Goal: Task Accomplishment & Management: Use online tool/utility

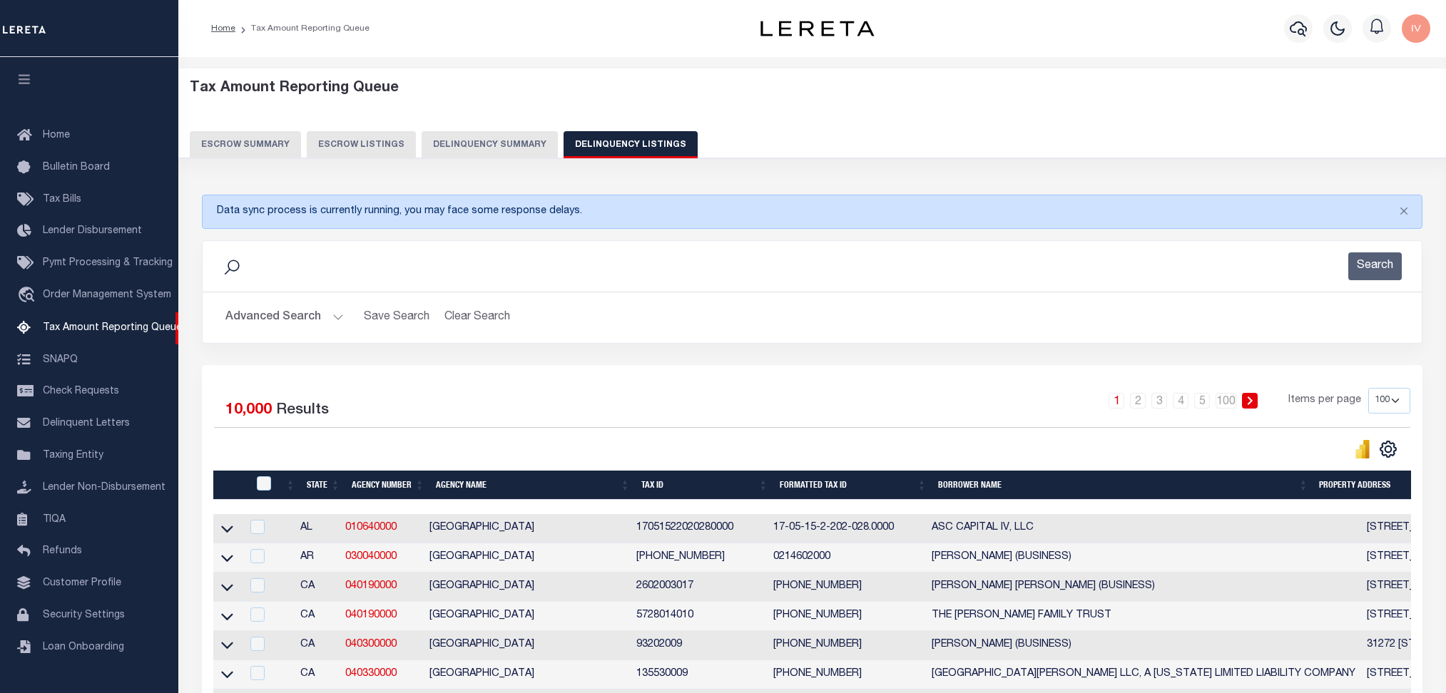
select select "100"
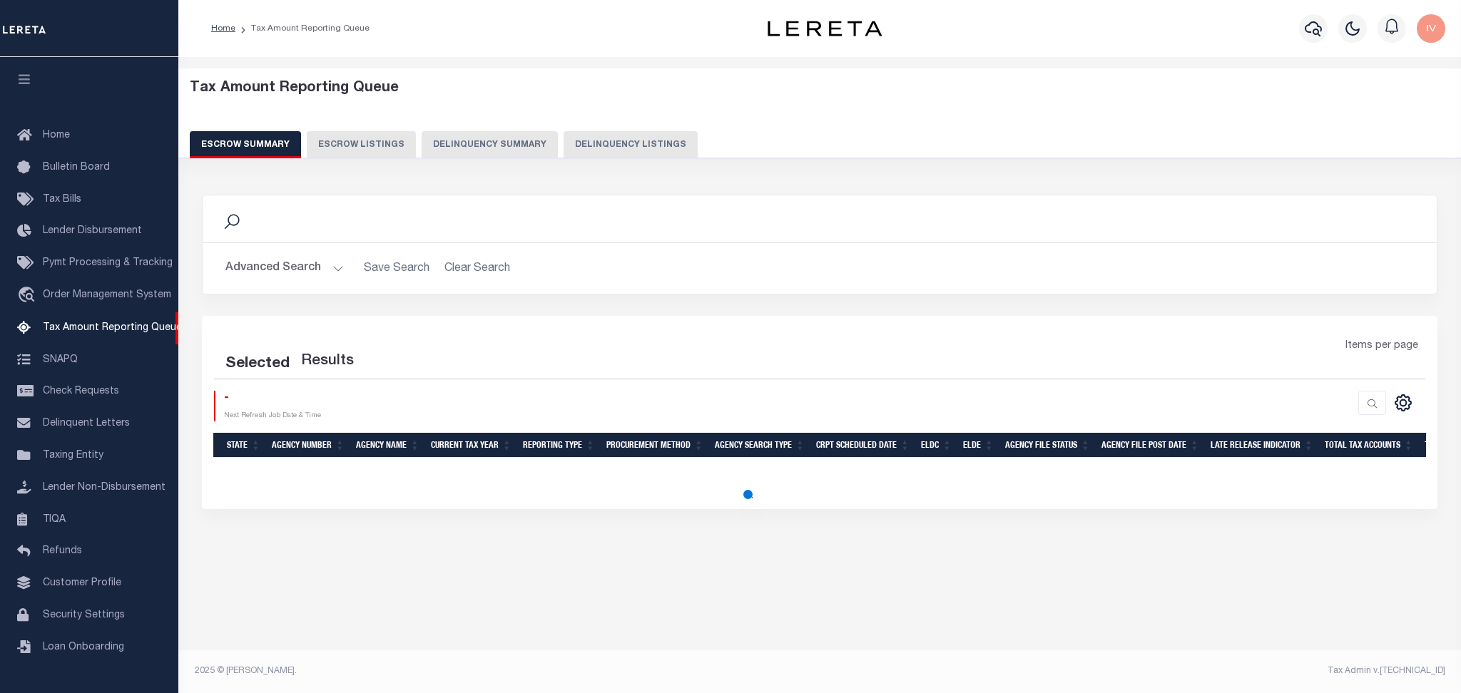
click at [606, 151] on button "Delinquency Listings" at bounding box center [631, 144] width 134 height 27
select select "100"
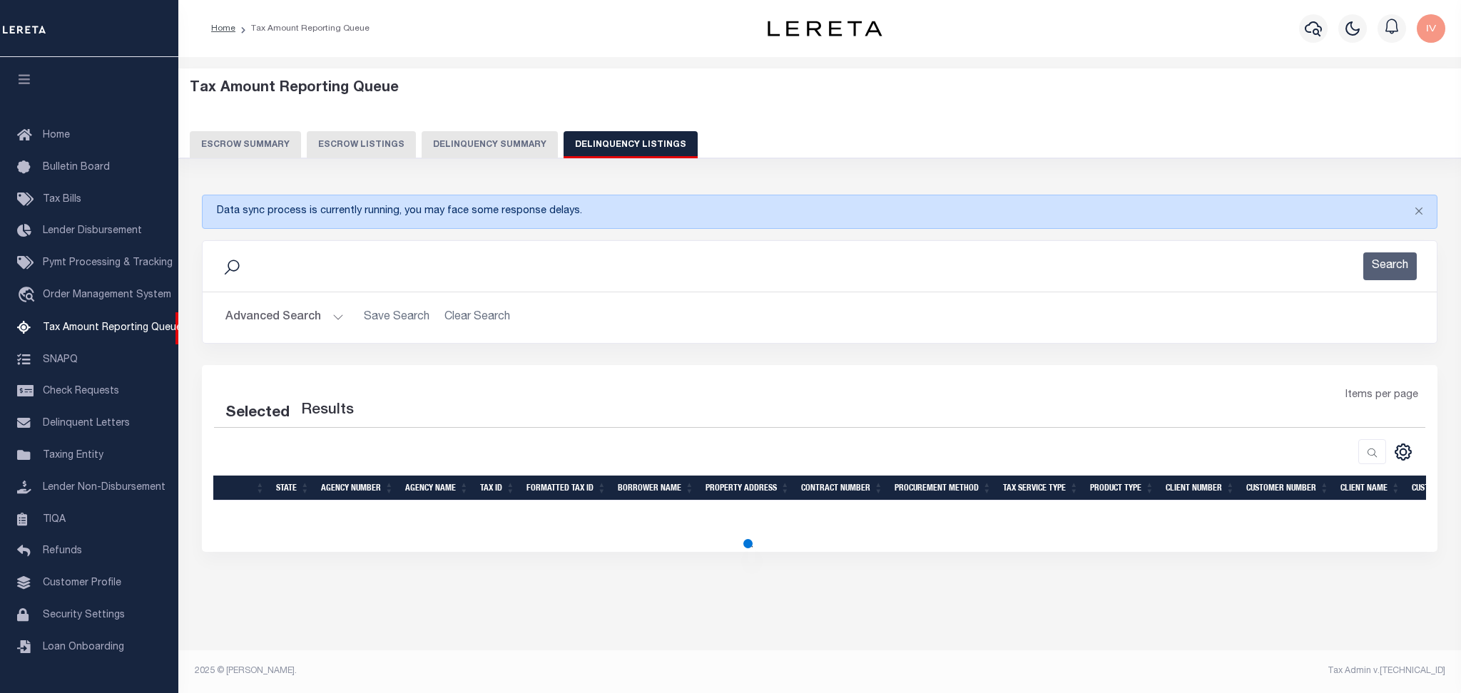
select select "100"
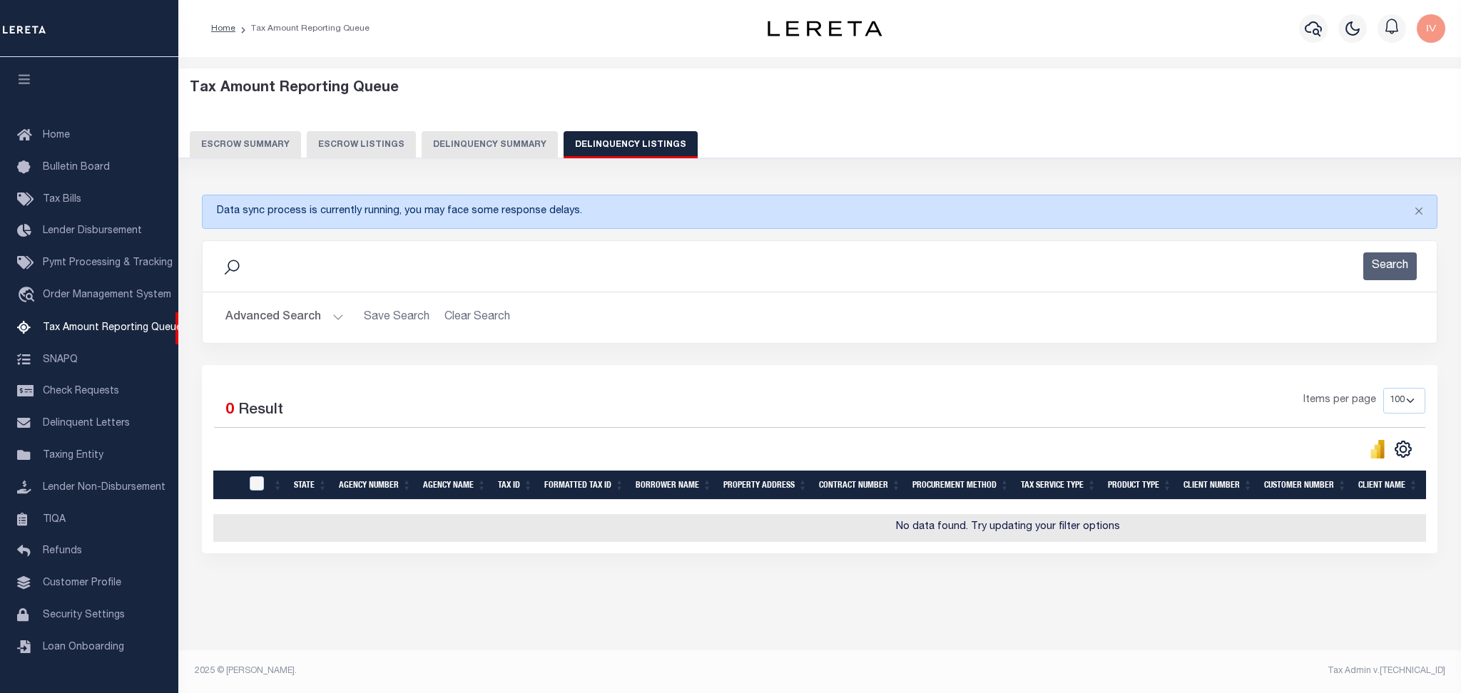
click at [333, 312] on button "Advanced Search" at bounding box center [284, 318] width 118 height 28
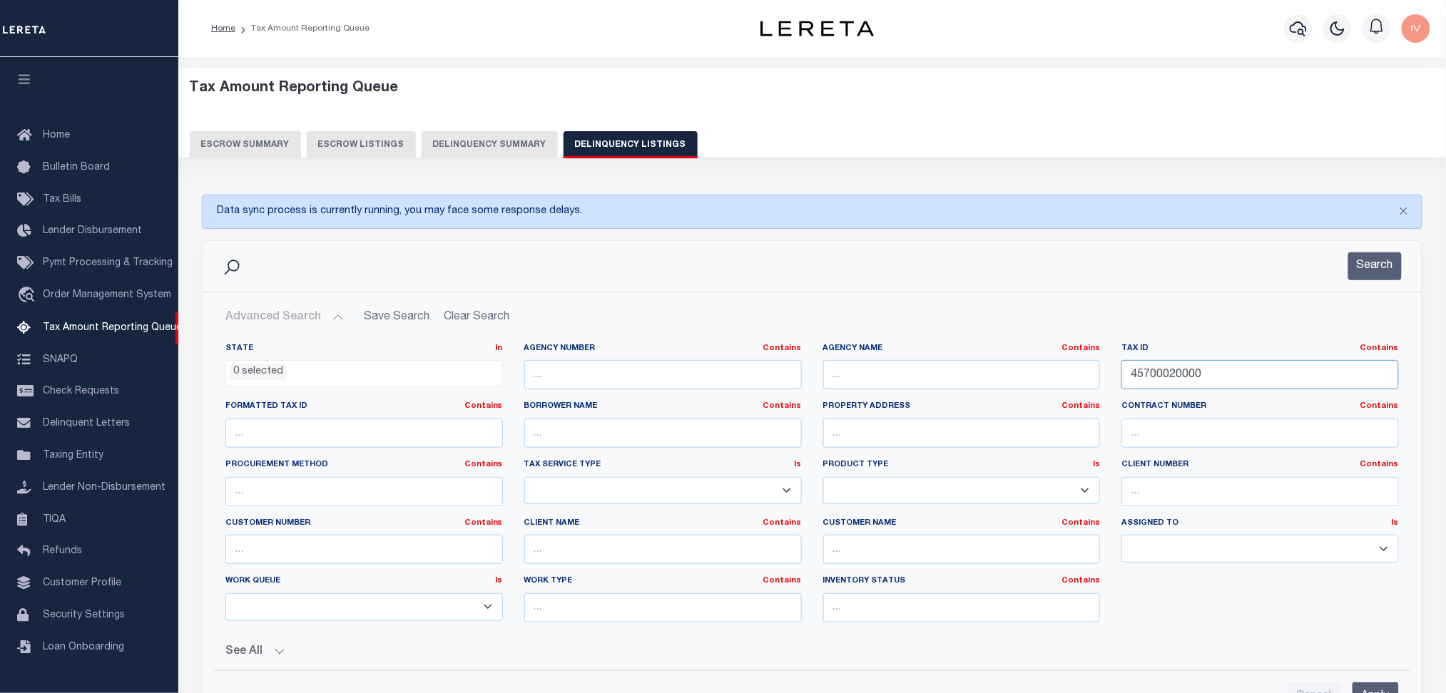
click at [1281, 385] on input "45700020000" at bounding box center [1260, 374] width 278 height 29
click at [1370, 255] on button "Search" at bounding box center [1375, 267] width 54 height 28
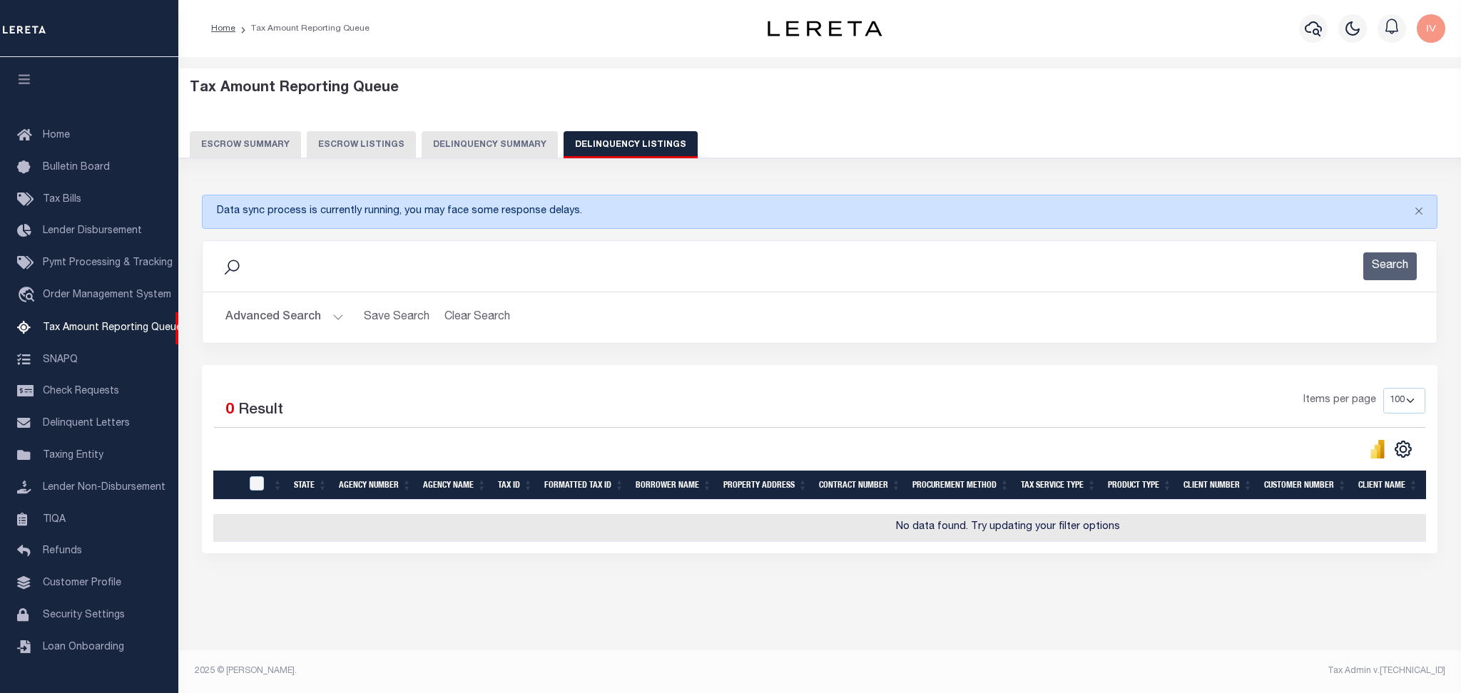
click at [1307, 586] on div "Data sync process is currently running, you may face some response delays. Sear…" at bounding box center [820, 388] width 1255 height 416
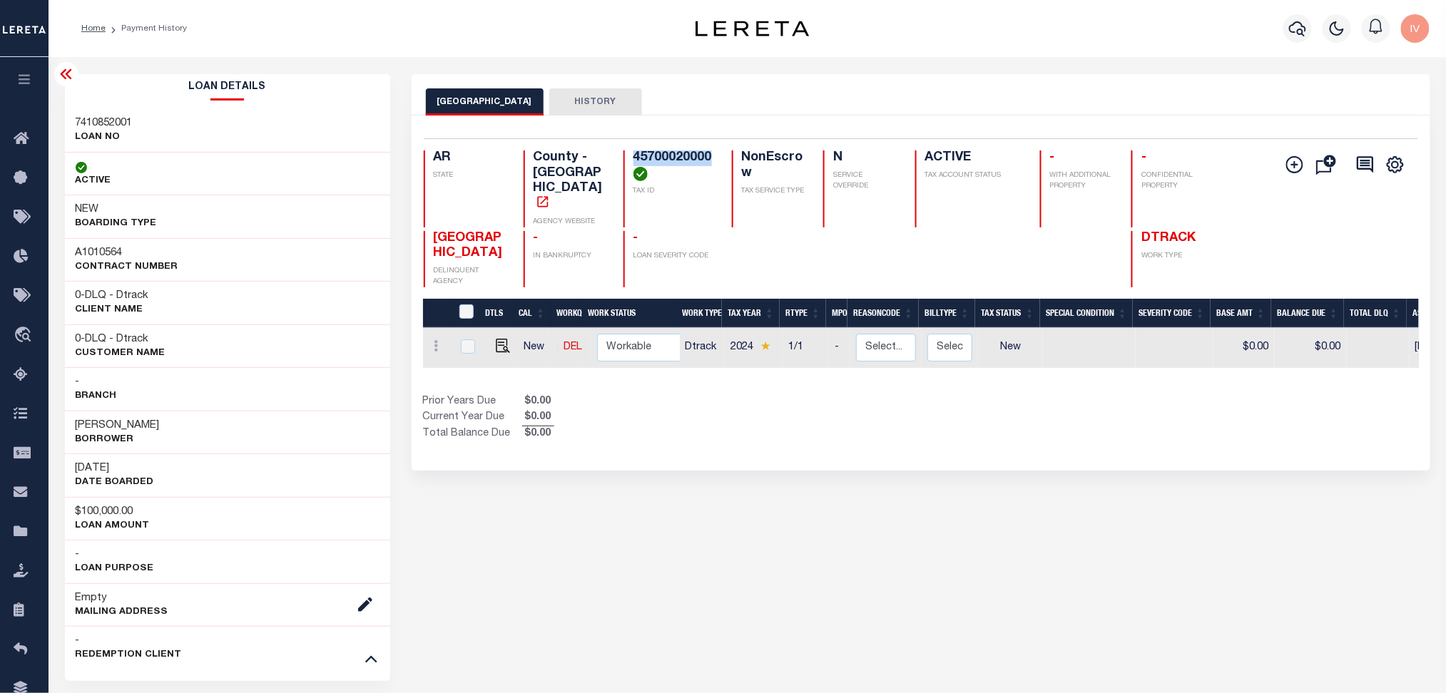
click at [656, 149] on div "Selected 1 Result 1 Items per page 25 50 100 AR STATE County - AR AGENCY WEBSIT…" at bounding box center [920, 212] width 1017 height 149
click at [659, 162] on h4 "45700020000" at bounding box center [673, 166] width 81 height 31
copy h4 "45700020000"
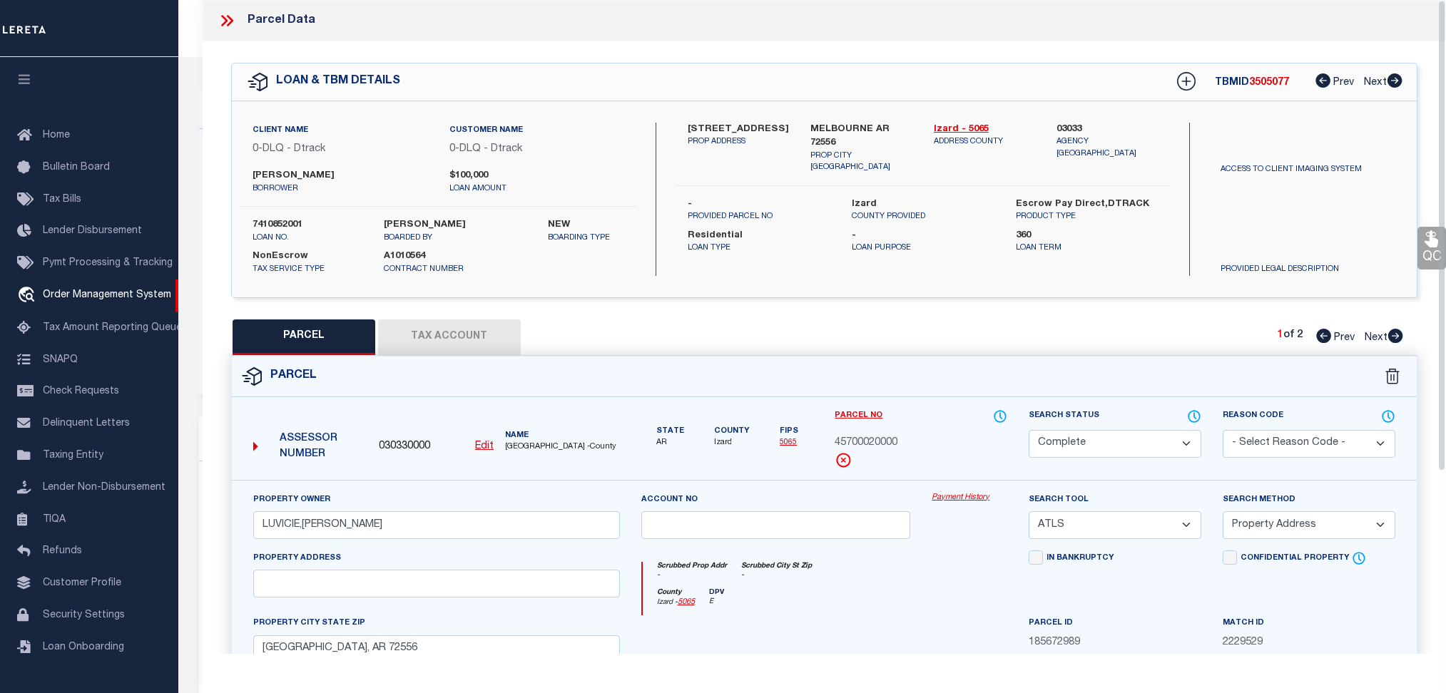
select select "200"
select select "CP"
select select "ATL"
select select "ADD"
select select "10"
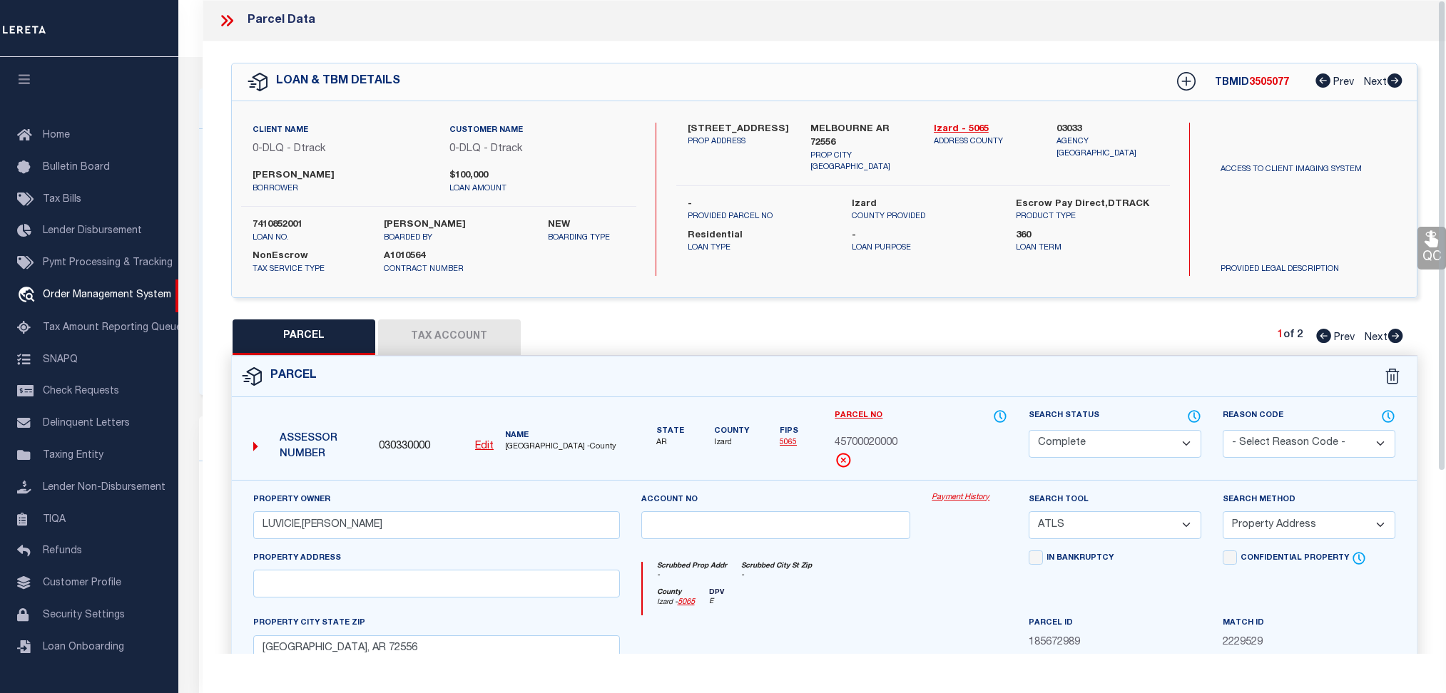
select select "NonEscrow"
click at [189, 56] on div "Home OMS Detail Profile Sign out" at bounding box center [812, 28] width 1268 height 57
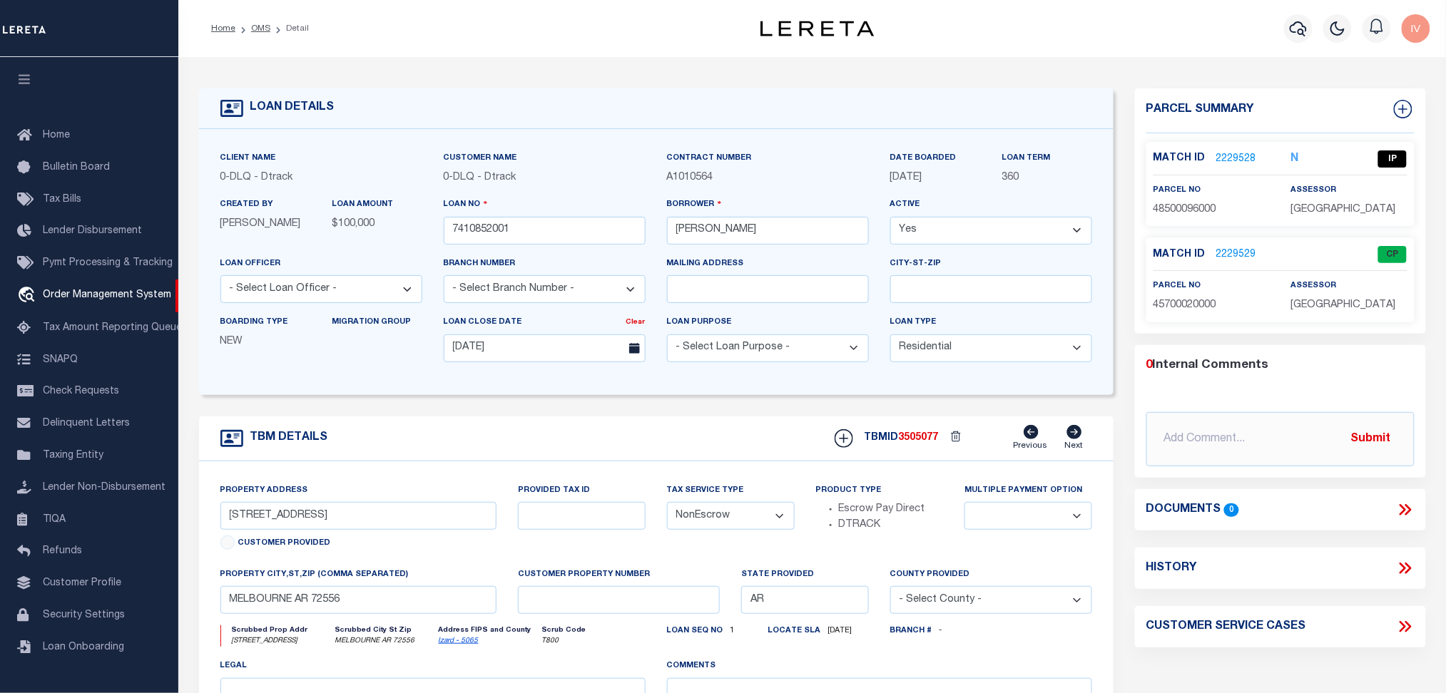
click at [248, 29] on li "OMS" at bounding box center [252, 28] width 35 height 13
click at [255, 28] on link "OMS" at bounding box center [260, 28] width 19 height 9
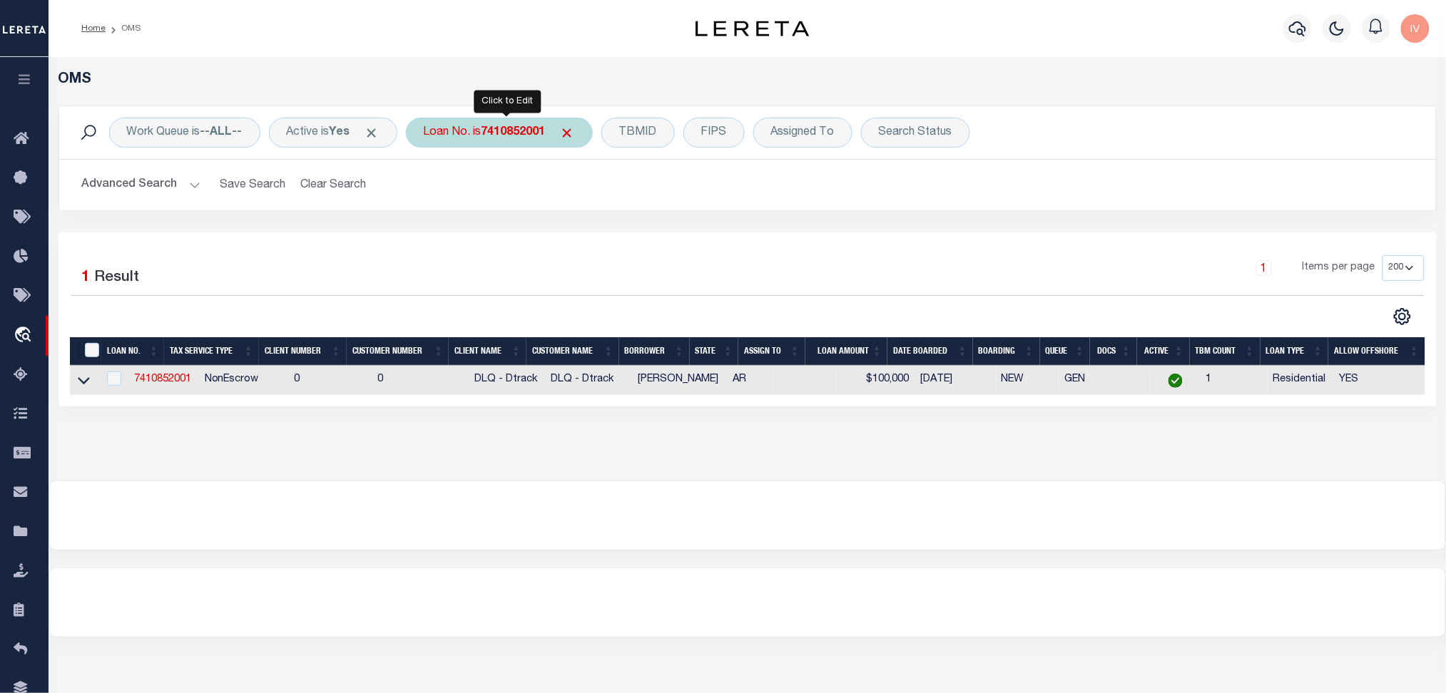
click at [530, 132] on b "7410852001" at bounding box center [514, 132] width 64 height 11
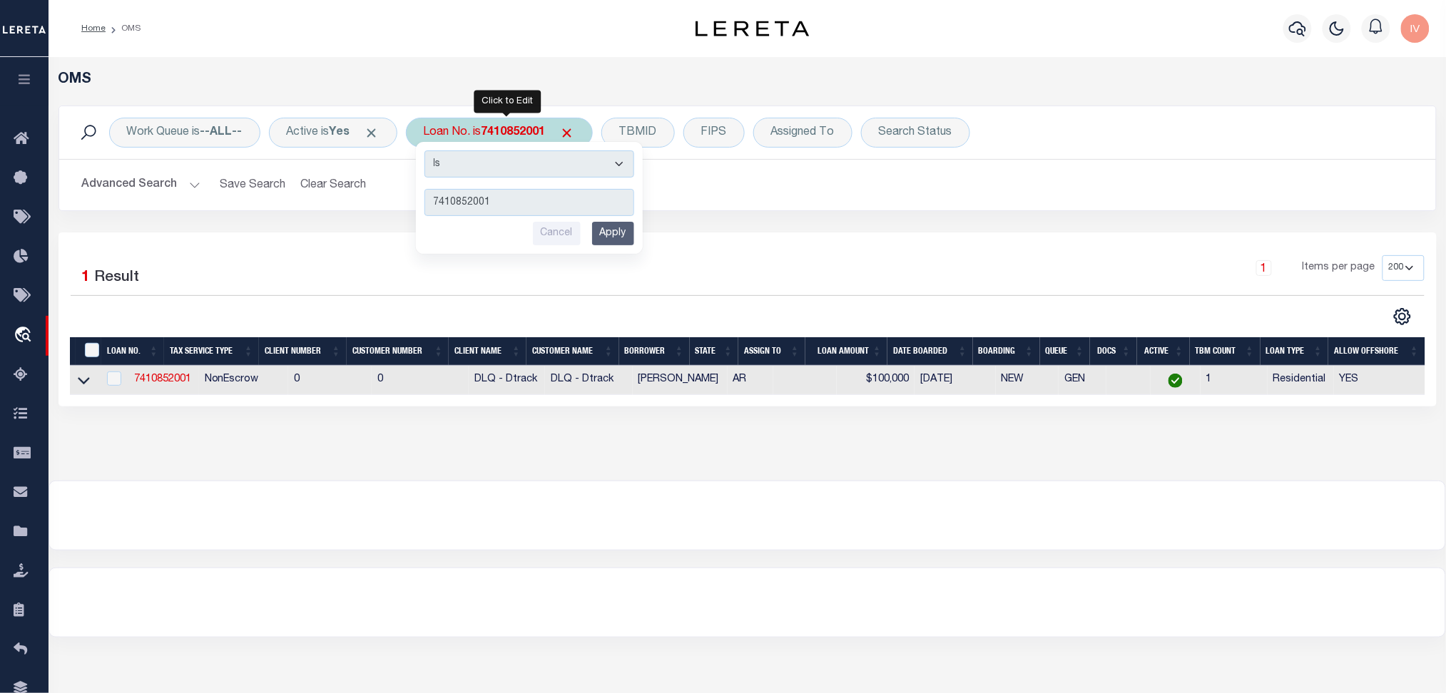
click at [512, 205] on input "7410852001" at bounding box center [529, 202] width 210 height 27
type input "741085200"
click at [580, 162] on select "Is Contains" at bounding box center [529, 164] width 210 height 27
select select "c"
click at [430, 151] on select "Is Contains" at bounding box center [529, 164] width 210 height 27
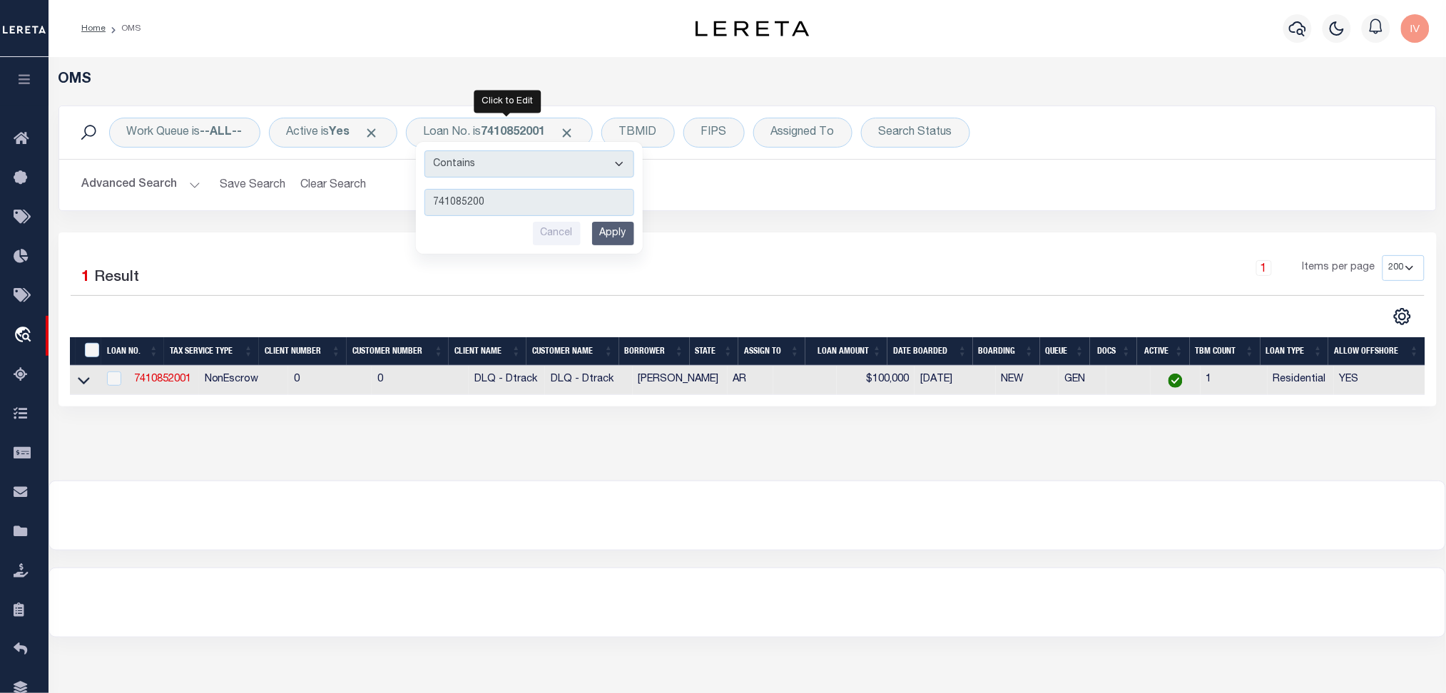
click at [610, 235] on input "Apply" at bounding box center [613, 234] width 42 height 24
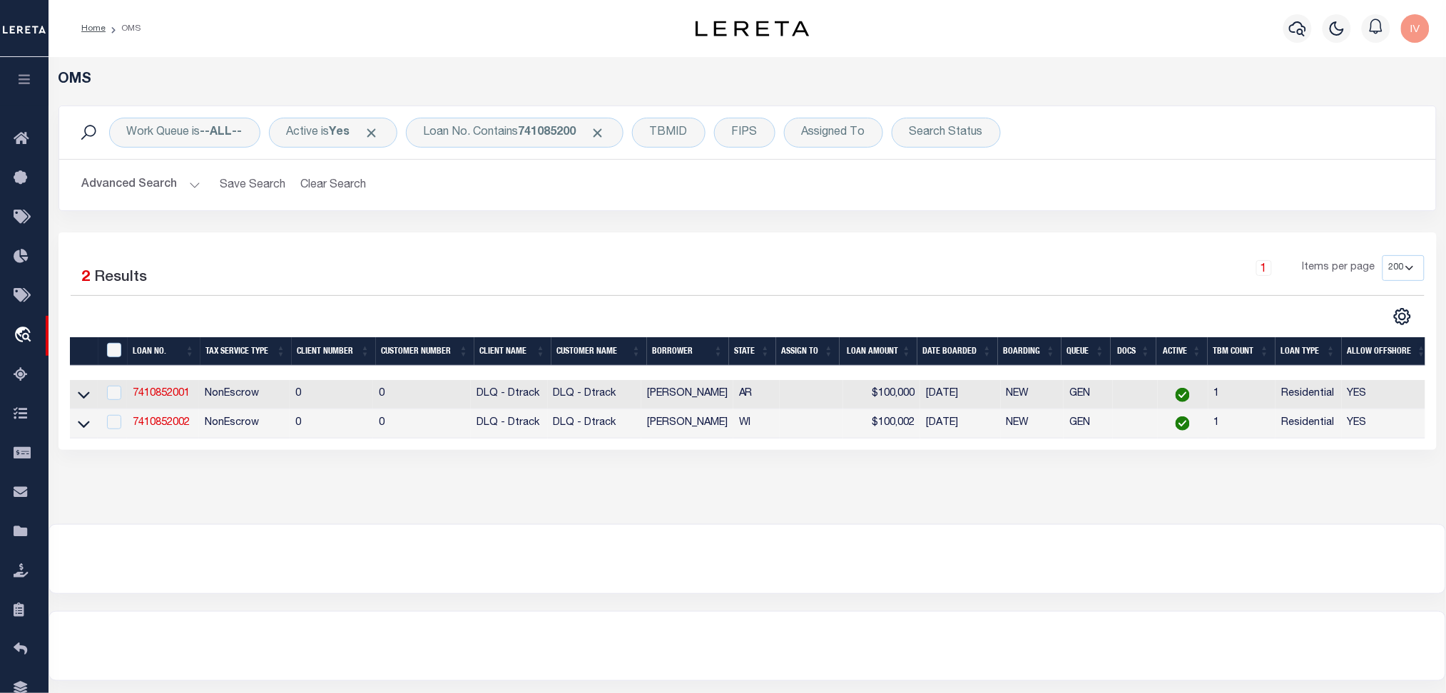
click at [187, 186] on button "Advanced Search" at bounding box center [141, 185] width 118 height 28
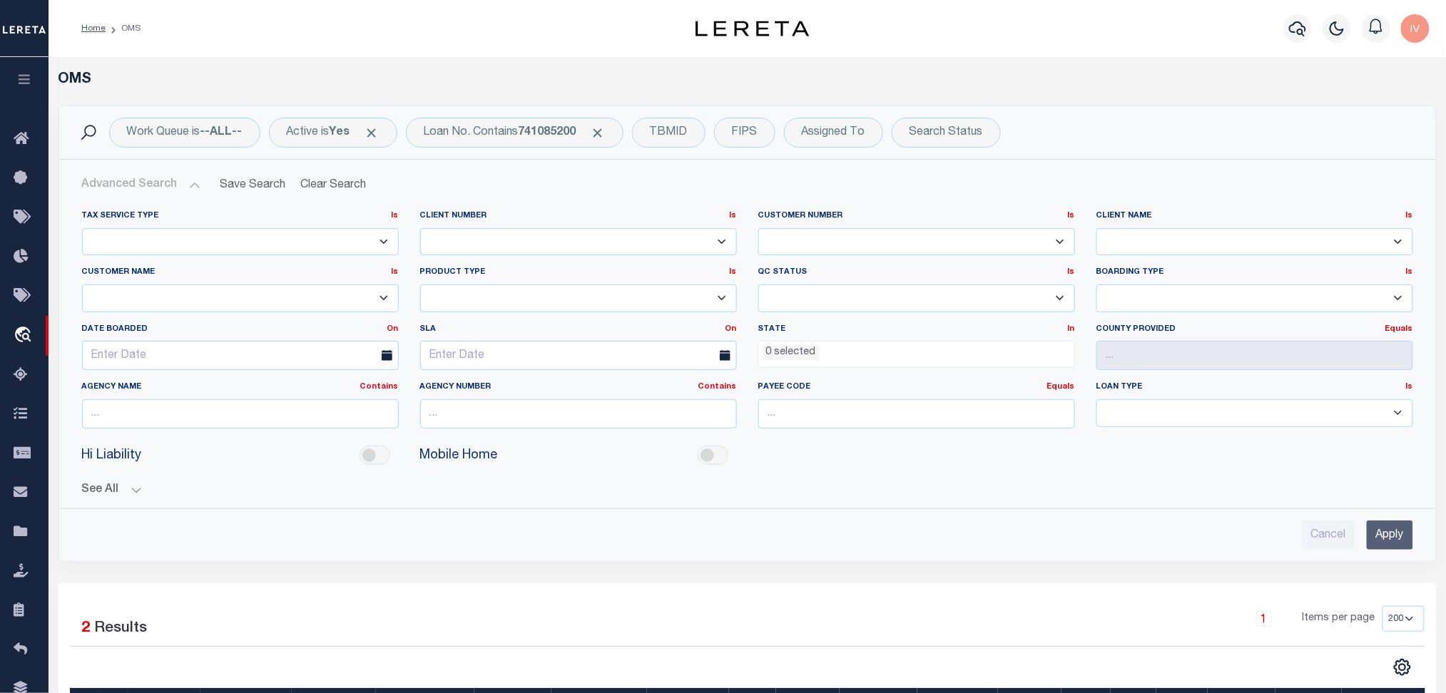
click at [1124, 238] on select "78796 AB ABL Accumatch - Refunds AF AFCU ALB ALL ANB APCU Atlantic Capital Bank…" at bounding box center [1254, 242] width 317 height 28
select select "DLQ - Dtrack"
click at [1096, 228] on select "78796 AB ABL Accumatch - Refunds AF AFCU ALB ALL ANB APCU Atlantic Capital Bank…" at bounding box center [1254, 242] width 317 height 28
click at [1397, 535] on input "Apply" at bounding box center [1390, 535] width 46 height 29
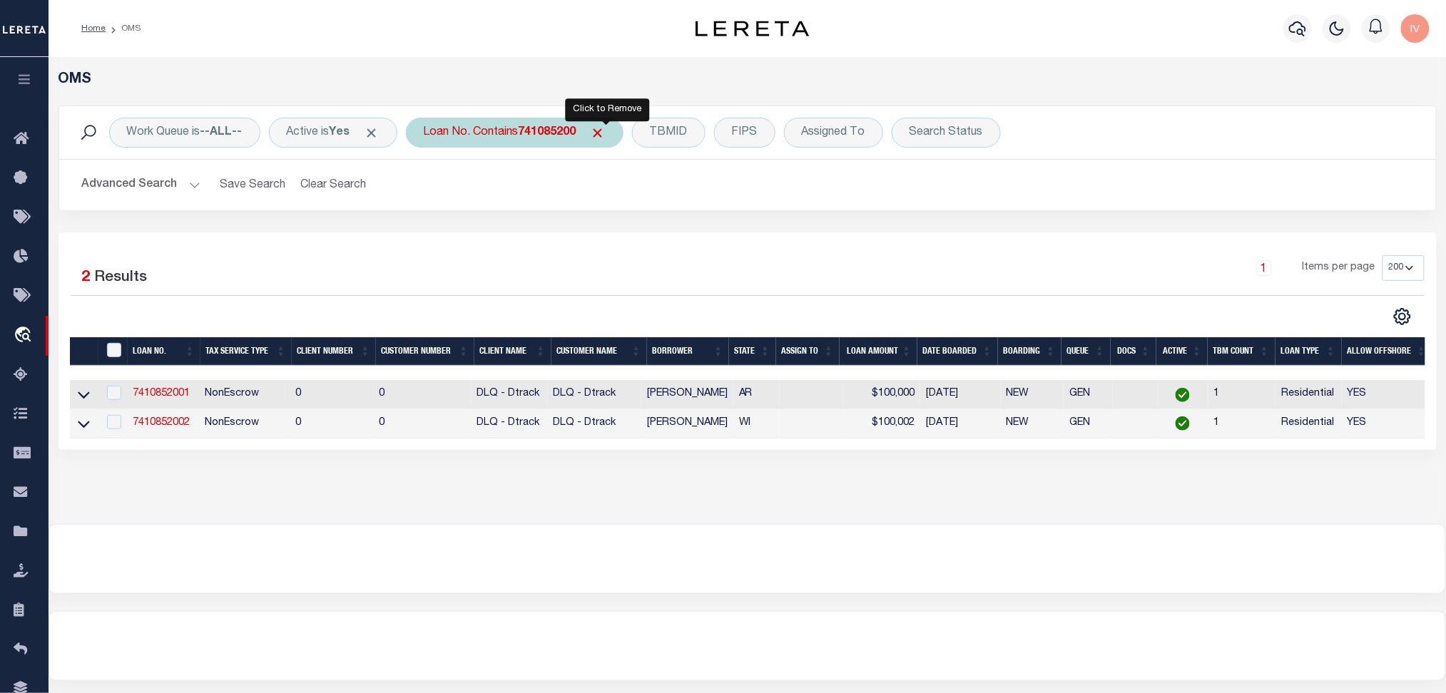
click at [606, 129] on span "Click to Remove" at bounding box center [598, 133] width 15 height 15
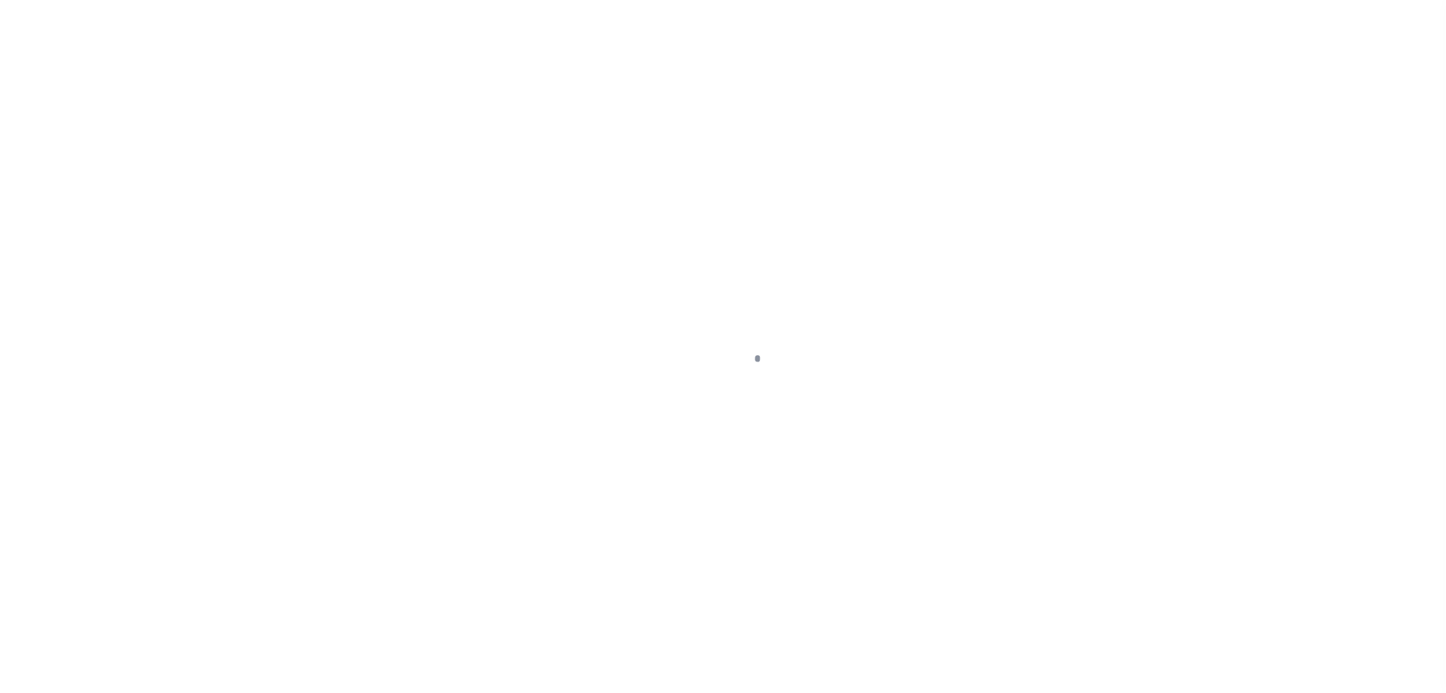
type input "7410852002"
type input "[PERSON_NAME]"
select select
type input "[DATE]"
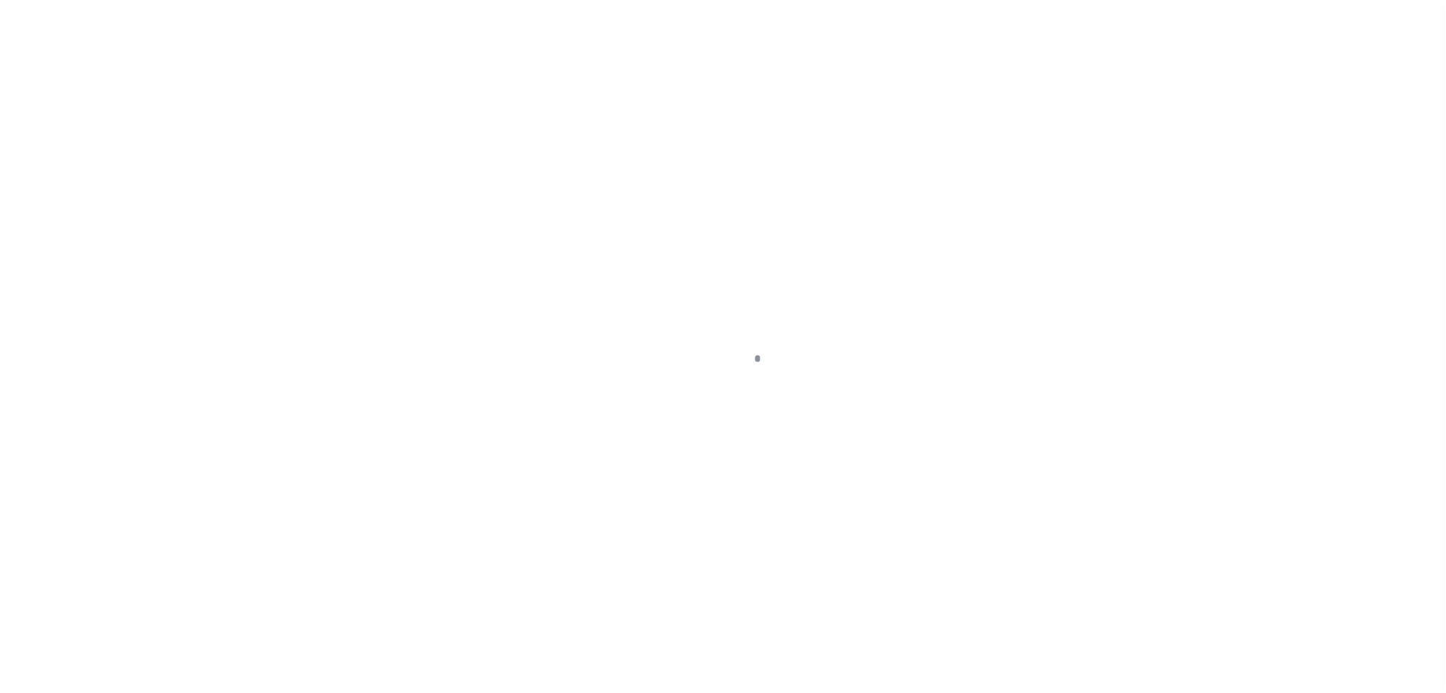
select select "10"
select select "NonEscrow"
type input "[STREET_ADDRESS]"
select select
type input "[GEOGRAPHIC_DATA] 54847-4649"
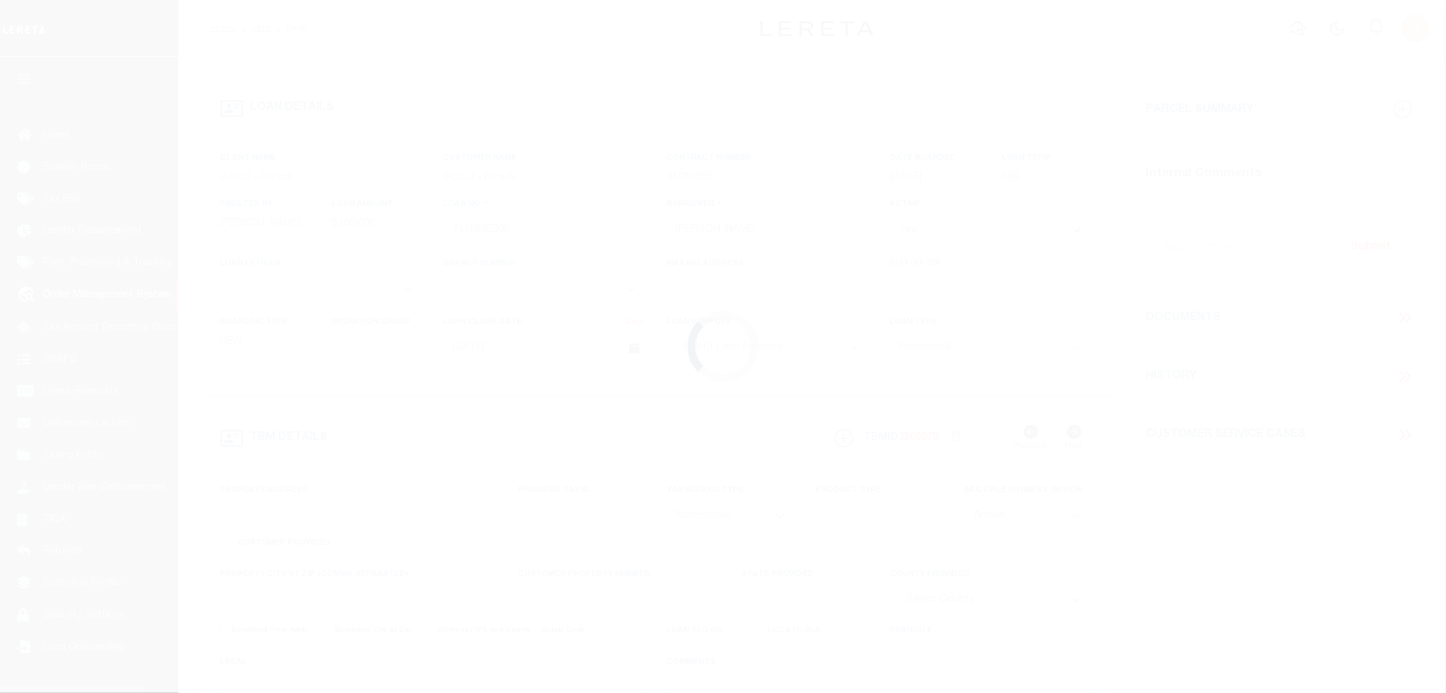
type input "WI"
select select "10"
select select "NonEscrow"
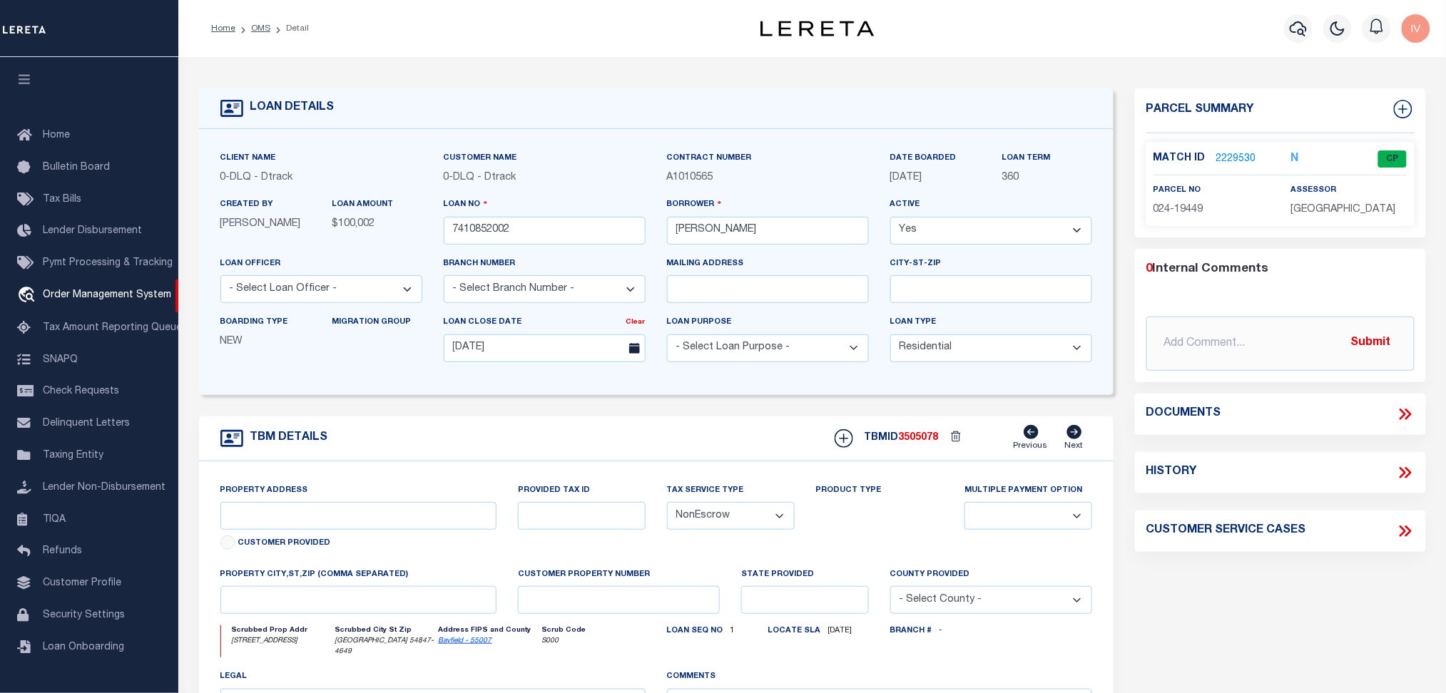
type input "[STREET_ADDRESS]"
select select
type input "[GEOGRAPHIC_DATA] 54847-4649"
type input "WI"
select select
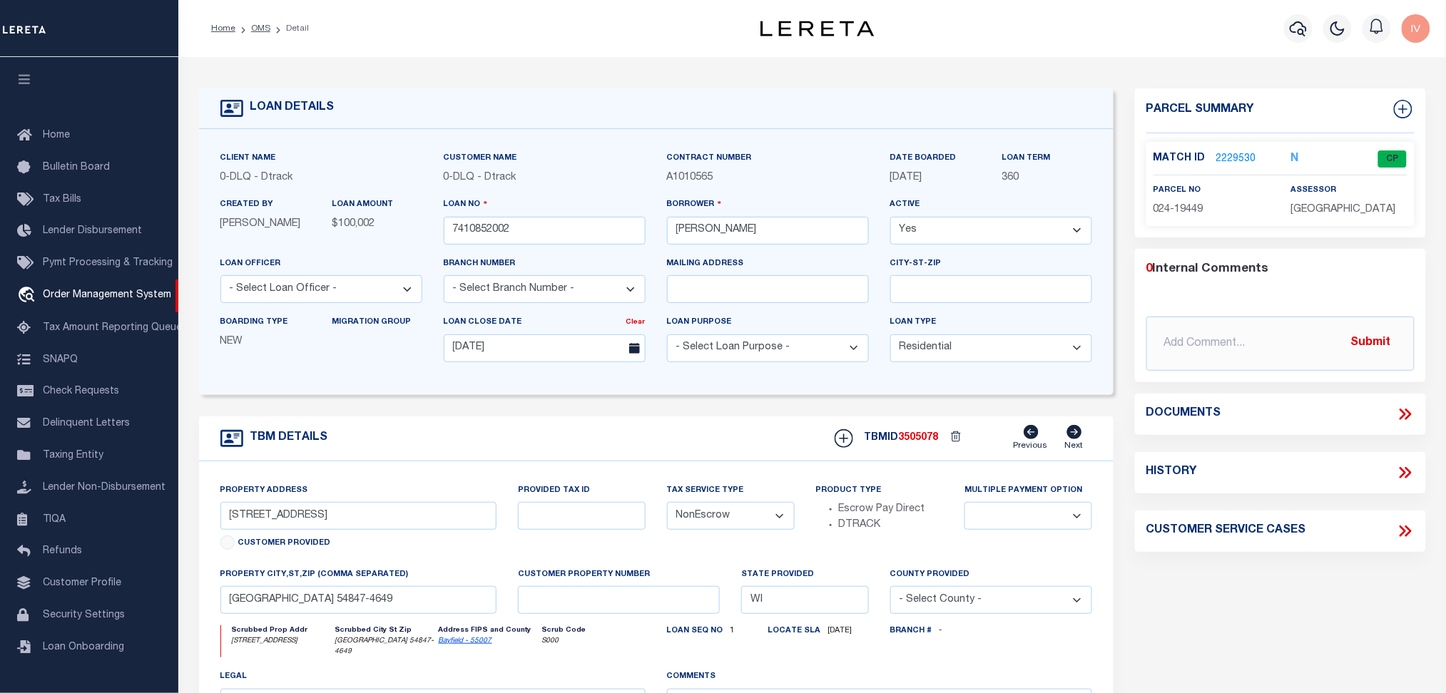
click at [1238, 153] on link "2229530" at bounding box center [1236, 159] width 40 height 15
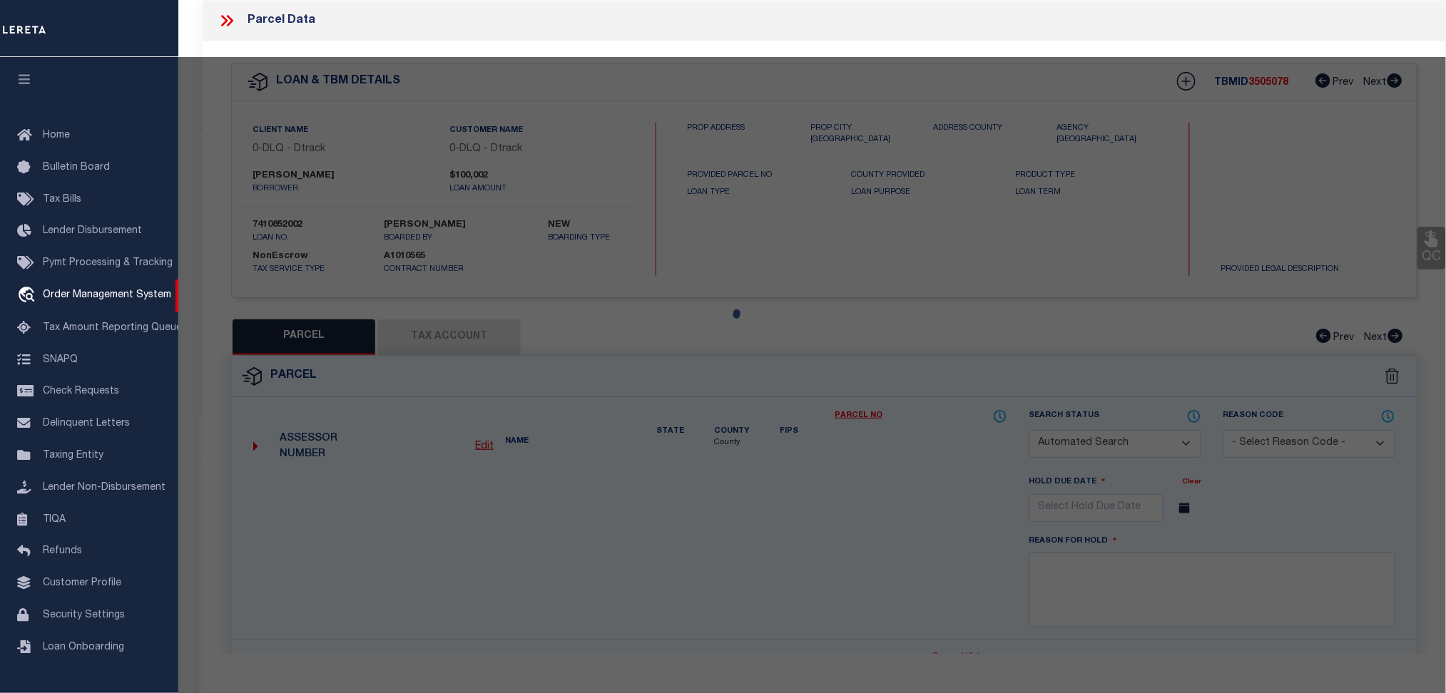
checkbox input "false"
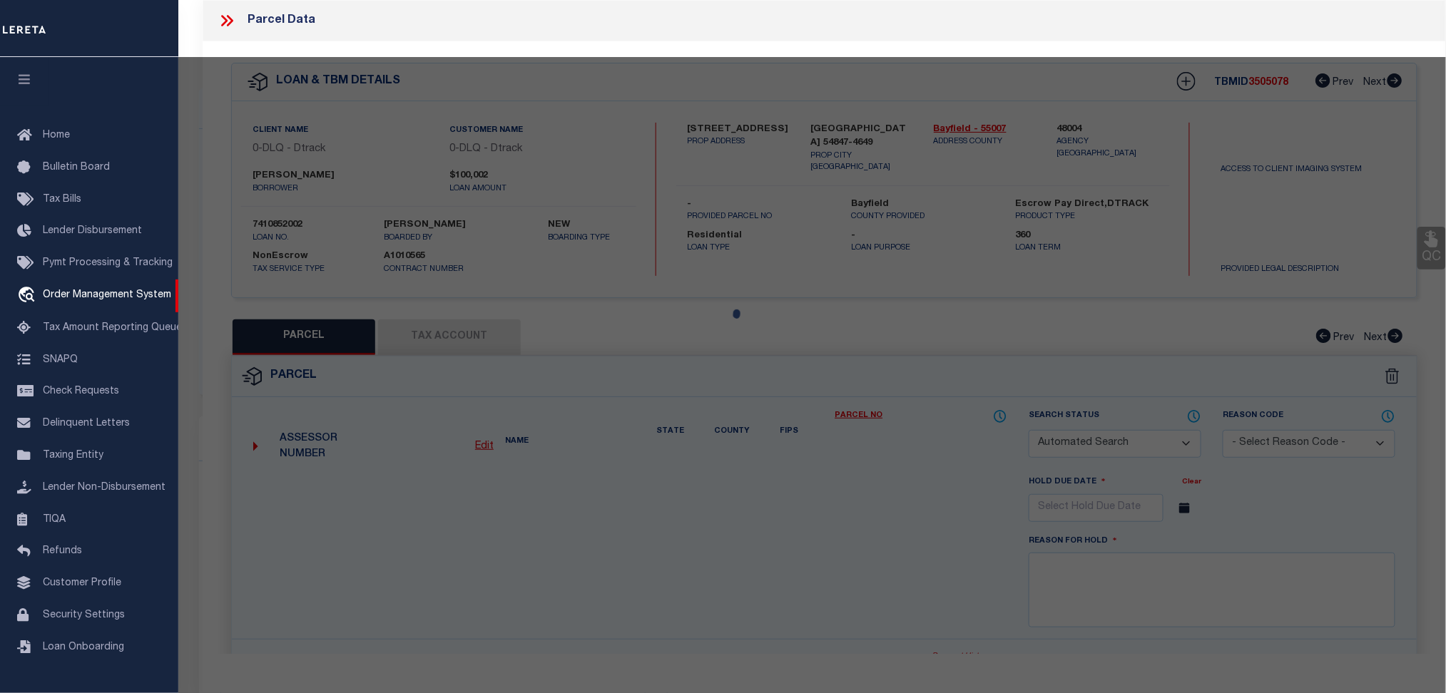
select select "CP"
type input "HAGGLUND,DAVID C & KAREN L"
select select "ATL"
select select "ADD"
type input "67745 W SPIDER LAKE RD"
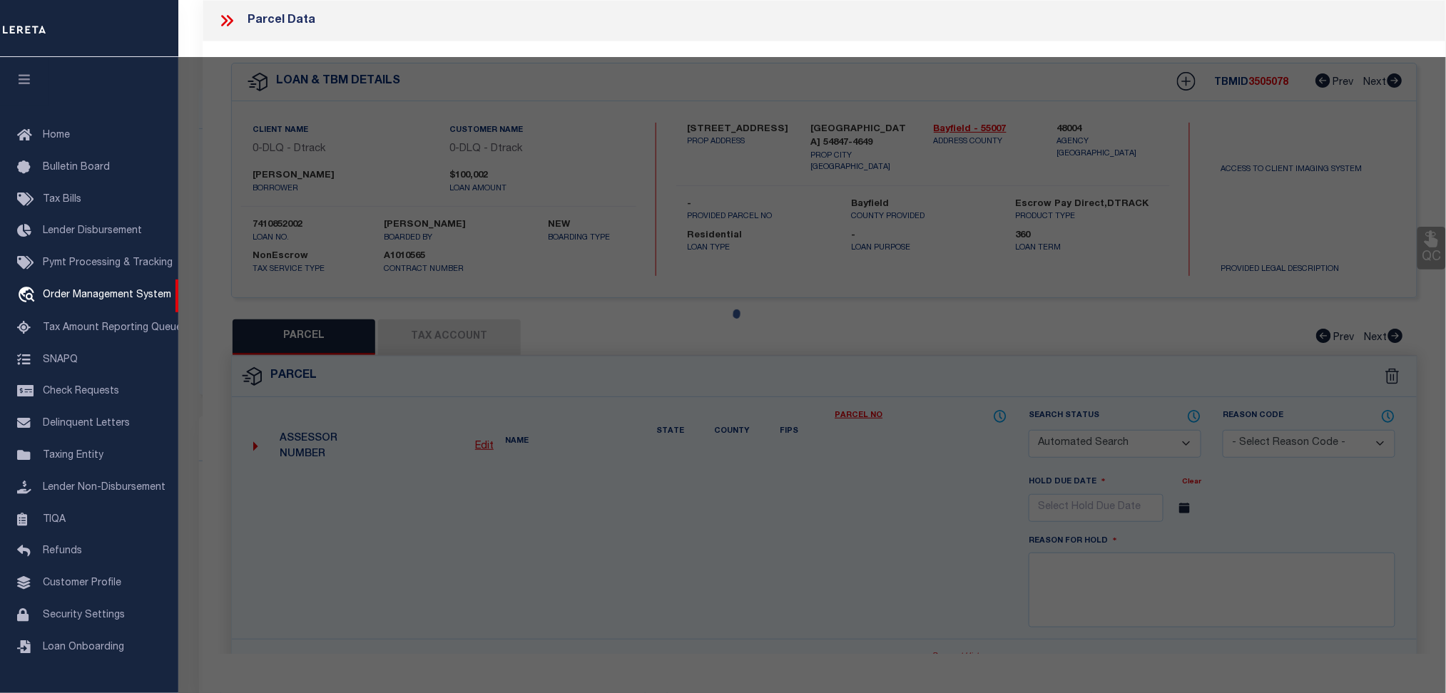
checkbox input "false"
type input "IRON RIVER, WI 54847"
type textarea "N 1/2 SW NE DOC 2019R- 576293 LESS V.809 P.904 & LESS LOT 1 CSM #1209 IN V.7 P.…"
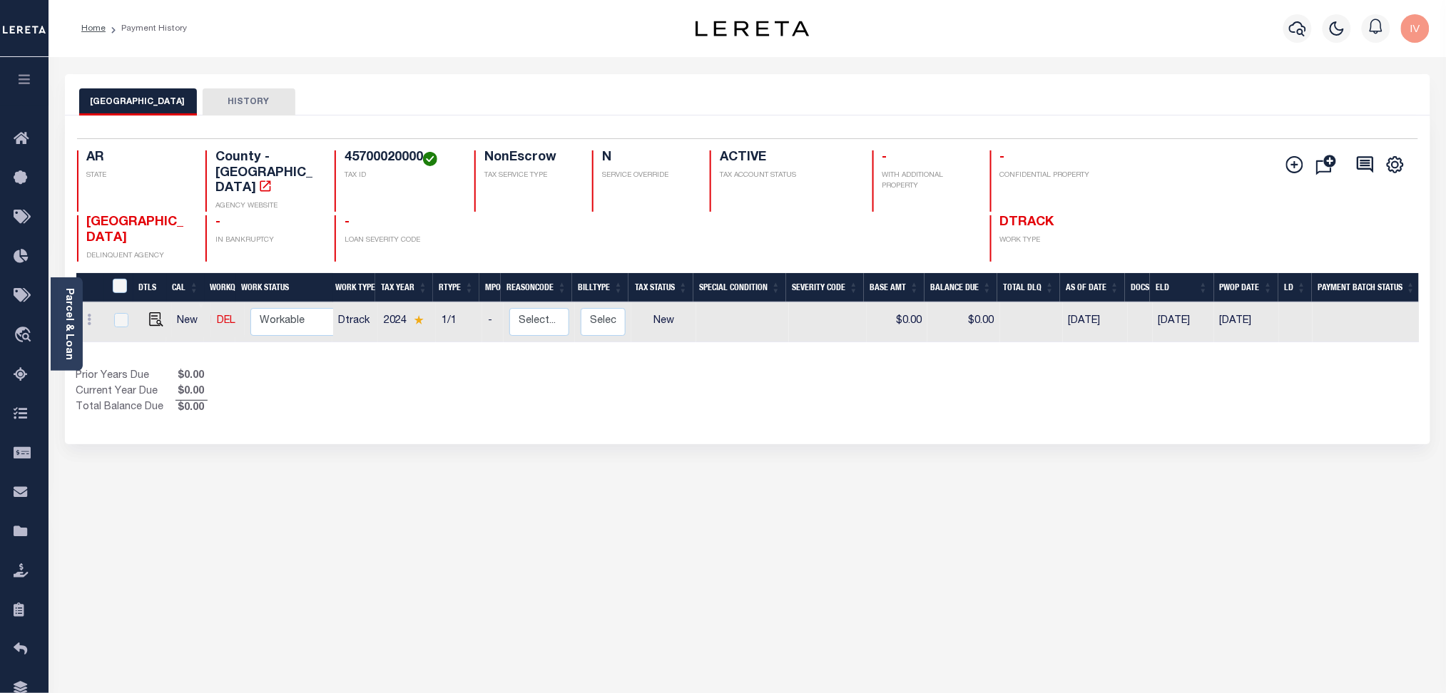
click at [385, 152] on h4 "45700020000" at bounding box center [401, 159] width 113 height 16
copy h4 "45700020000"
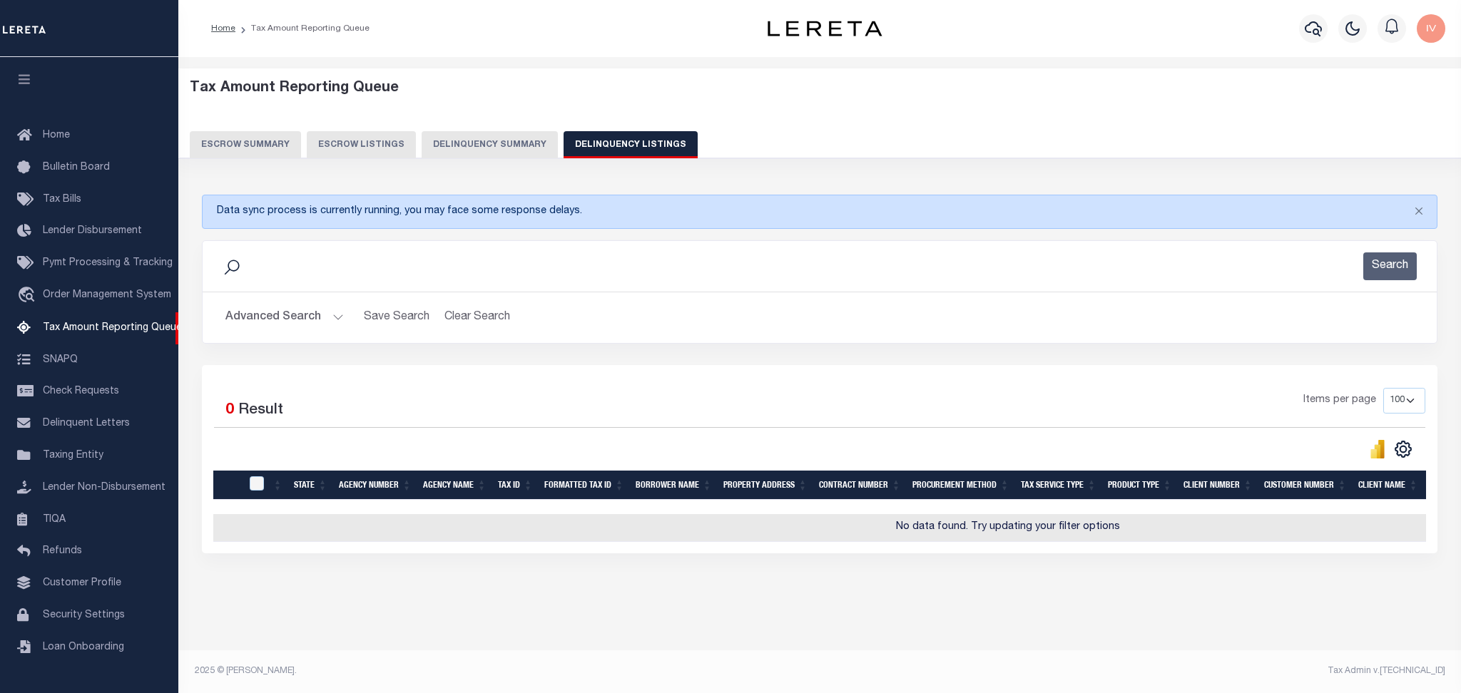
select select "100"
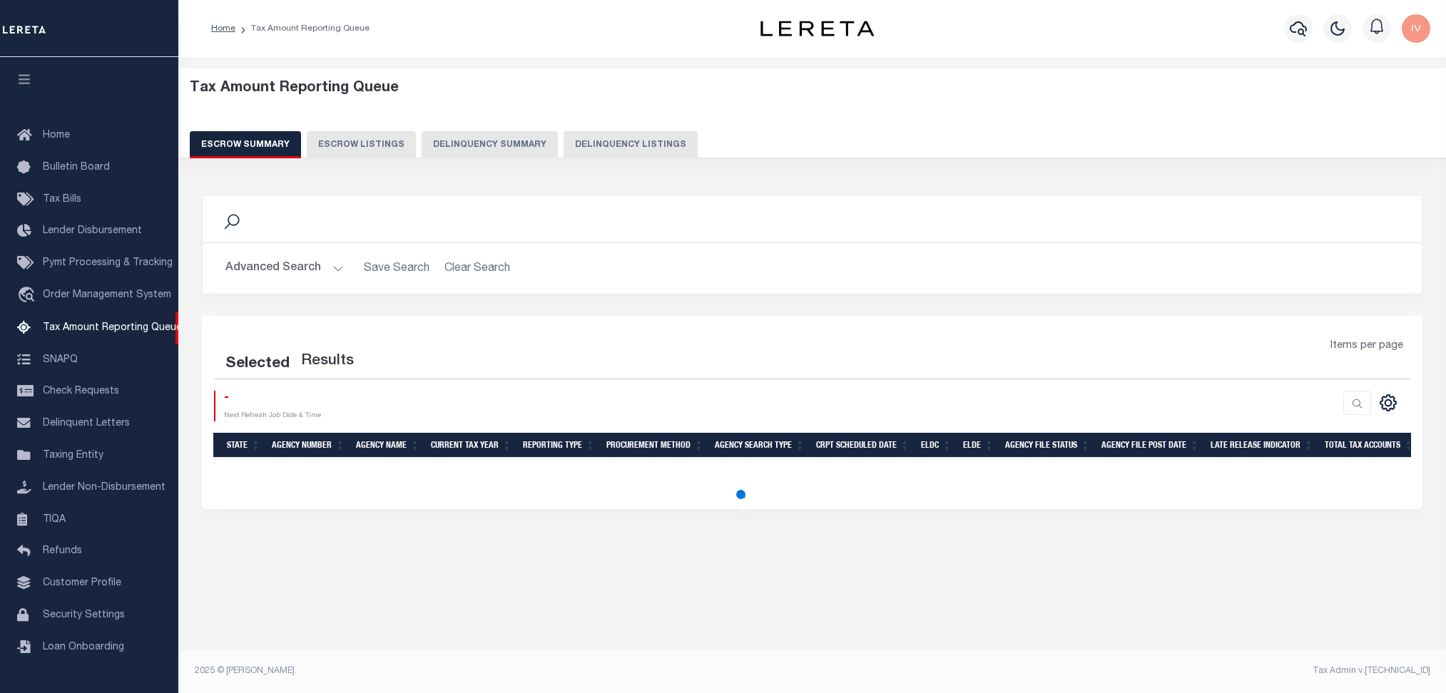
select select "100"
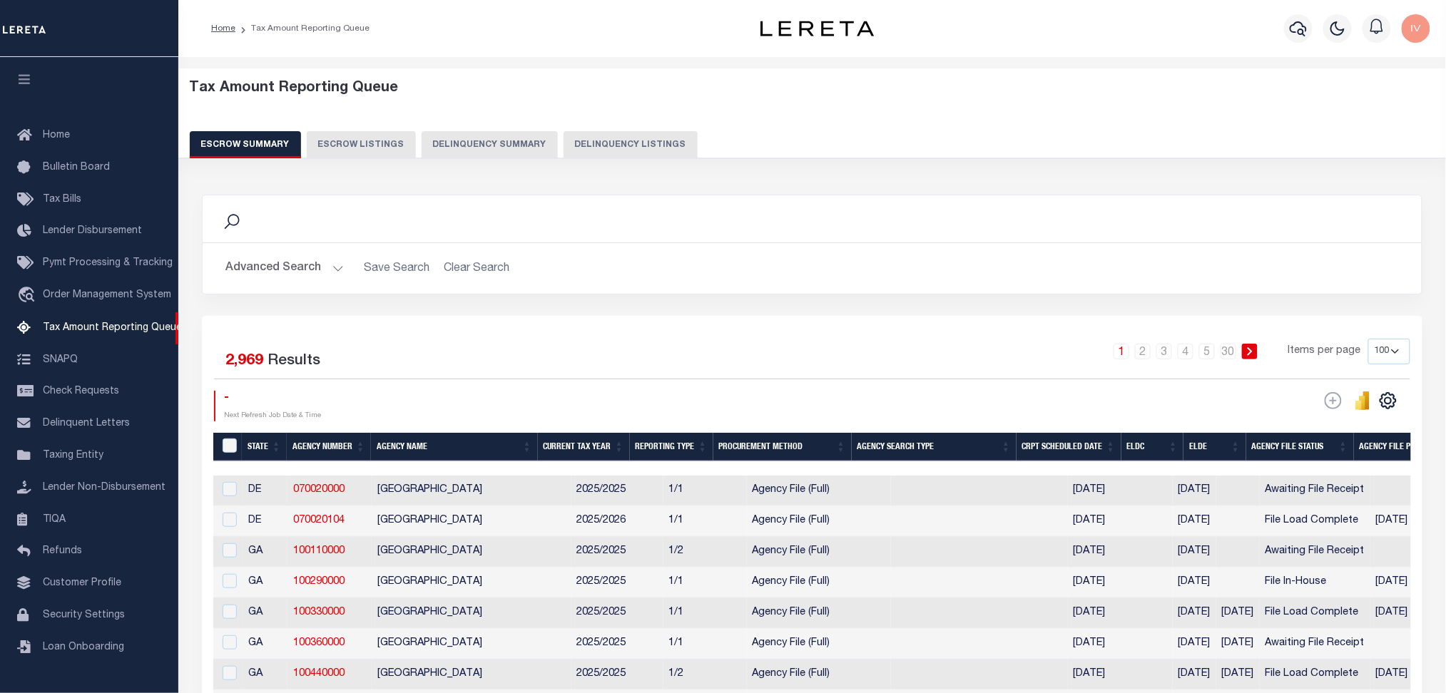
click at [628, 153] on button "Delinquency Listings" at bounding box center [631, 144] width 134 height 27
select select "100"
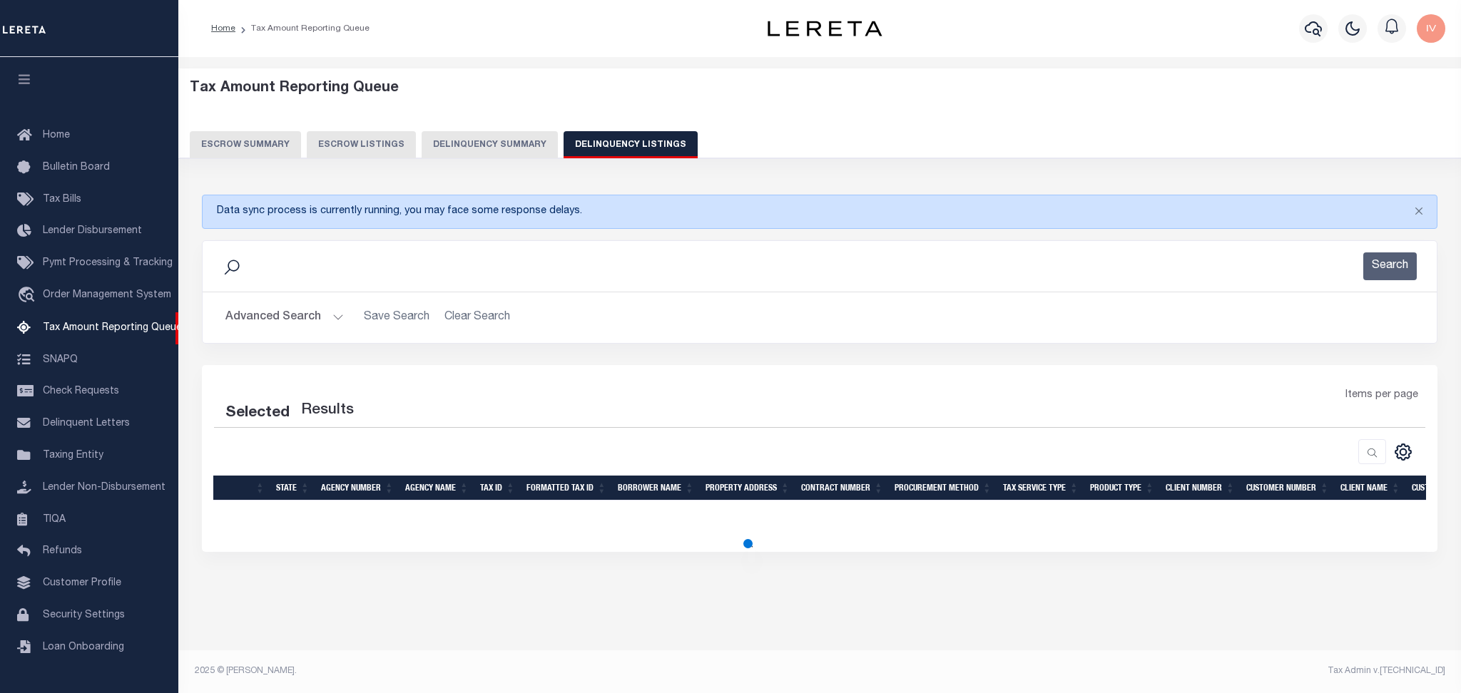
click at [332, 310] on button "Advanced Search" at bounding box center [284, 318] width 118 height 28
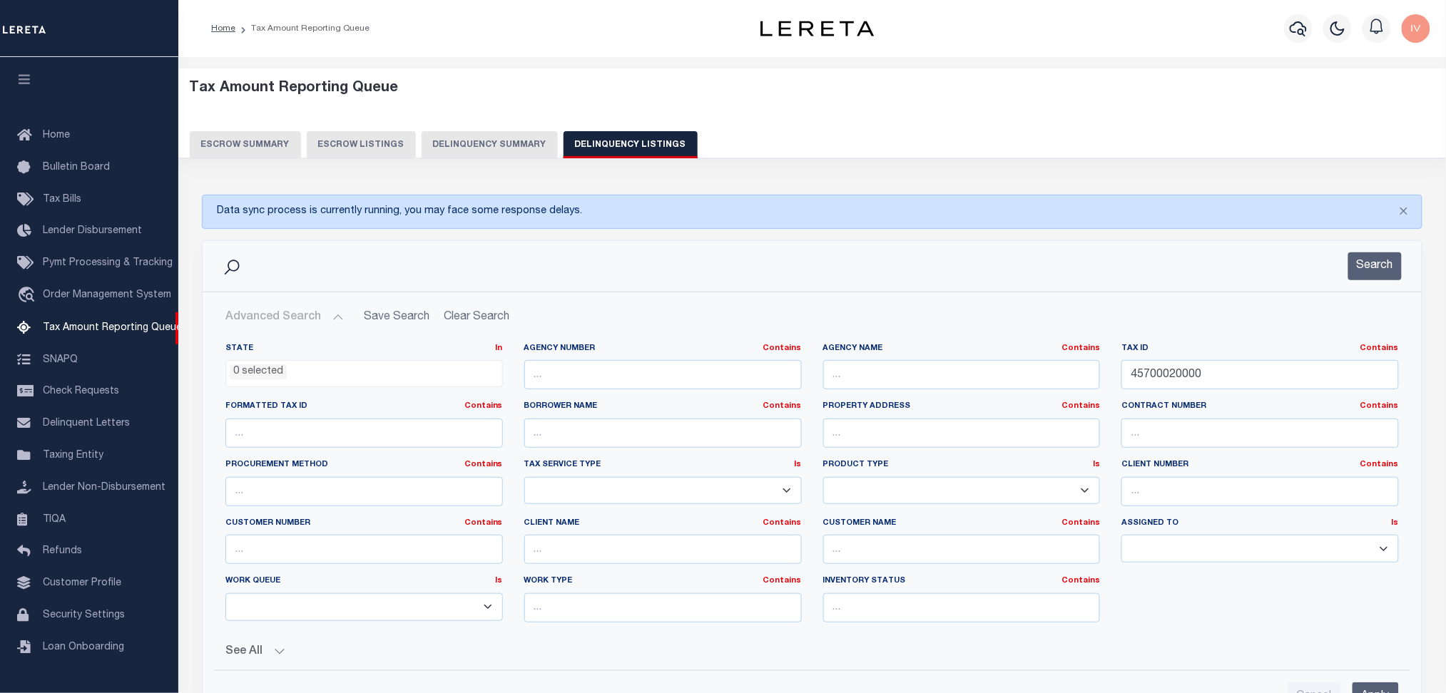
select select "100"
click at [1229, 382] on input "45700020000" at bounding box center [1260, 374] width 278 height 29
click at [1361, 271] on button "Search" at bounding box center [1375, 267] width 54 height 28
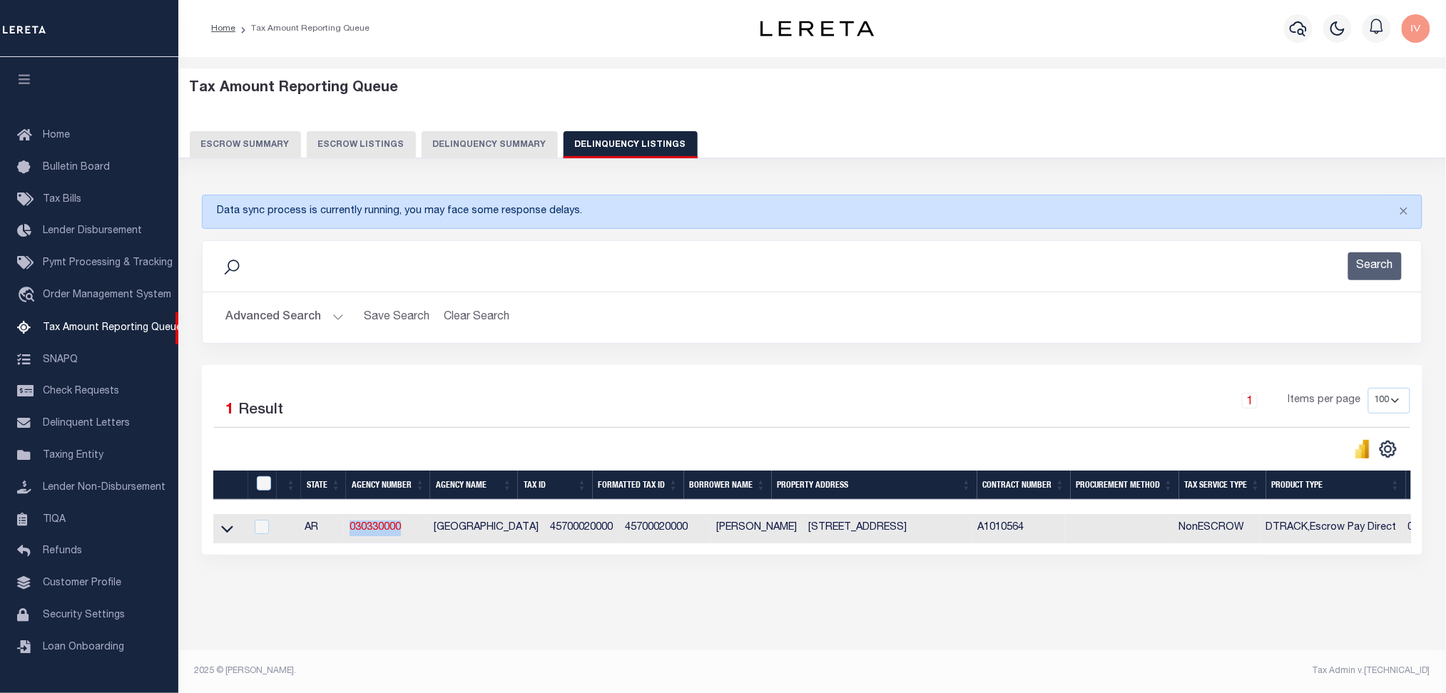
drag, startPoint x: 409, startPoint y: 534, endPoint x: 351, endPoint y: 526, distance: 58.3
click at [351, 526] on td "030330000" at bounding box center [386, 528] width 84 height 29
checkbox input "true"
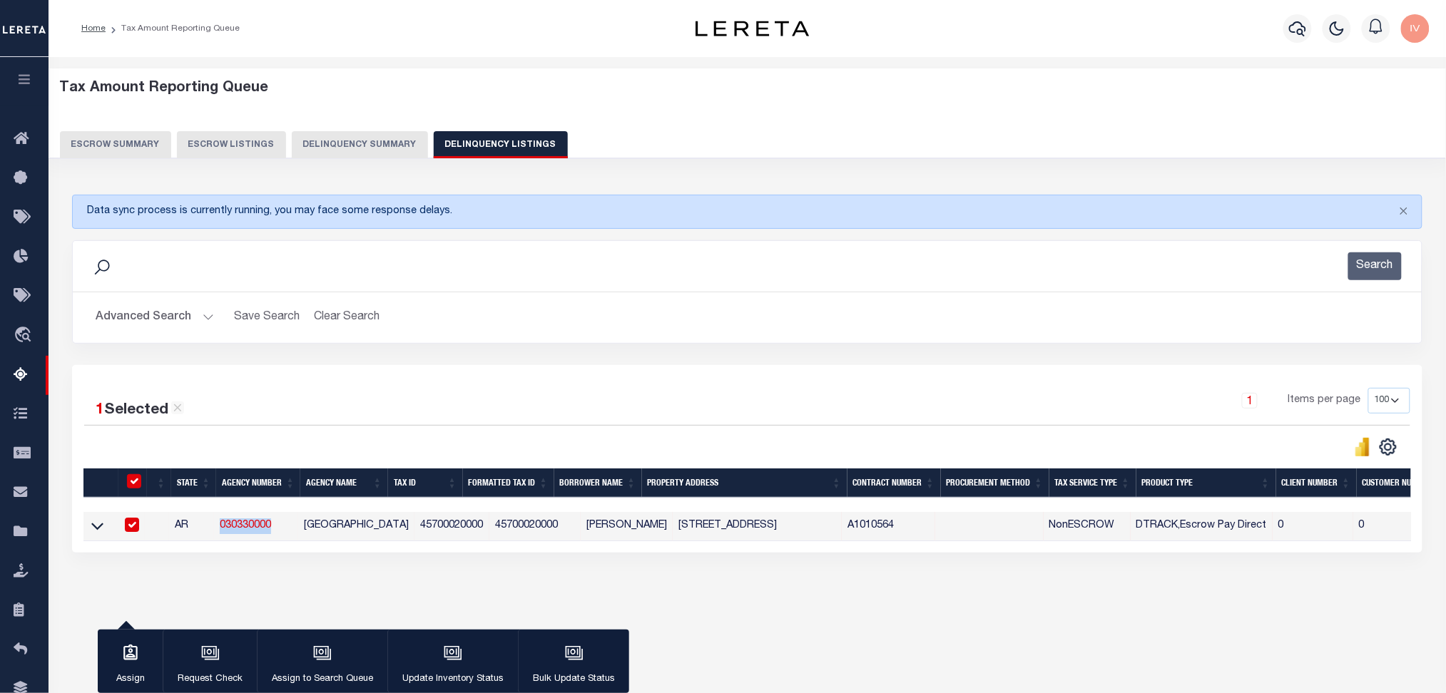
copy link "030330000"
click at [343, 140] on button "Delinquency Summary" at bounding box center [360, 144] width 136 height 27
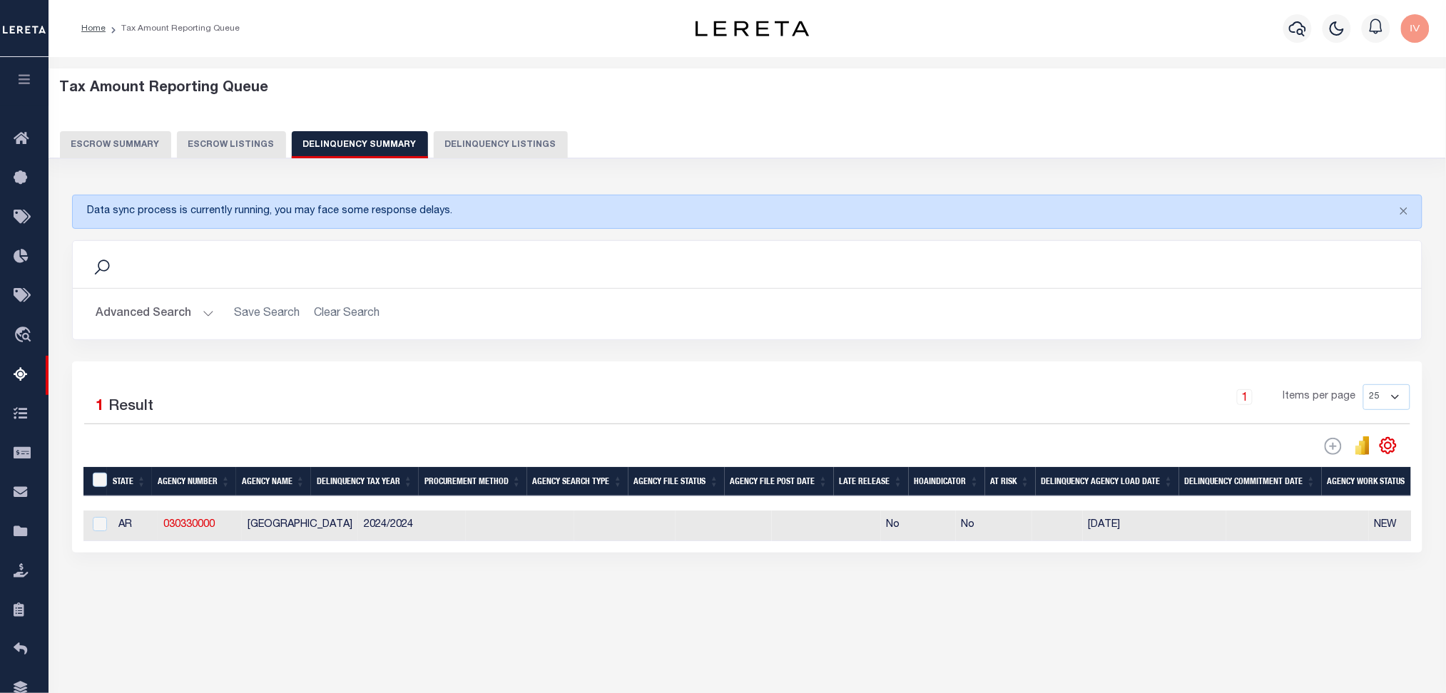
click at [208, 317] on button "Advanced Search" at bounding box center [155, 314] width 118 height 28
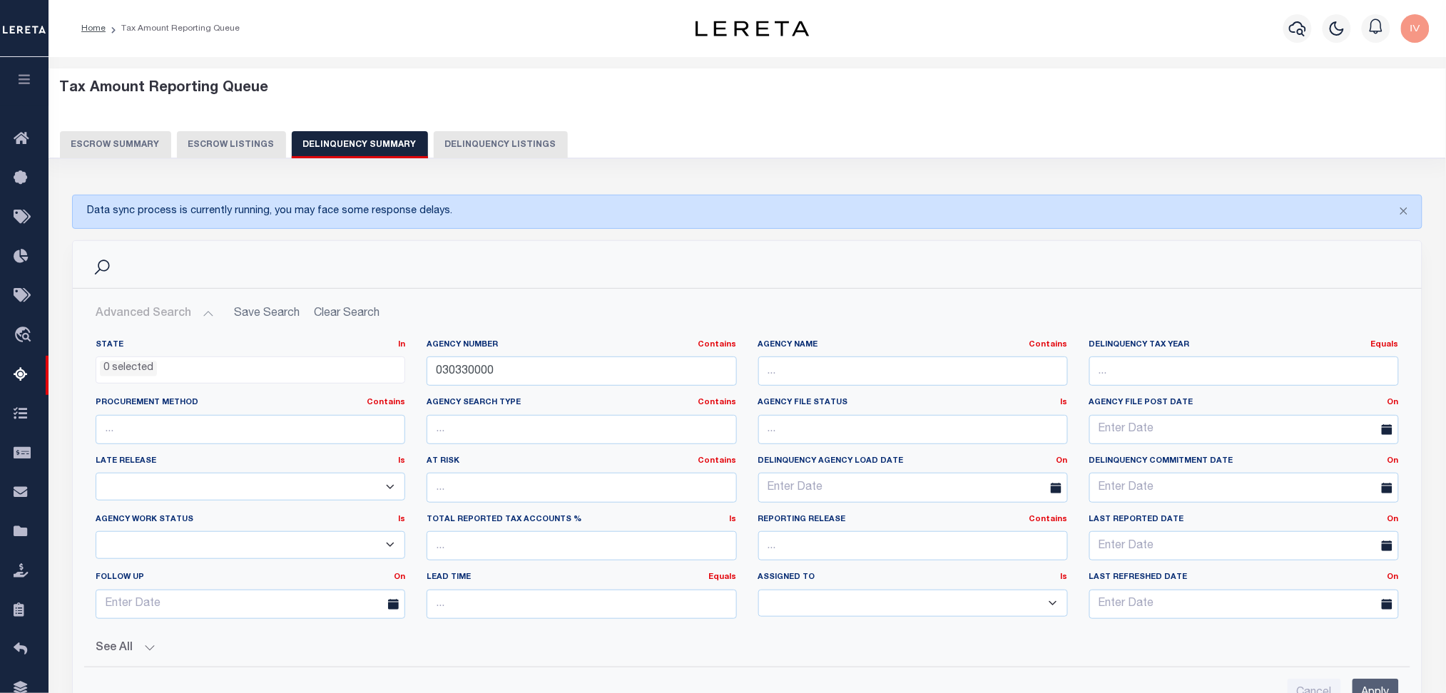
click at [208, 317] on button "Advanced Search" at bounding box center [155, 314] width 118 height 28
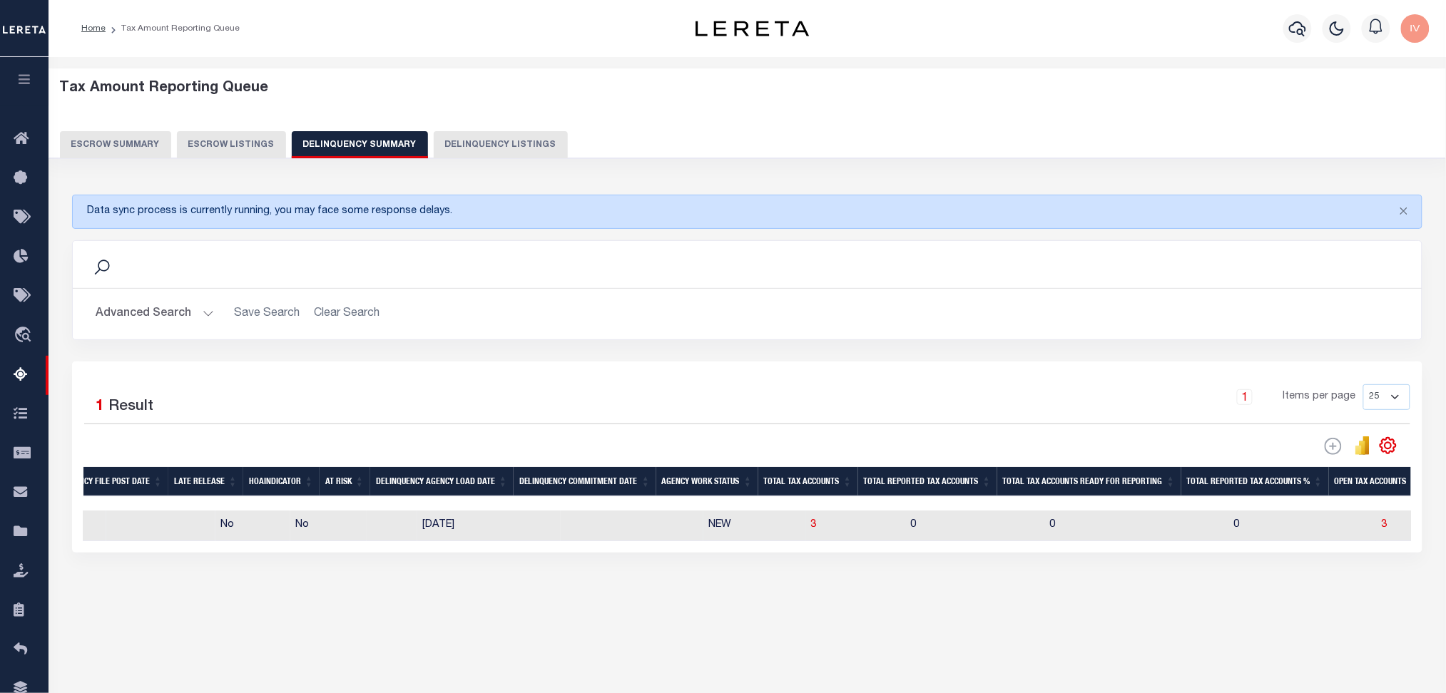
scroll to position [0, 856]
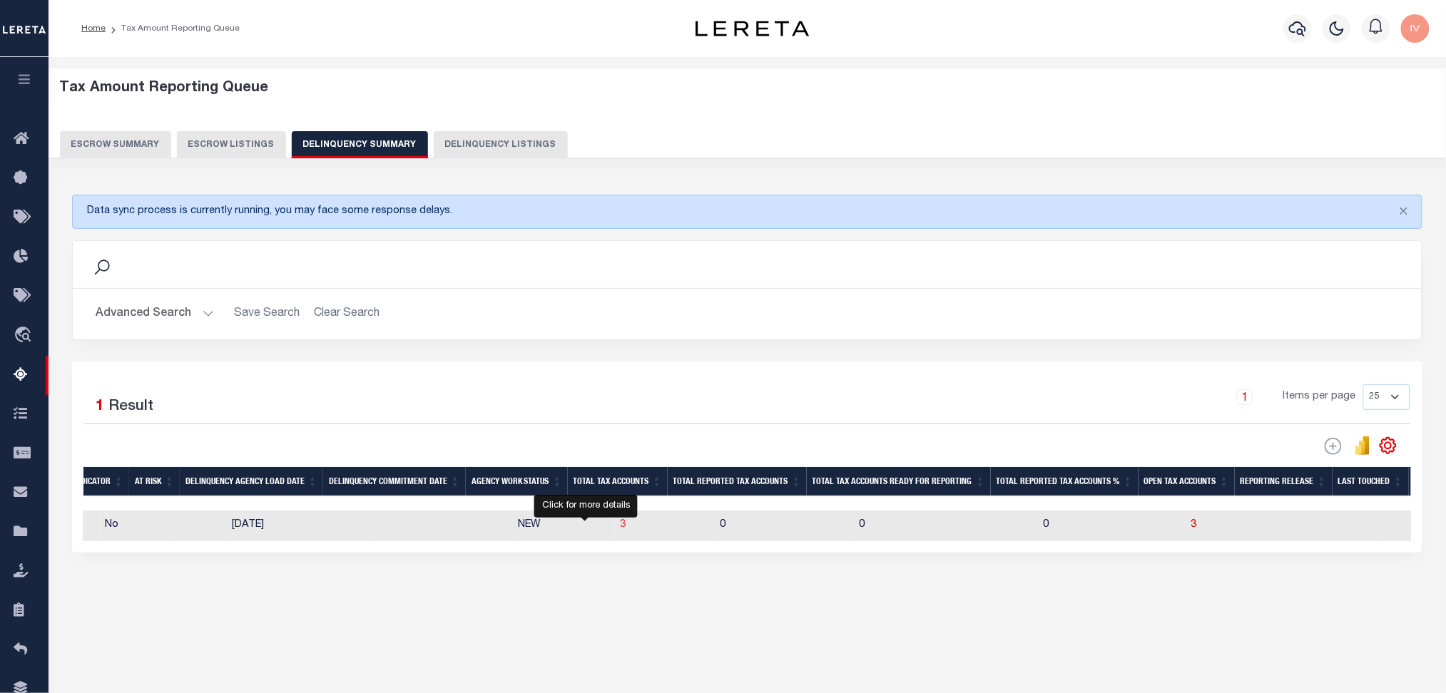
click at [621, 526] on span "3" at bounding box center [624, 525] width 6 height 10
select select "100"
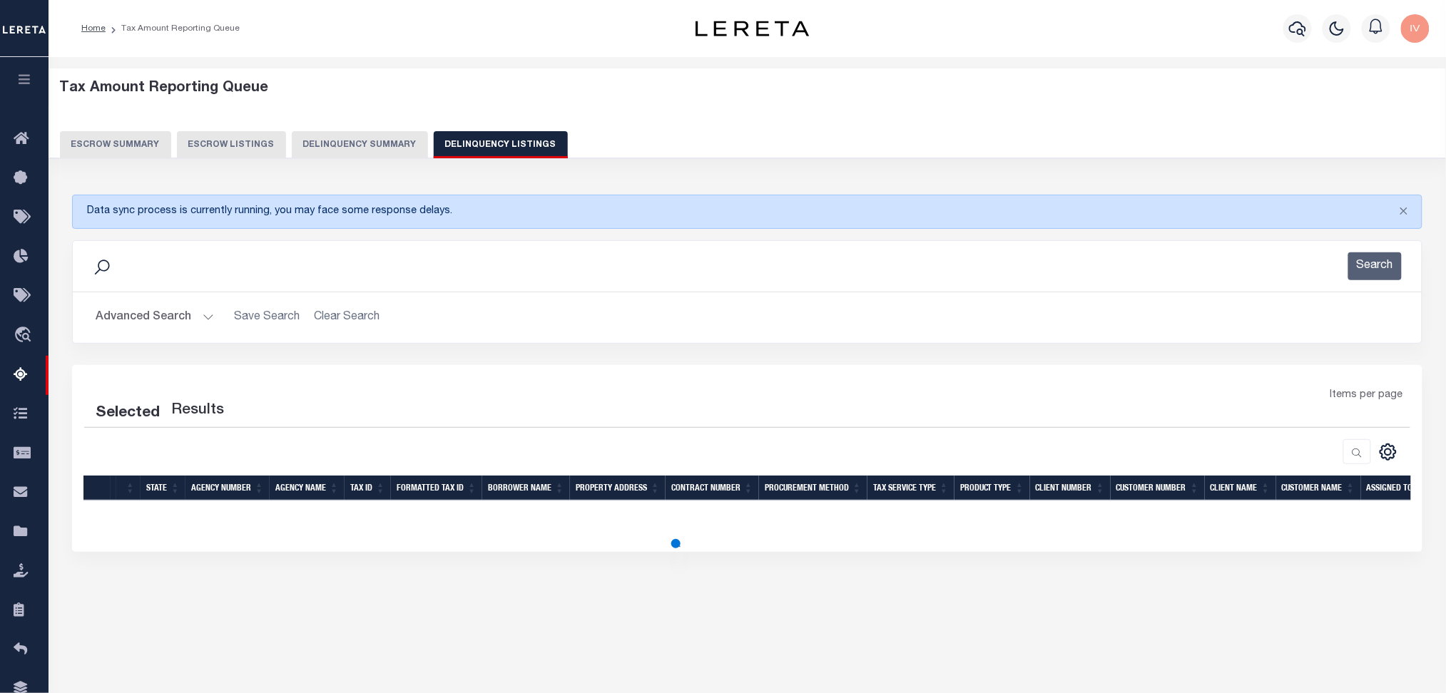
select select "100"
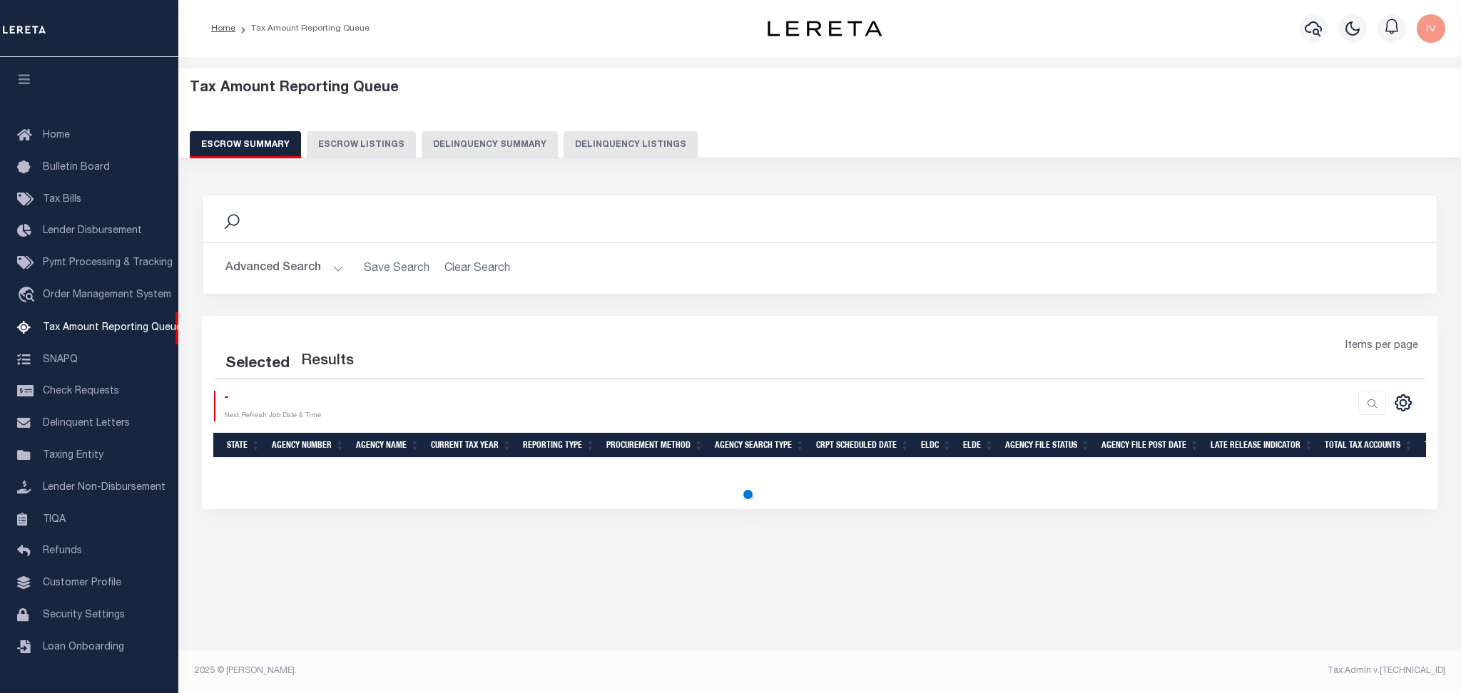
click at [514, 136] on button "Delinquency Summary" at bounding box center [490, 144] width 136 height 27
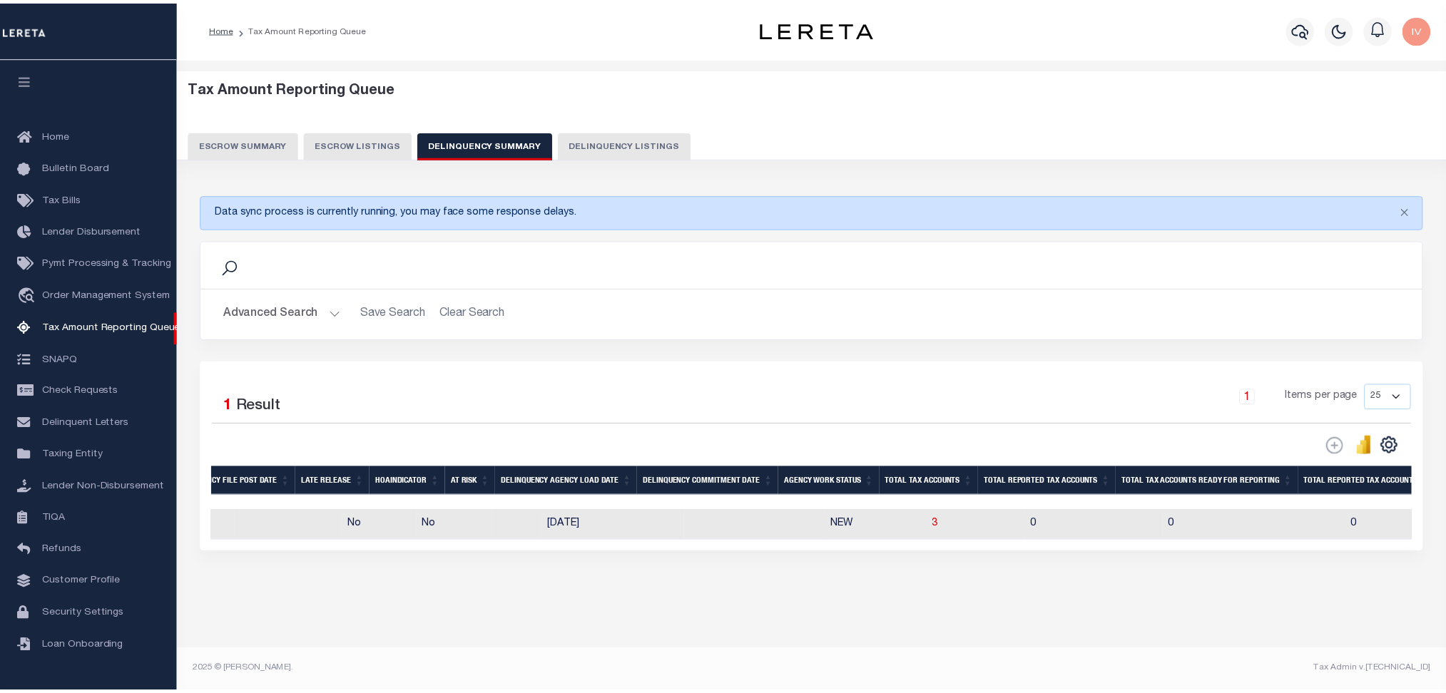
scroll to position [0, 1046]
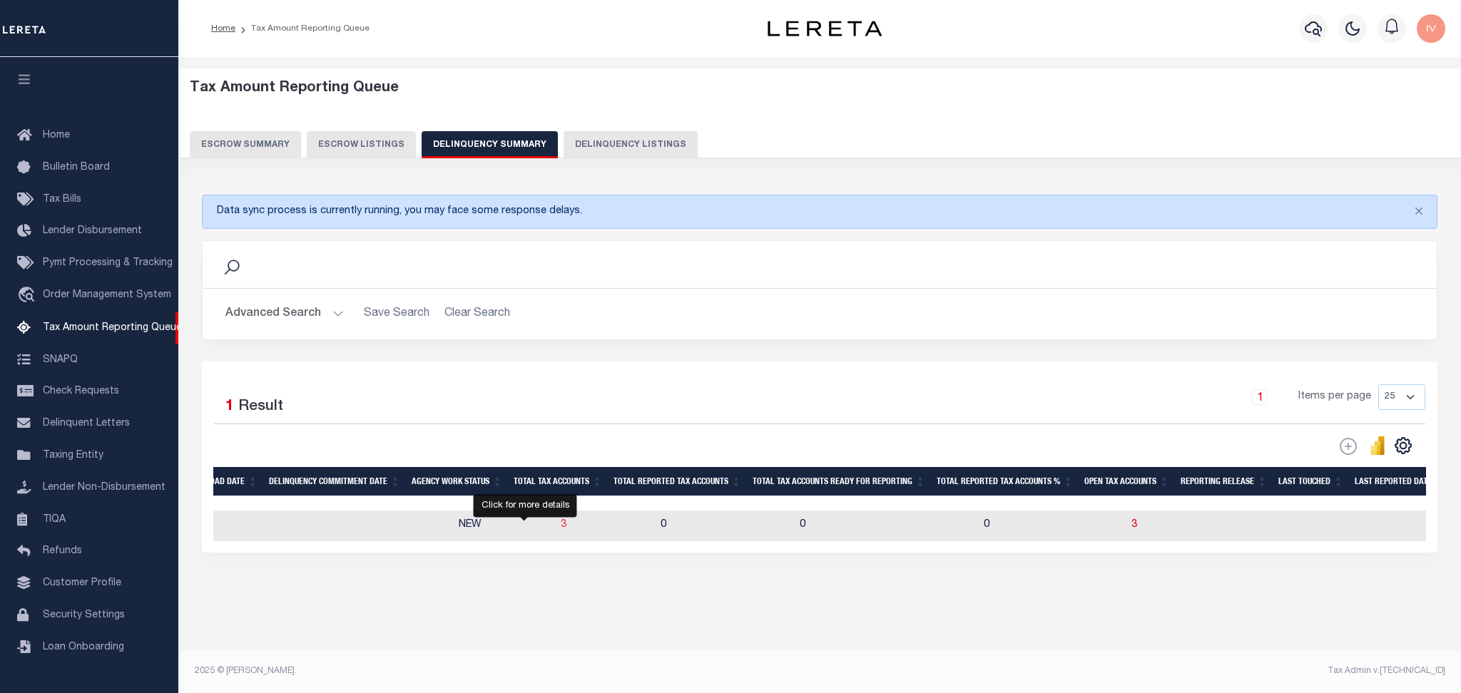
click at [561, 528] on span "3" at bounding box center [564, 525] width 6 height 10
select select "100"
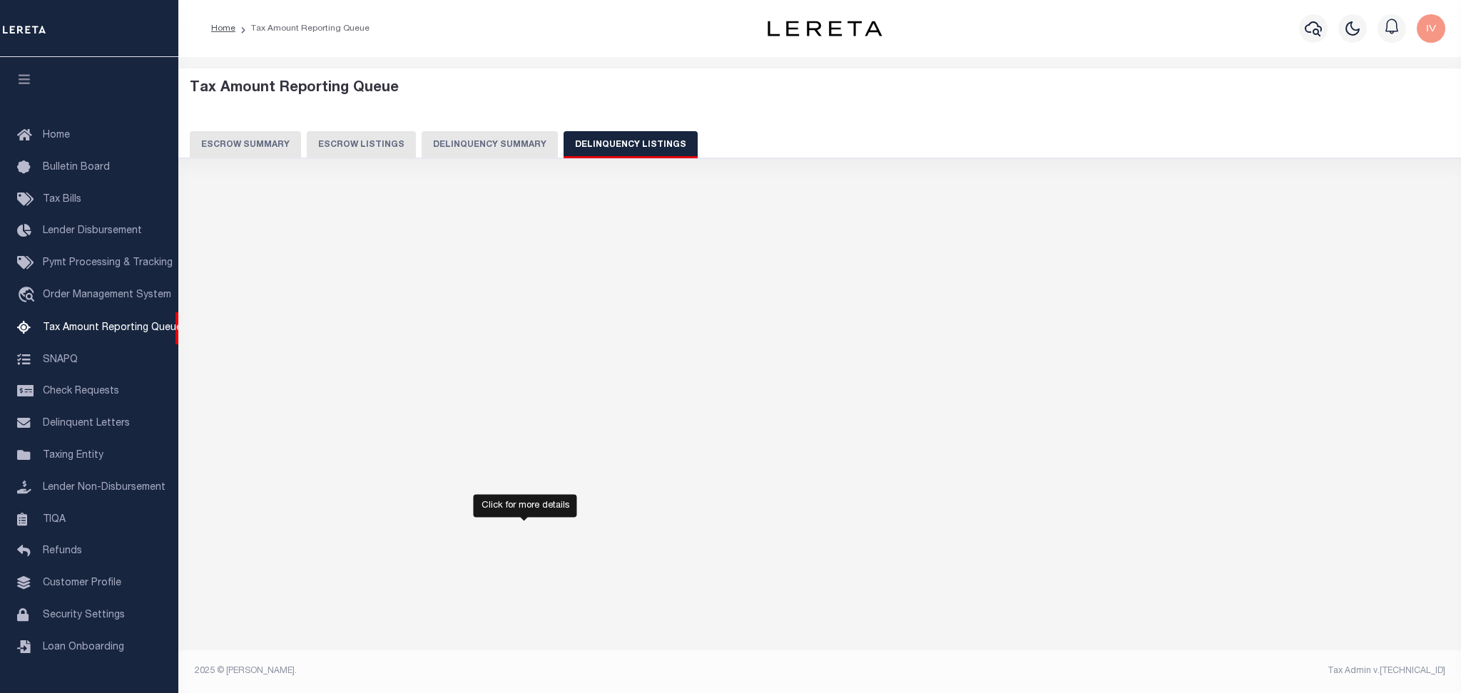
select select "100"
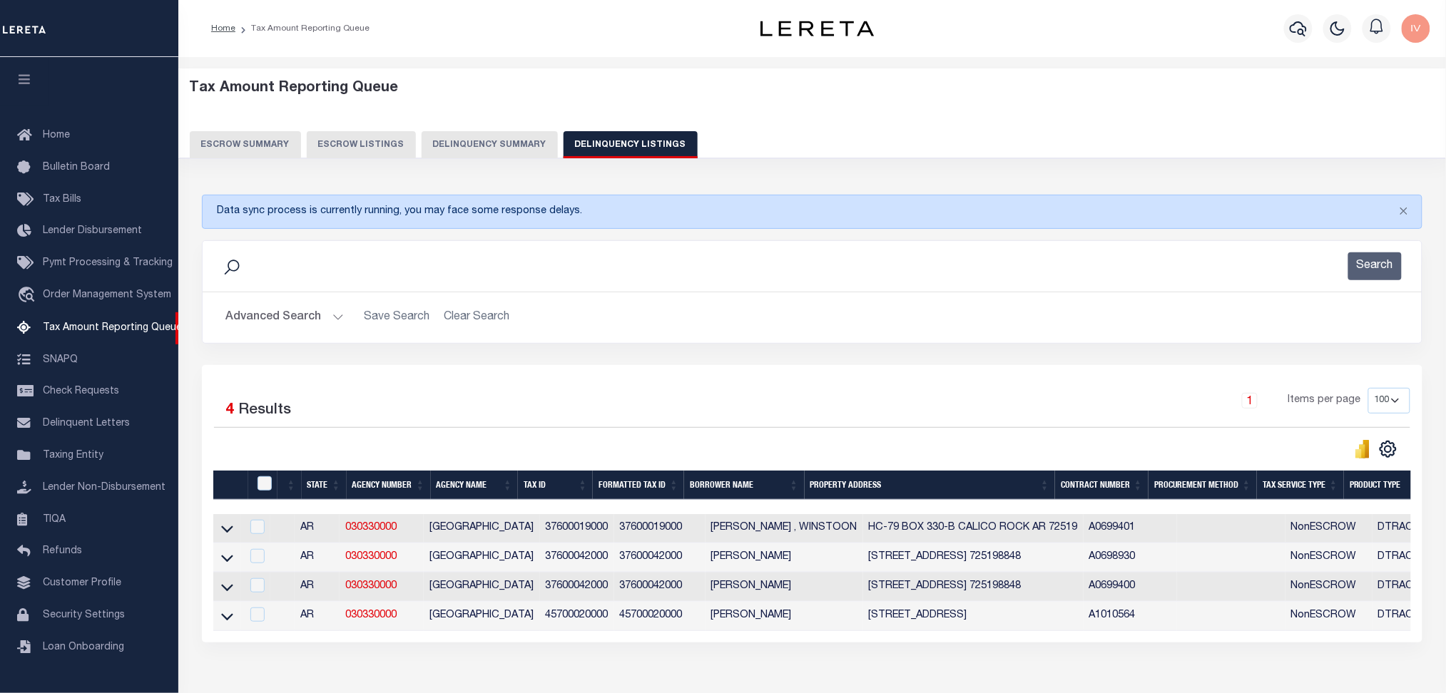
scroll to position [91, 0]
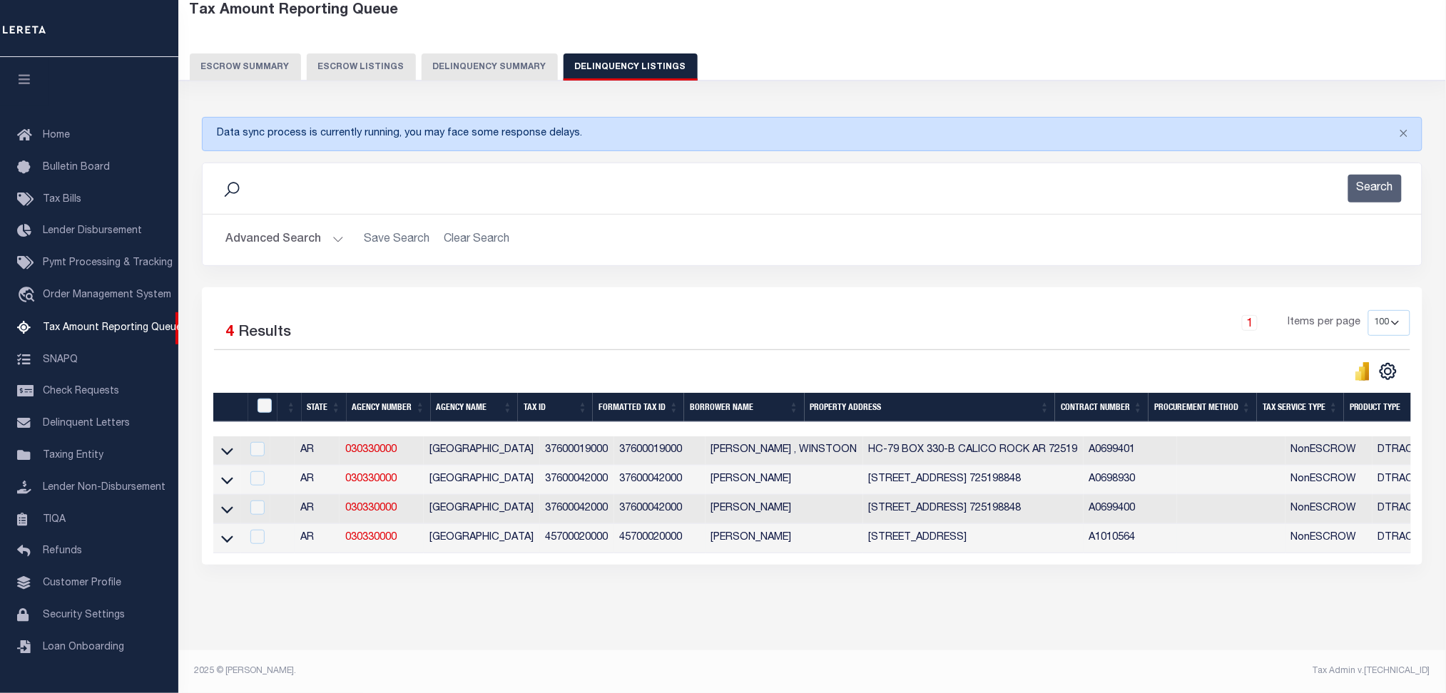
drag, startPoint x: 223, startPoint y: 529, endPoint x: 435, endPoint y: 543, distance: 213.0
click at [223, 536] on icon at bounding box center [227, 539] width 12 height 7
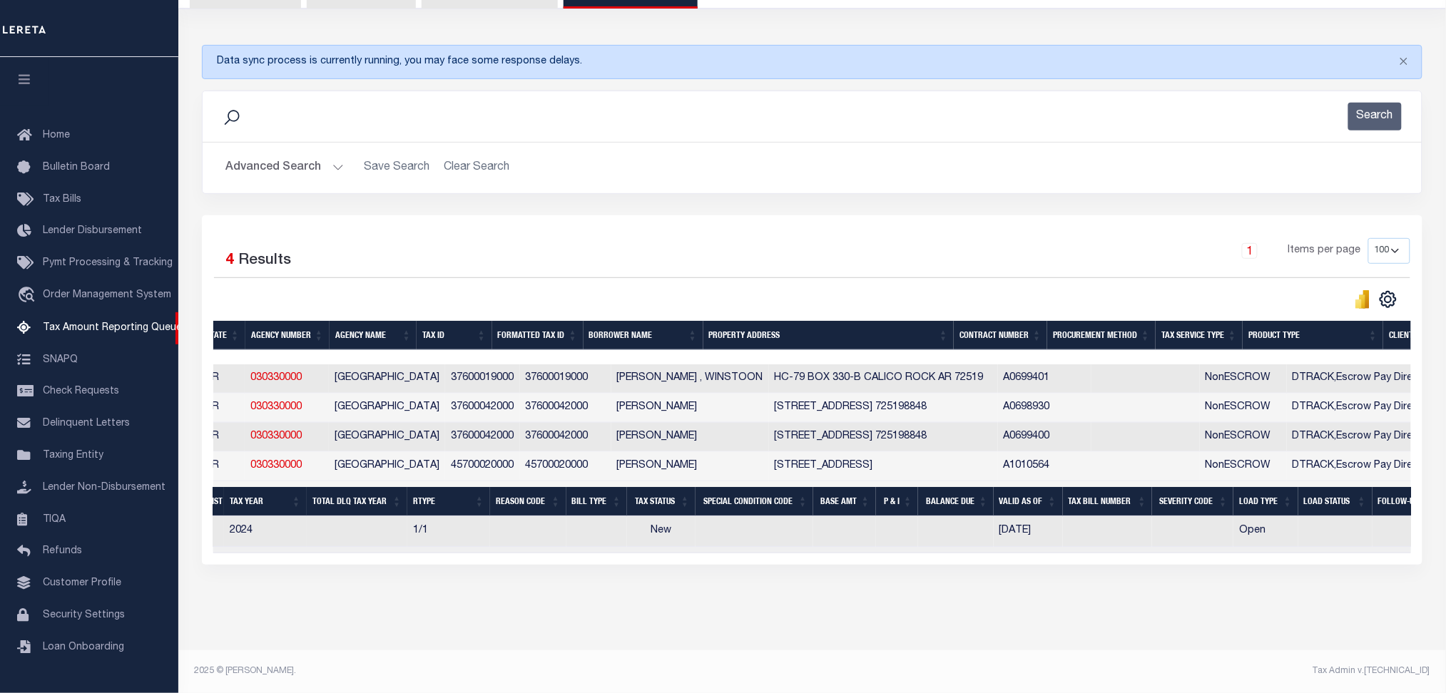
scroll to position [0, 0]
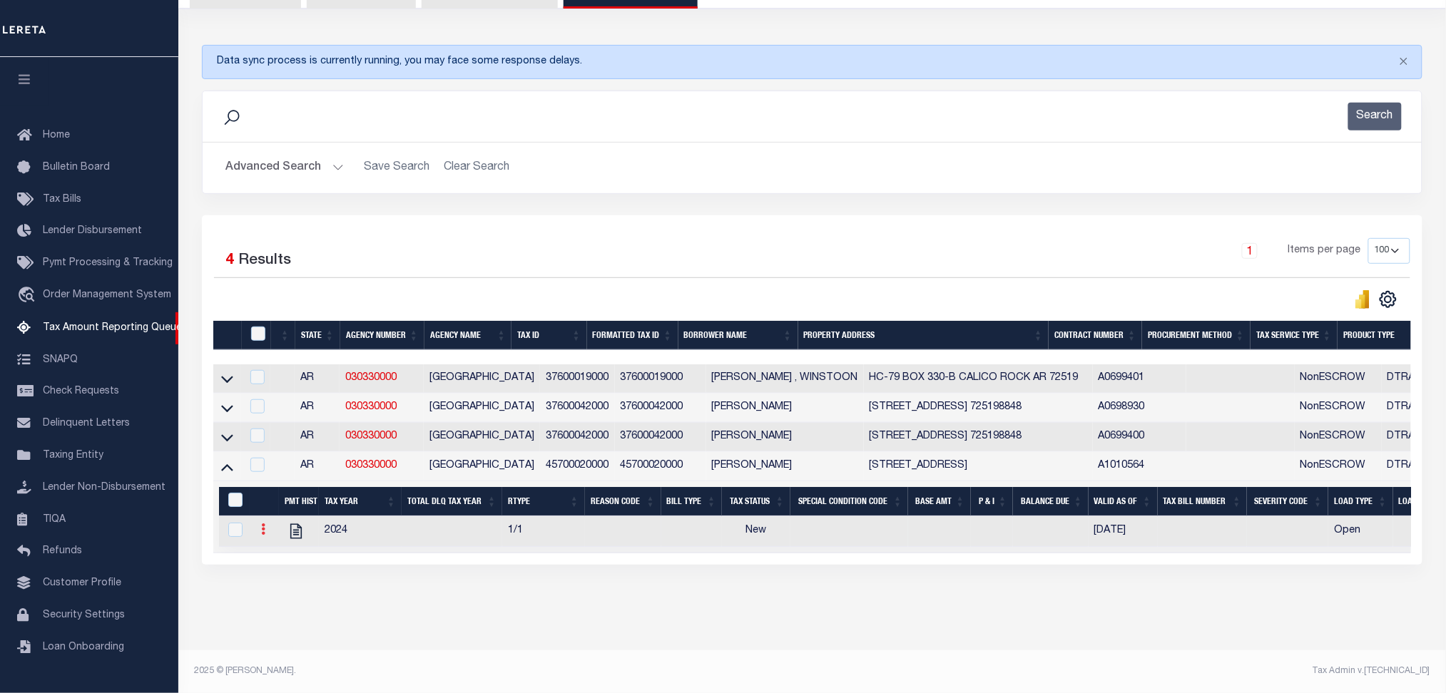
click at [261, 525] on icon at bounding box center [263, 529] width 4 height 11
click at [279, 581] on img "" at bounding box center [280, 576] width 14 height 15
select select "NW2"
select select
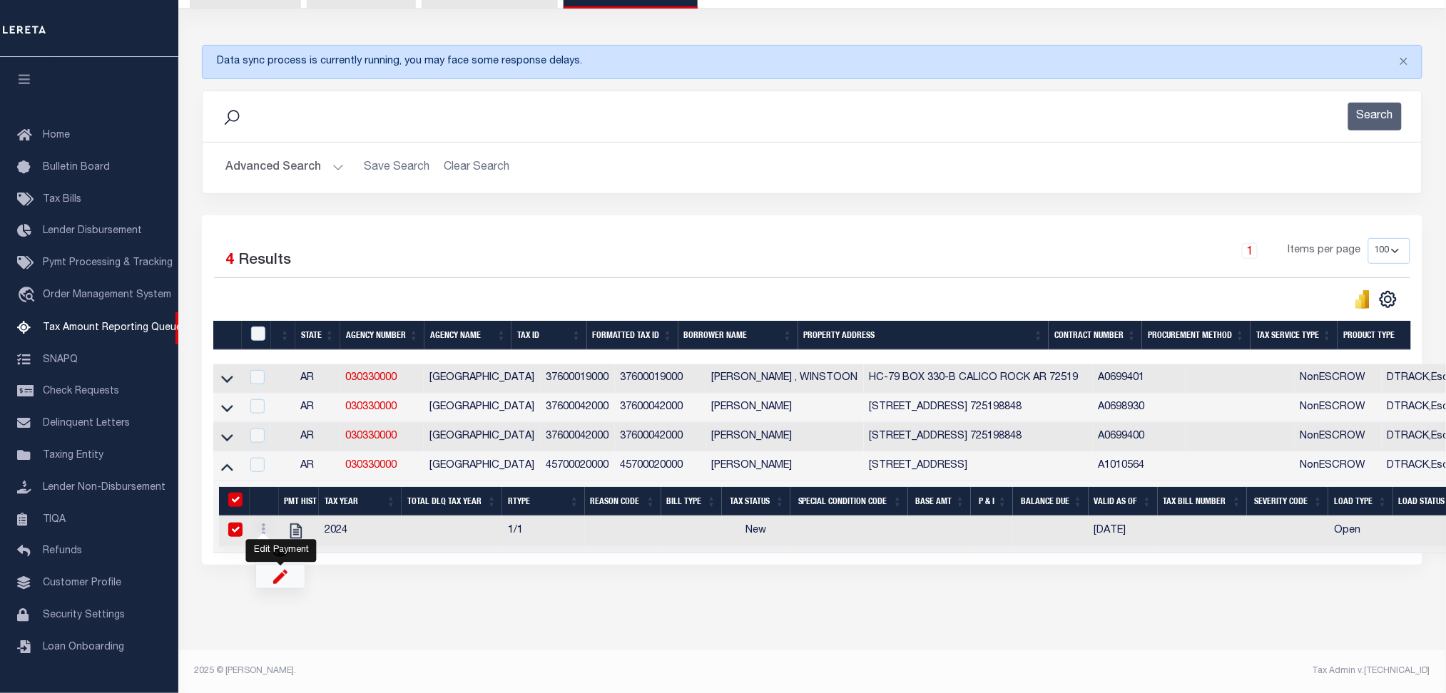
type input "[DATE]"
checkbox input "true"
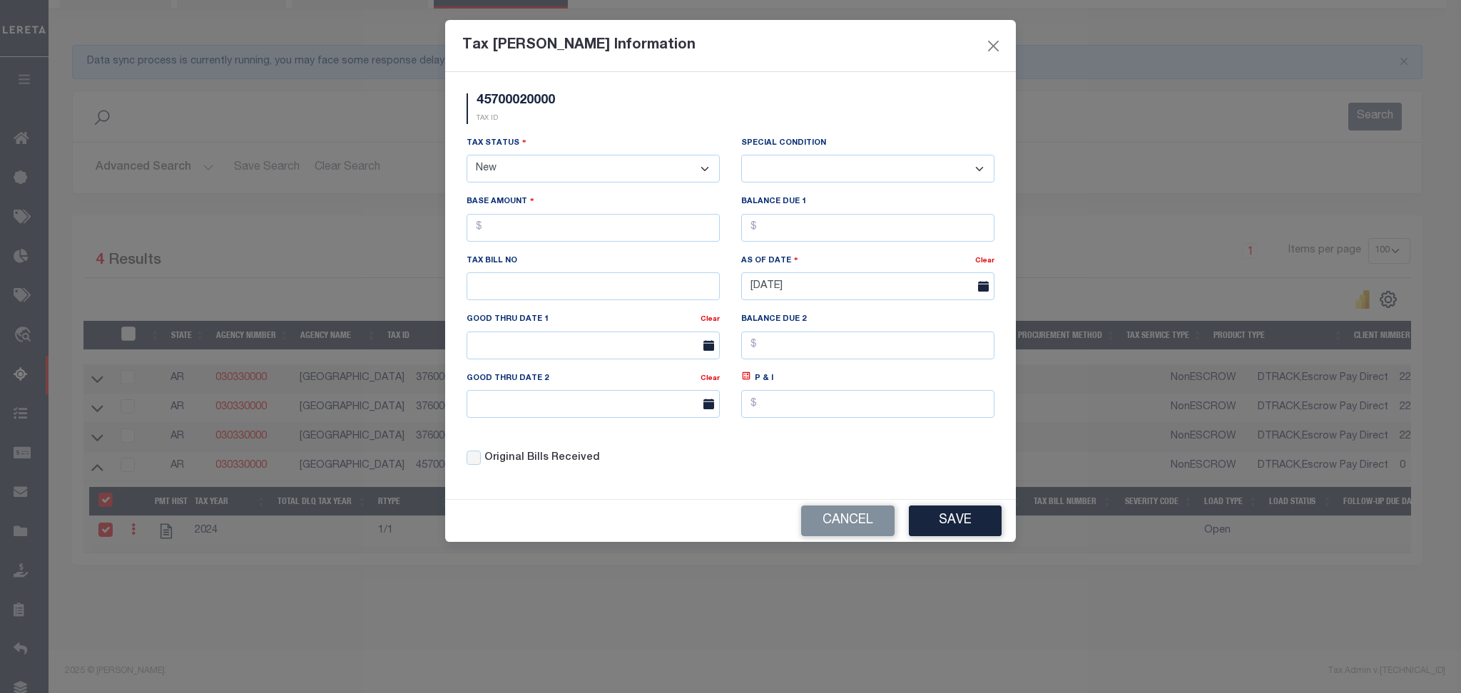
click at [561, 182] on select "- Select Status - Open Due/Unpaid Paid Incomplete No Tax Due Internal Refund Pr…" at bounding box center [593, 169] width 253 height 28
select select "PYD"
click at [467, 156] on select "- Select Status - Open Due/Unpaid Paid Incomplete No Tax Due Internal Refund Pr…" at bounding box center [593, 169] width 253 height 28
select select "0"
click at [554, 240] on input "text" at bounding box center [593, 228] width 253 height 28
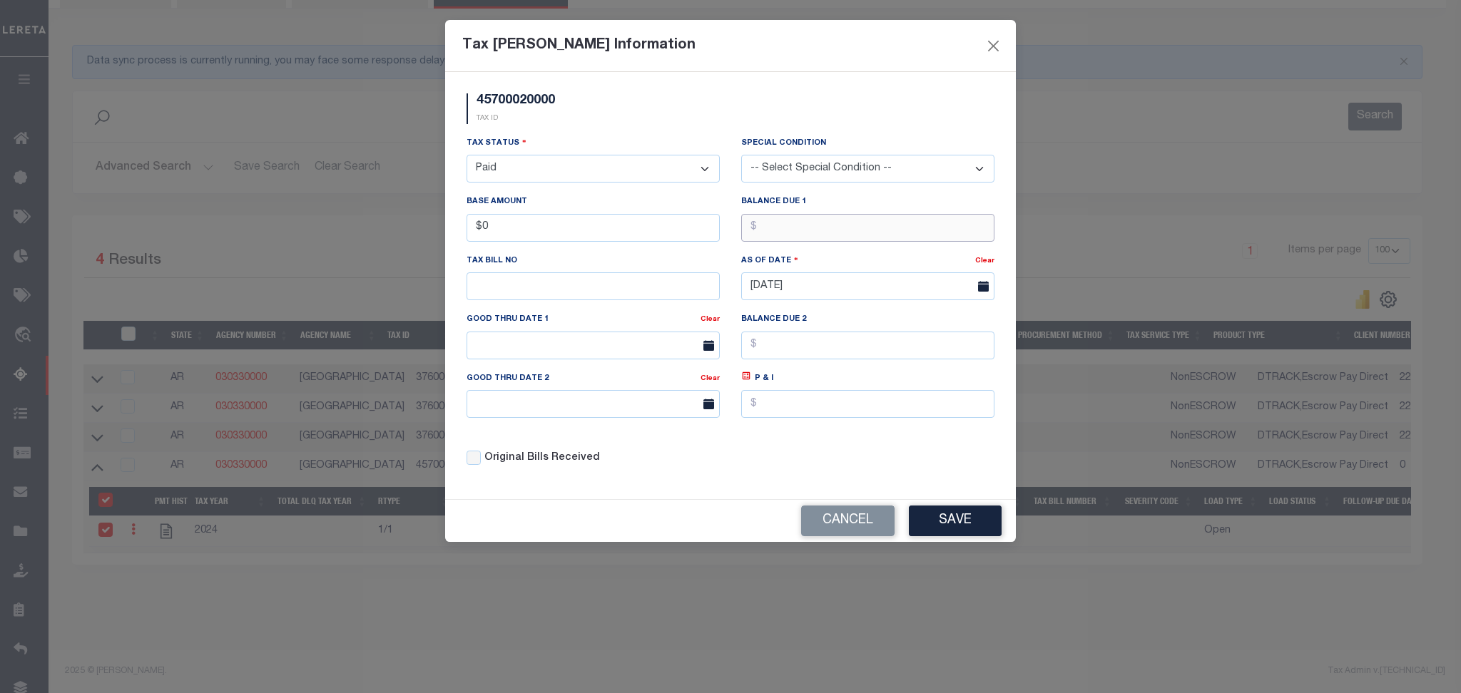
type input "$0.00"
click at [874, 238] on input "text" at bounding box center [867, 228] width 253 height 28
type input "$0.00"
click at [950, 549] on div "Tax Bill Amount Information 45700020000 TAX ID Installment: TaxID: 45700020000 …" at bounding box center [730, 346] width 1461 height 693
click at [940, 528] on button "Save" at bounding box center [955, 521] width 93 height 31
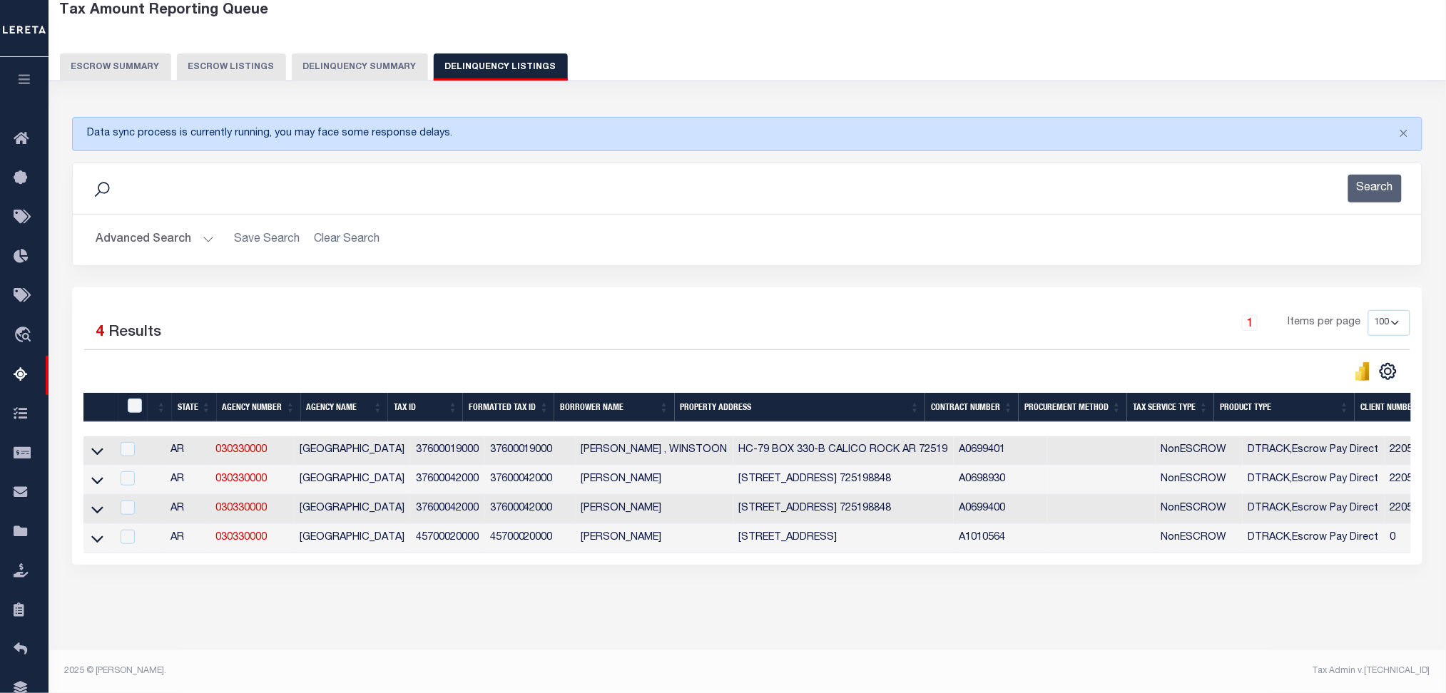
scroll to position [0, 95]
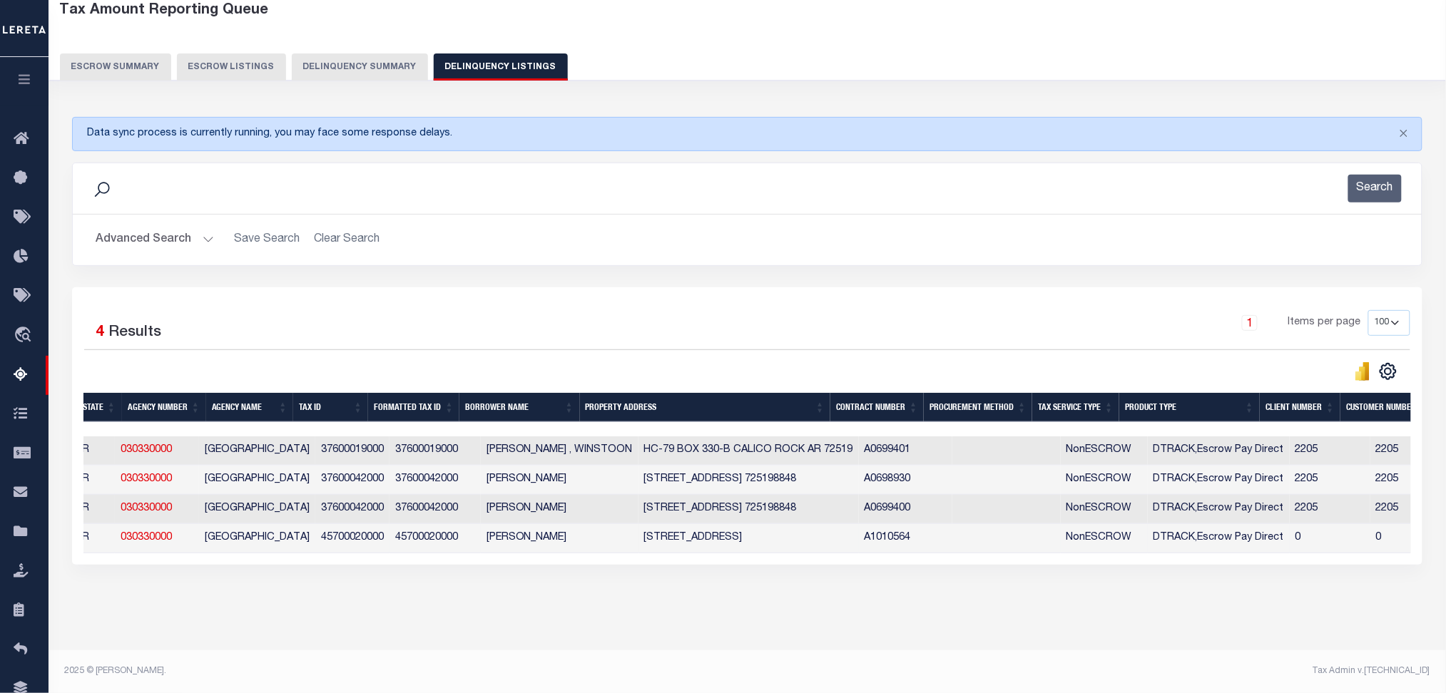
click at [765, 524] on td "215 N LUNEN ST MELBOURNE AR 72556" at bounding box center [748, 538] width 220 height 29
checkbox input "true"
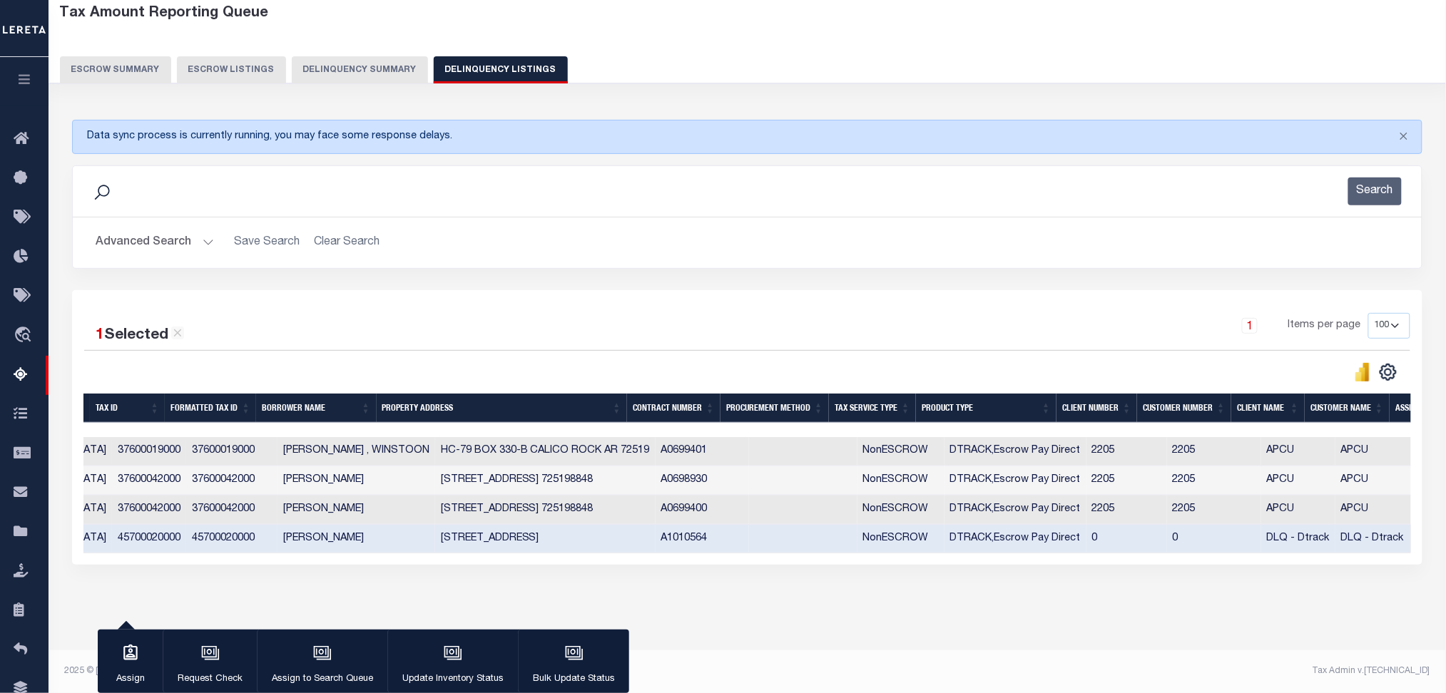
scroll to position [0, 0]
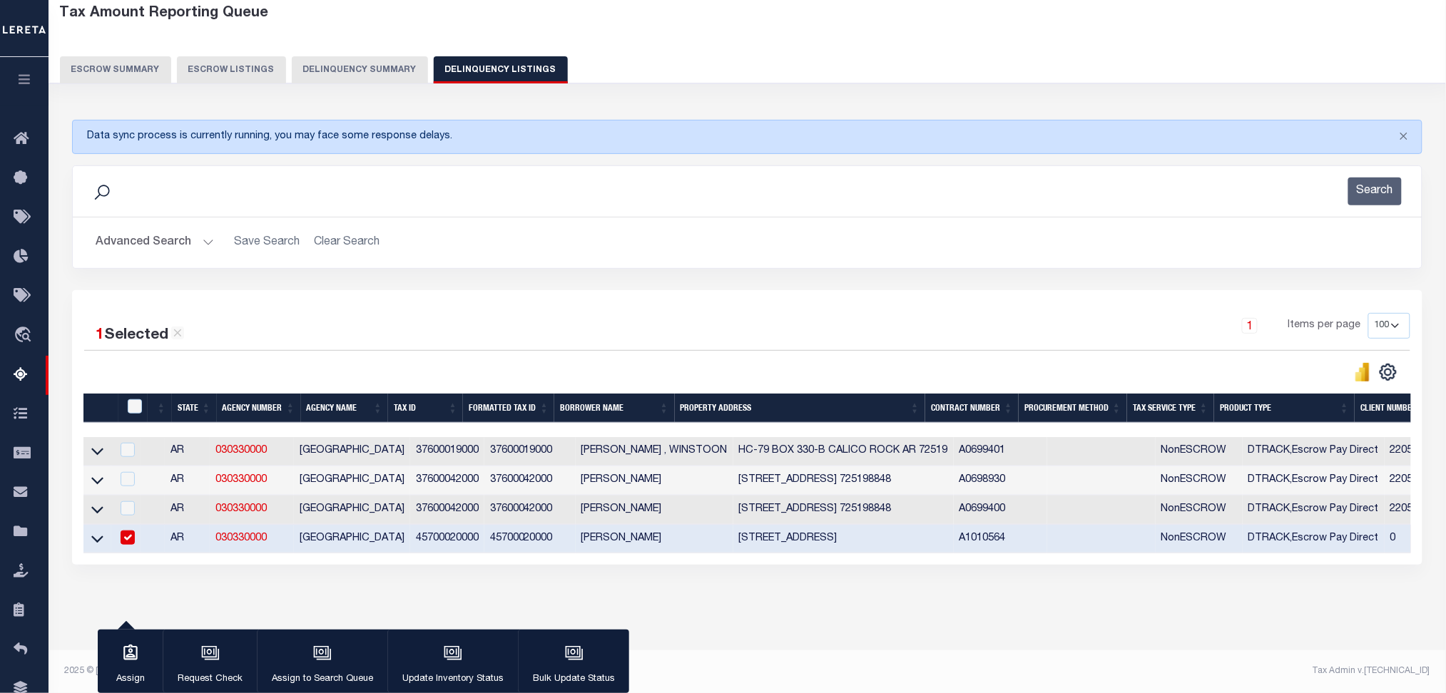
click at [93, 531] on icon at bounding box center [97, 538] width 12 height 15
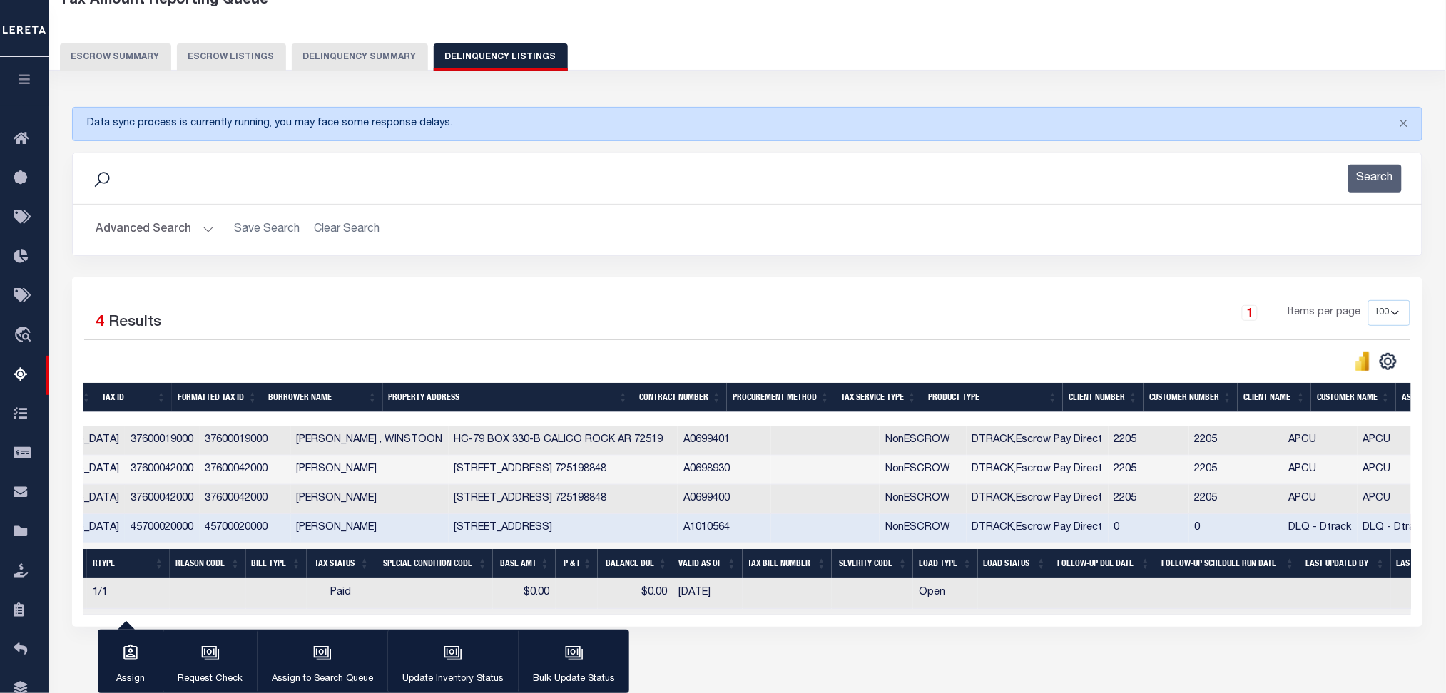
scroll to position [0, 380]
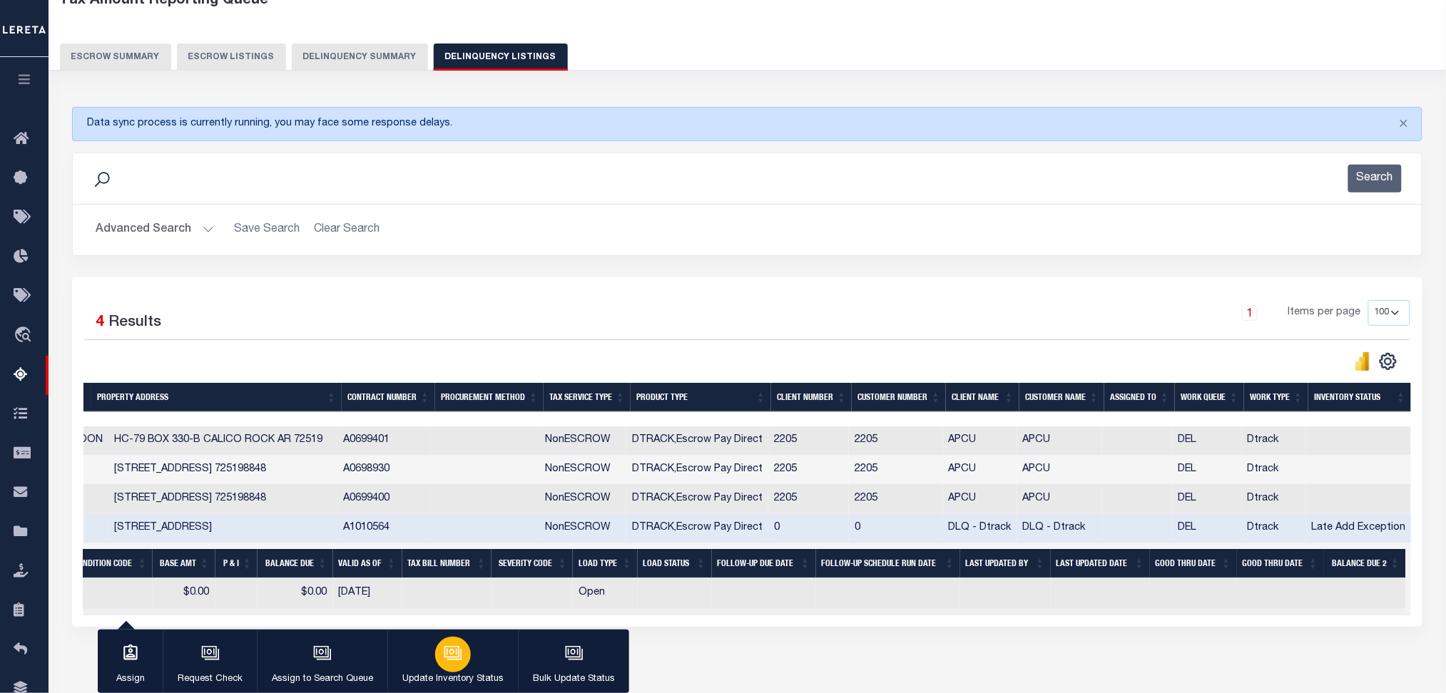
click at [462, 646] on div "button" at bounding box center [453, 655] width 36 height 36
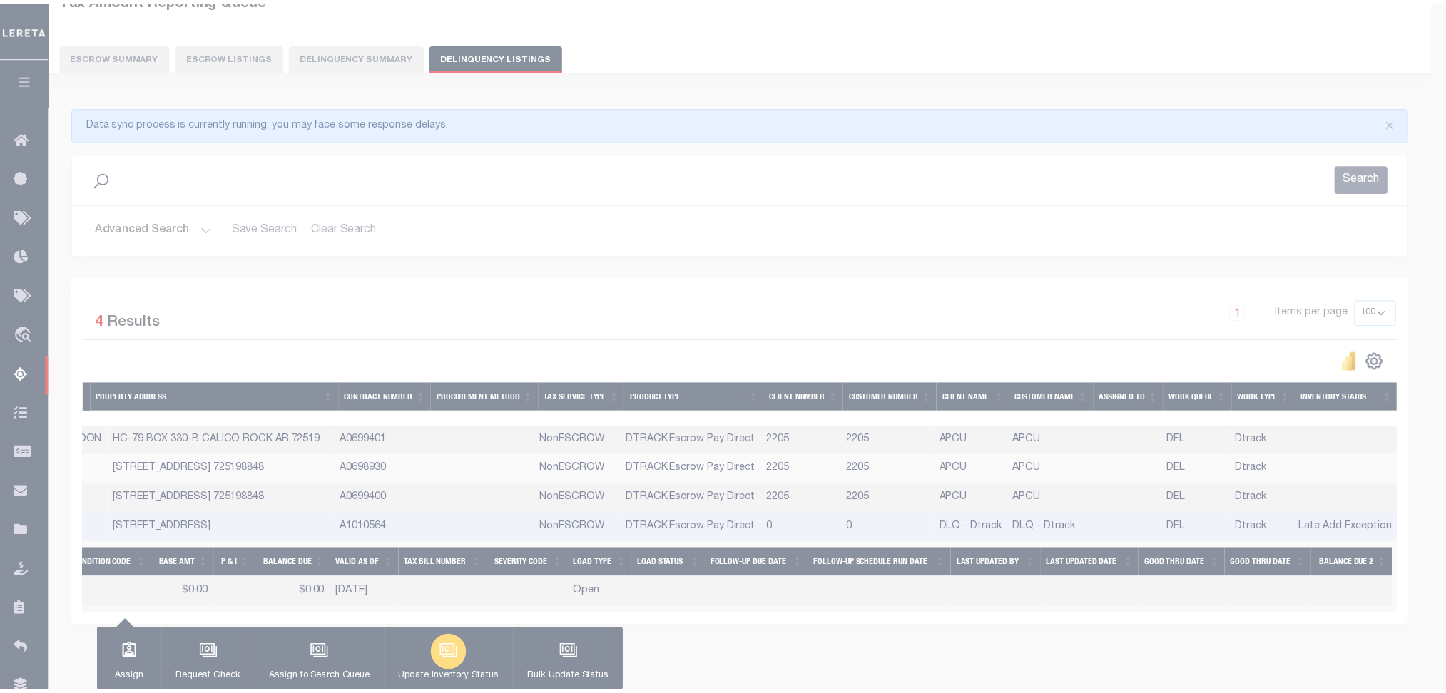
scroll to position [0, 611]
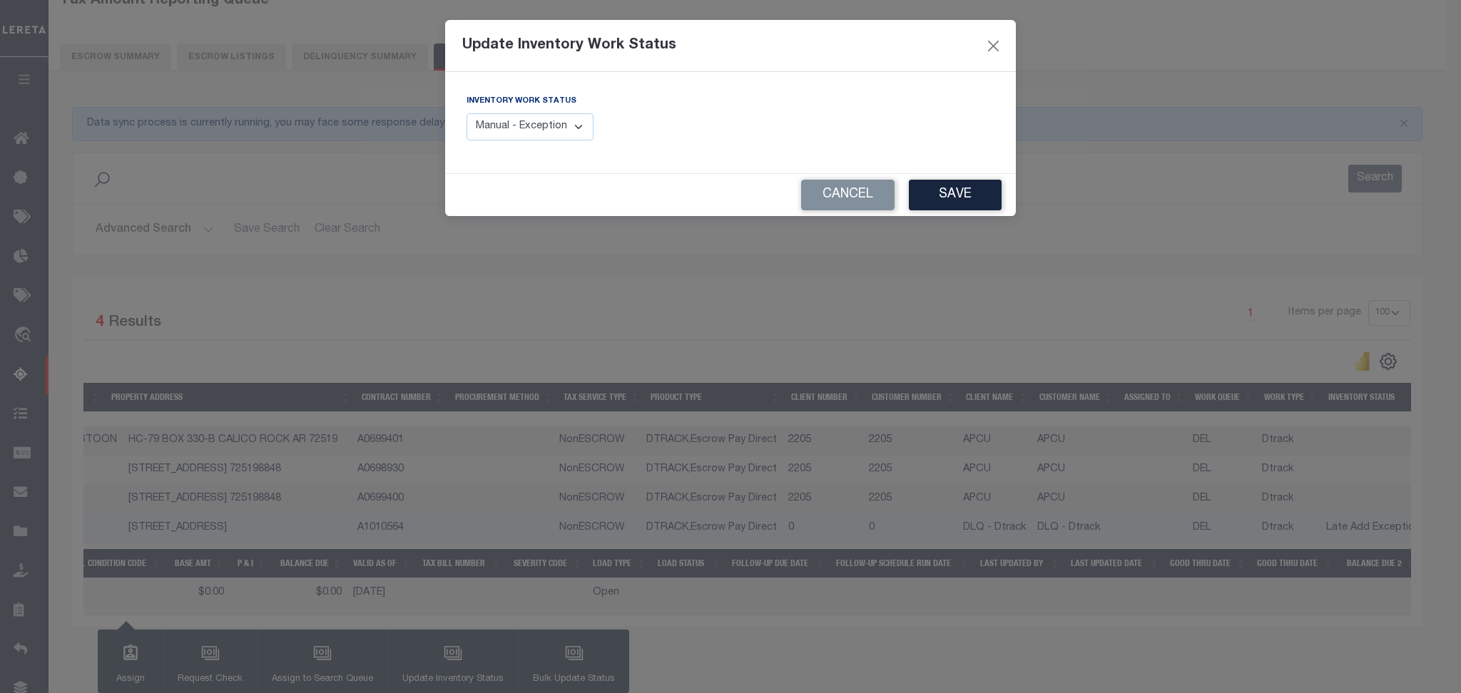
click at [531, 130] on select "Manual - Exception Pended - Awaiting Search Late Add Exception Completed" at bounding box center [530, 127] width 127 height 28
select select "4"
click at [467, 113] on select "Manual - Exception Pended - Awaiting Search Late Add Exception Completed" at bounding box center [530, 127] width 127 height 28
click at [964, 189] on button "Save" at bounding box center [955, 195] width 93 height 31
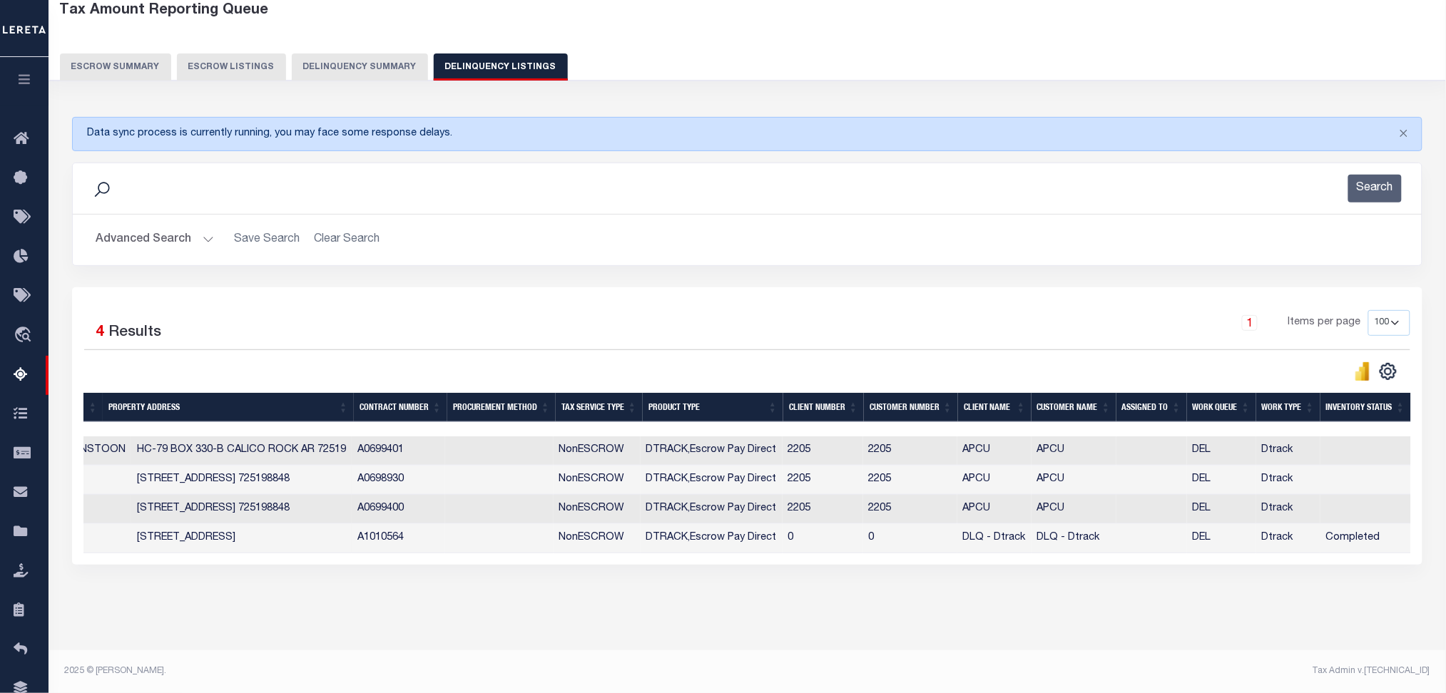
scroll to position [0, 571]
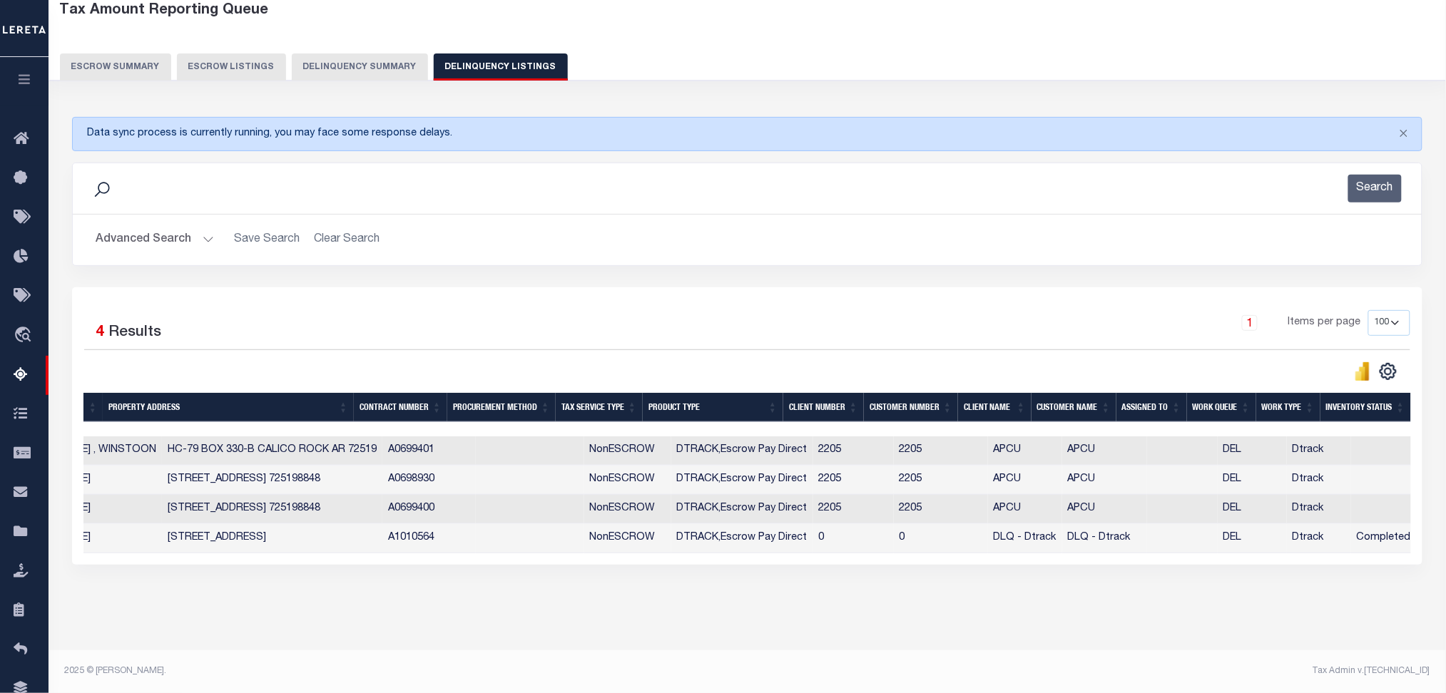
click at [200, 235] on button "Advanced Search" at bounding box center [155, 240] width 118 height 28
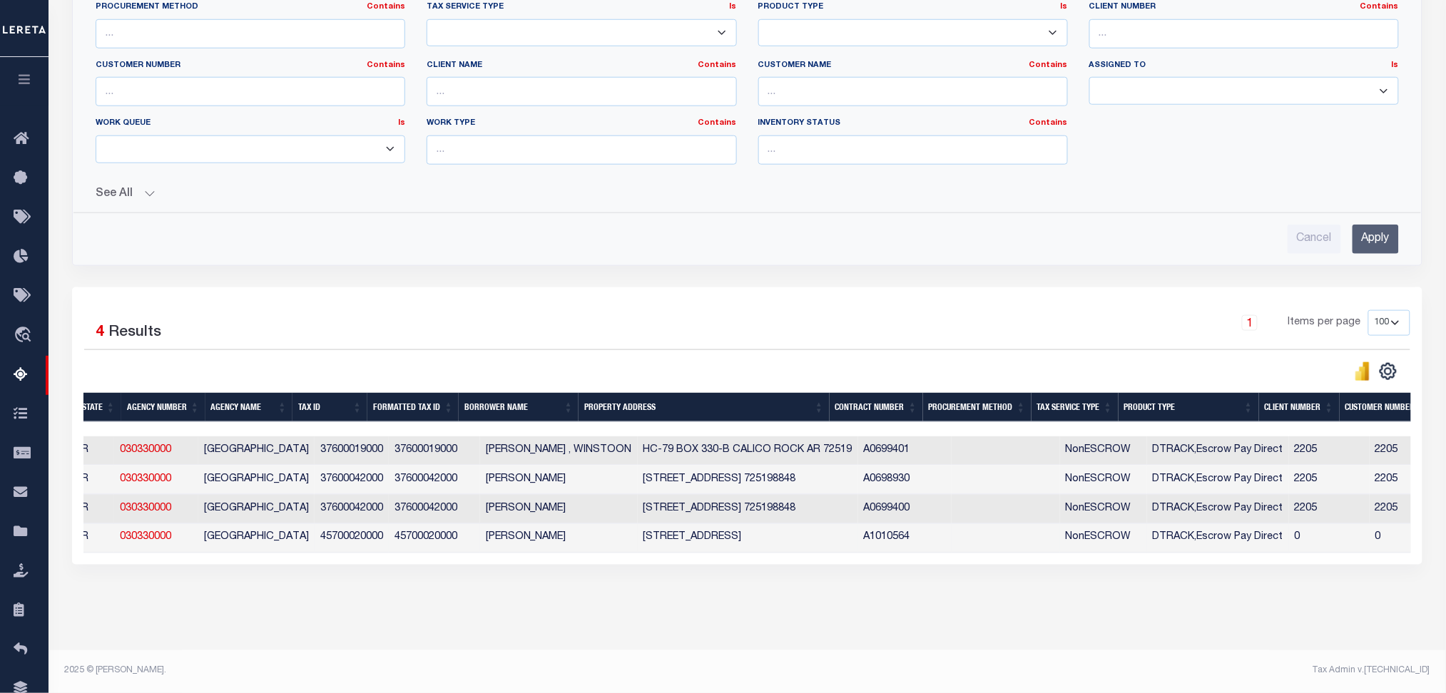
scroll to position [0, 0]
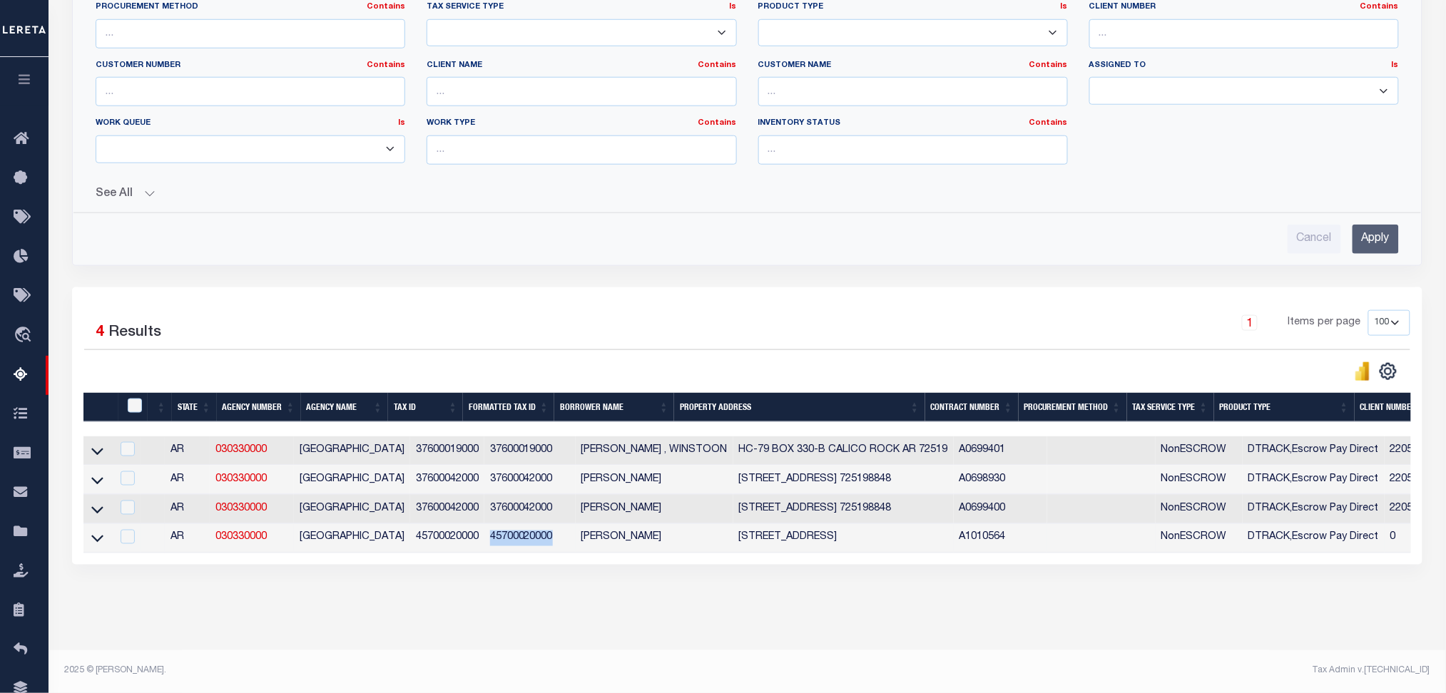
drag, startPoint x: 469, startPoint y: 531, endPoint x: 534, endPoint y: 531, distance: 64.9
click at [534, 531] on td "45700020000" at bounding box center [529, 538] width 91 height 29
checkbox input "true"
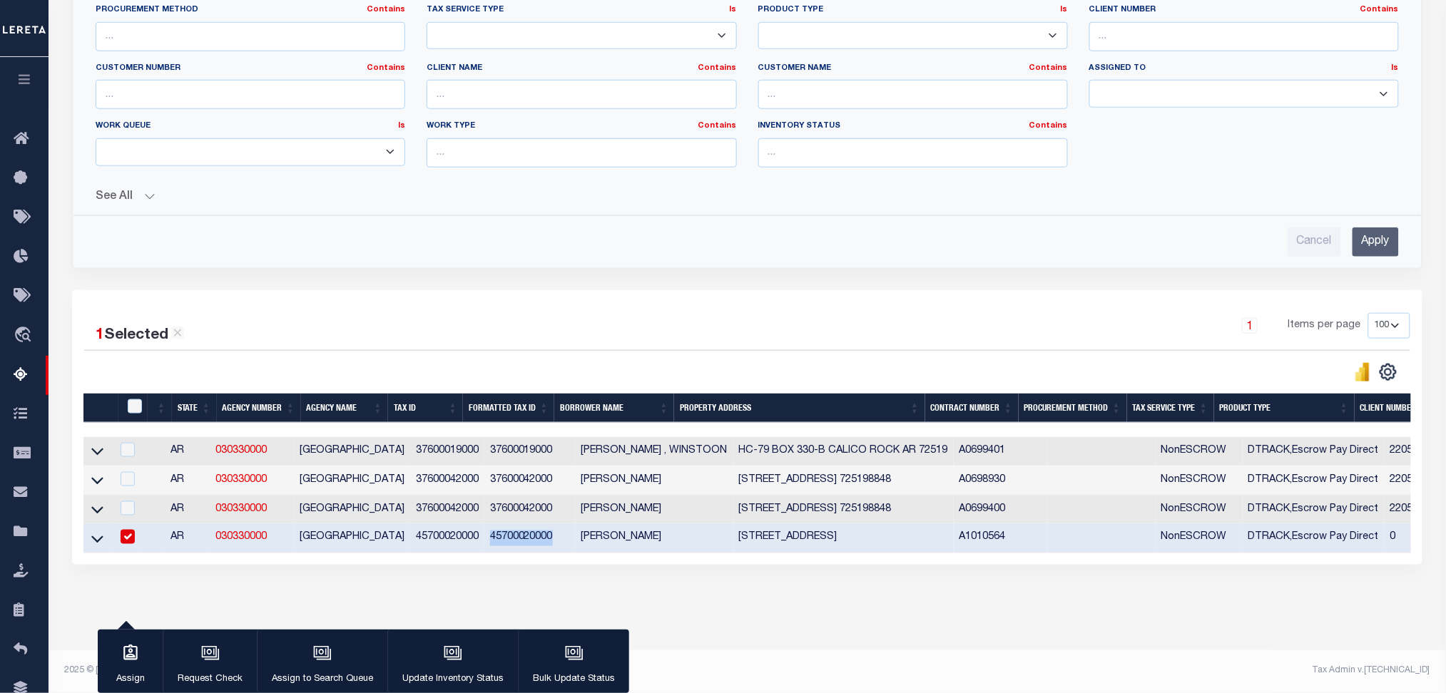
copy td "45700020000"
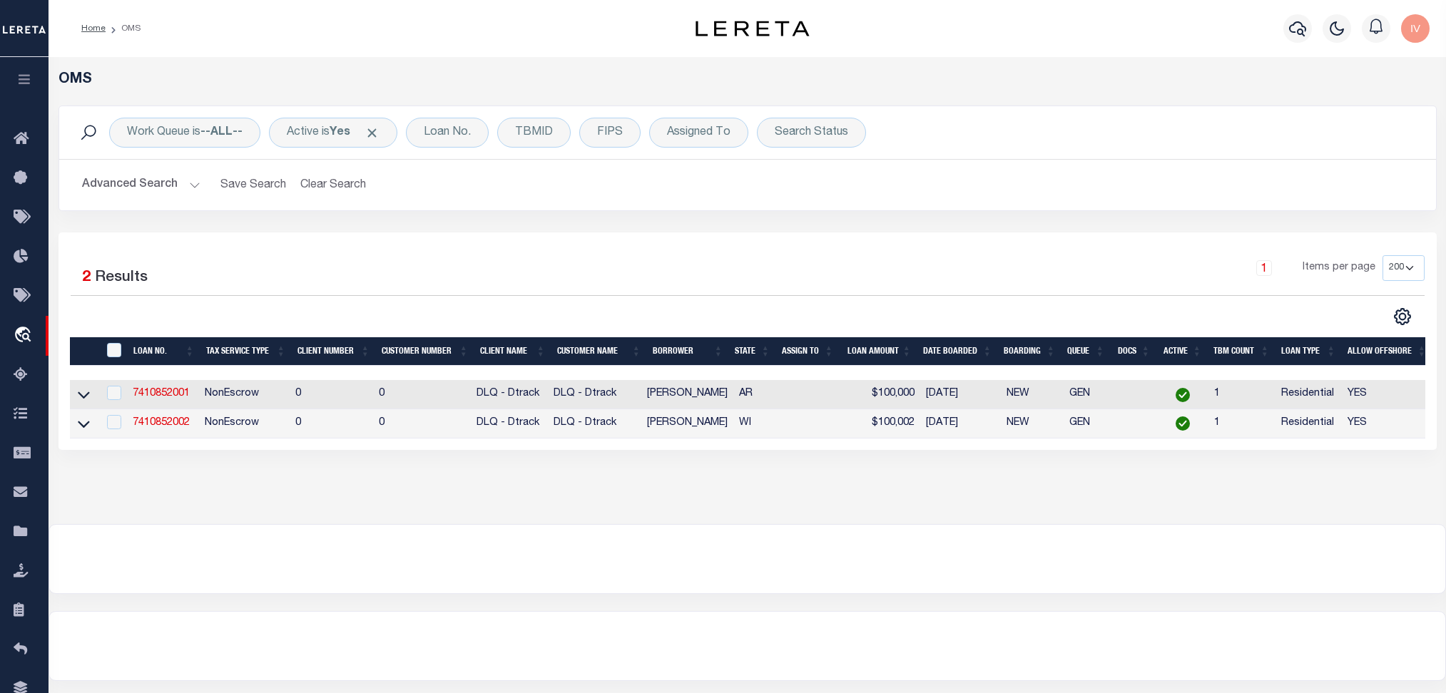
select select "200"
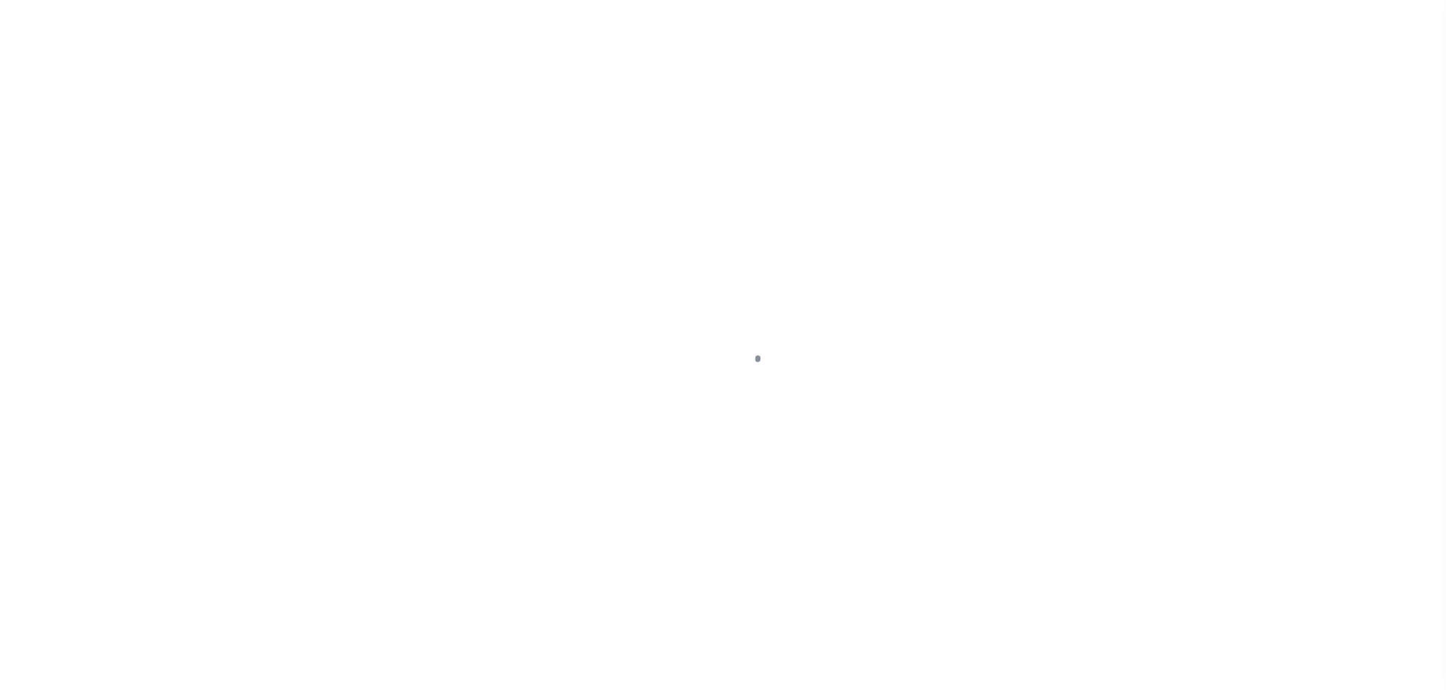
select select "10"
select select "NonEscrow"
type input "[STREET_ADDRESS]"
select select
type input "MELBOURNE AR 72556"
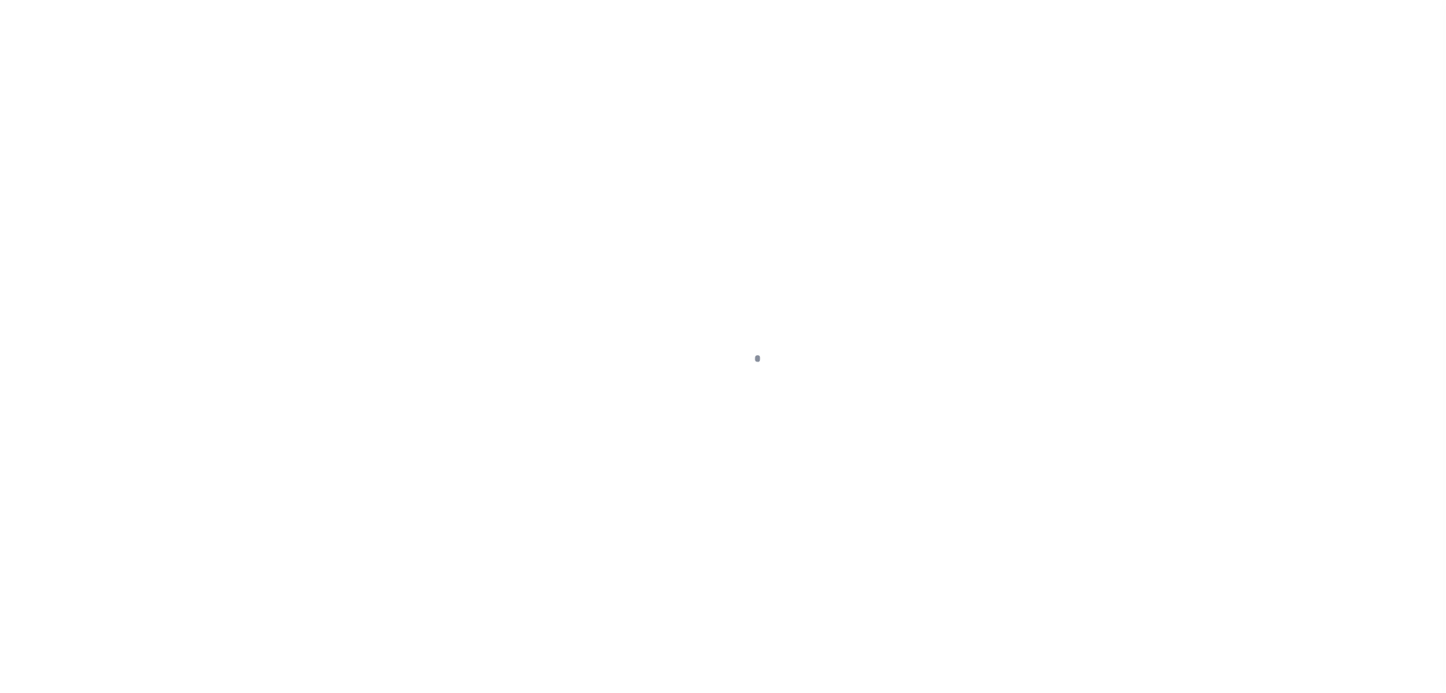
type input "AR"
select select
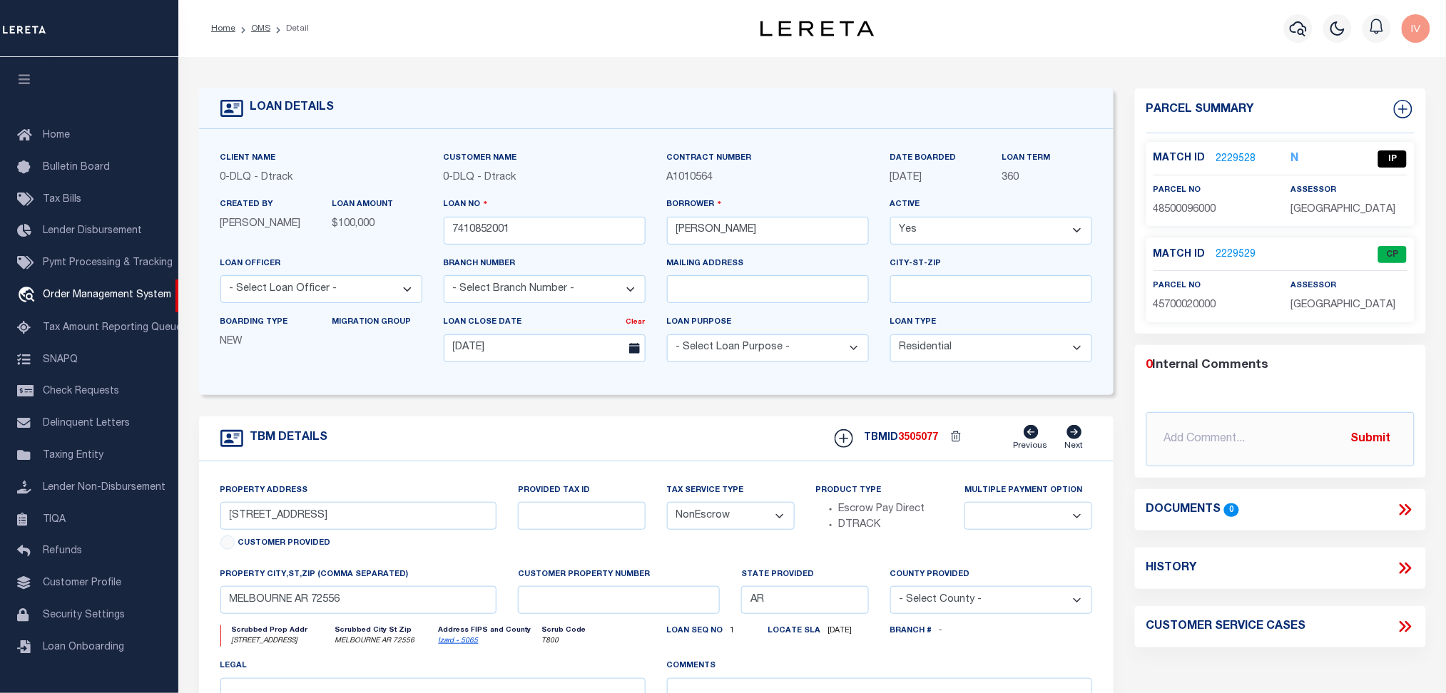
click at [694, 182] on span "A1010564" at bounding box center [690, 178] width 46 height 10
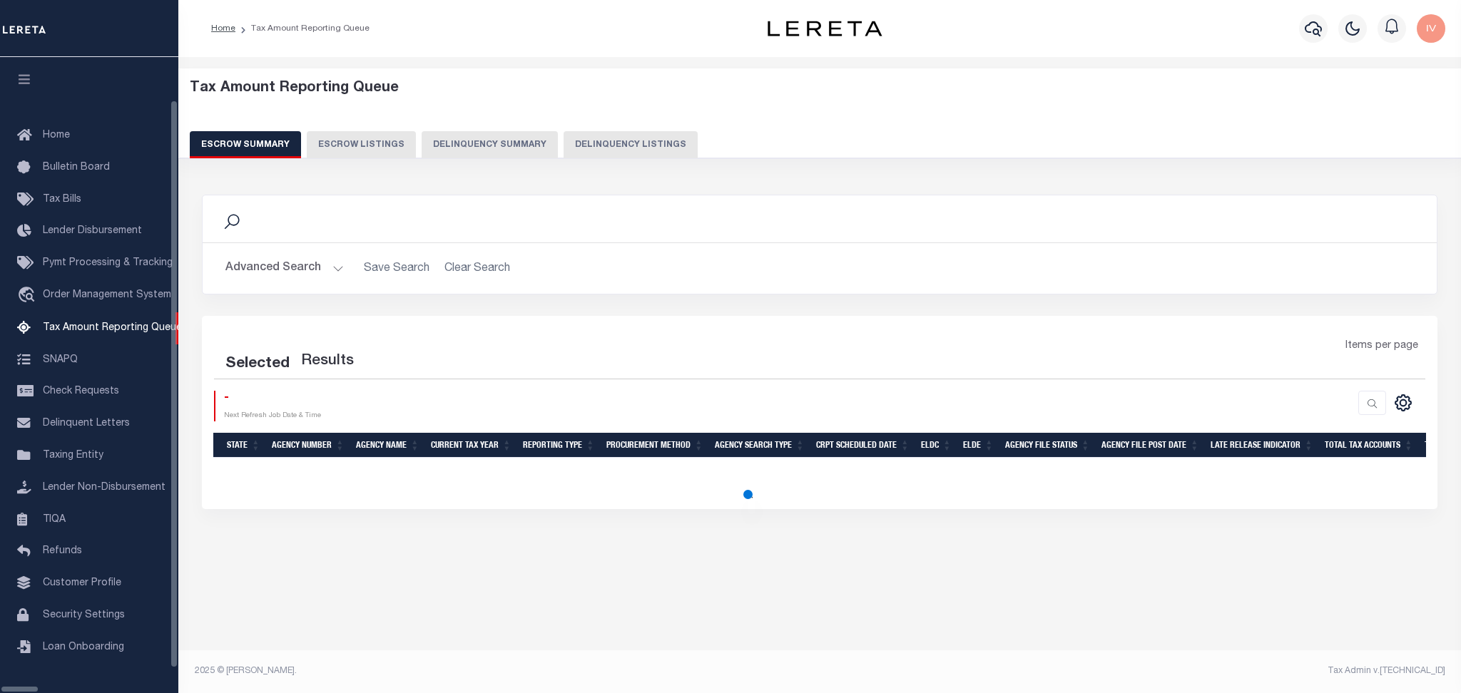
select select "100"
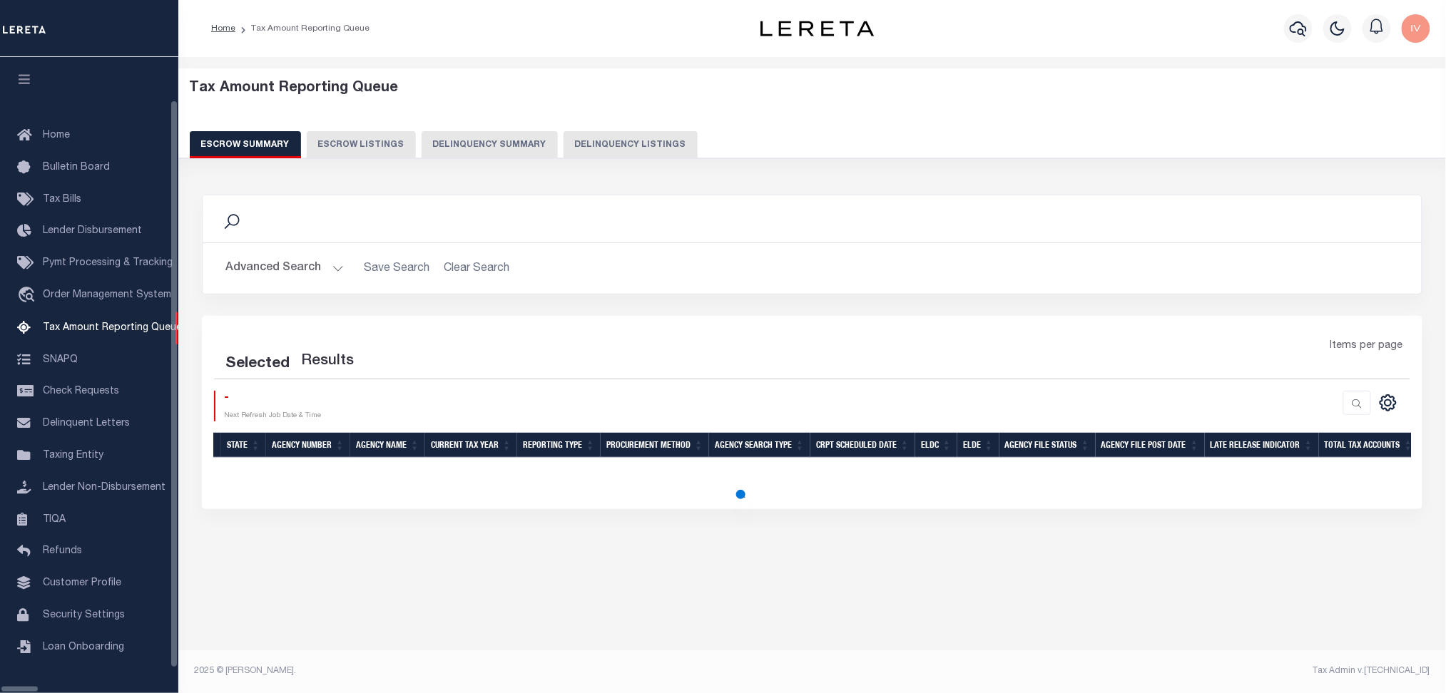
select select "100"
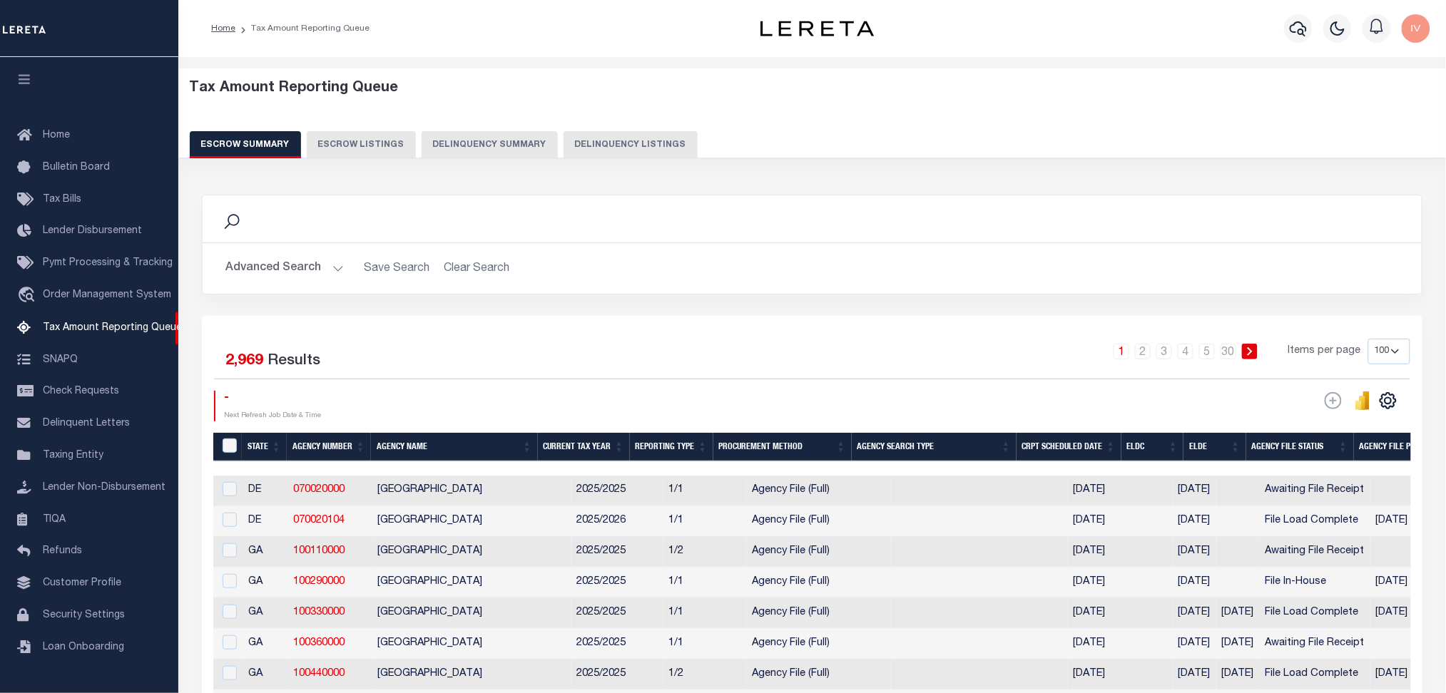
click at [621, 157] on button "Delinquency Listings" at bounding box center [631, 144] width 134 height 27
select select "100"
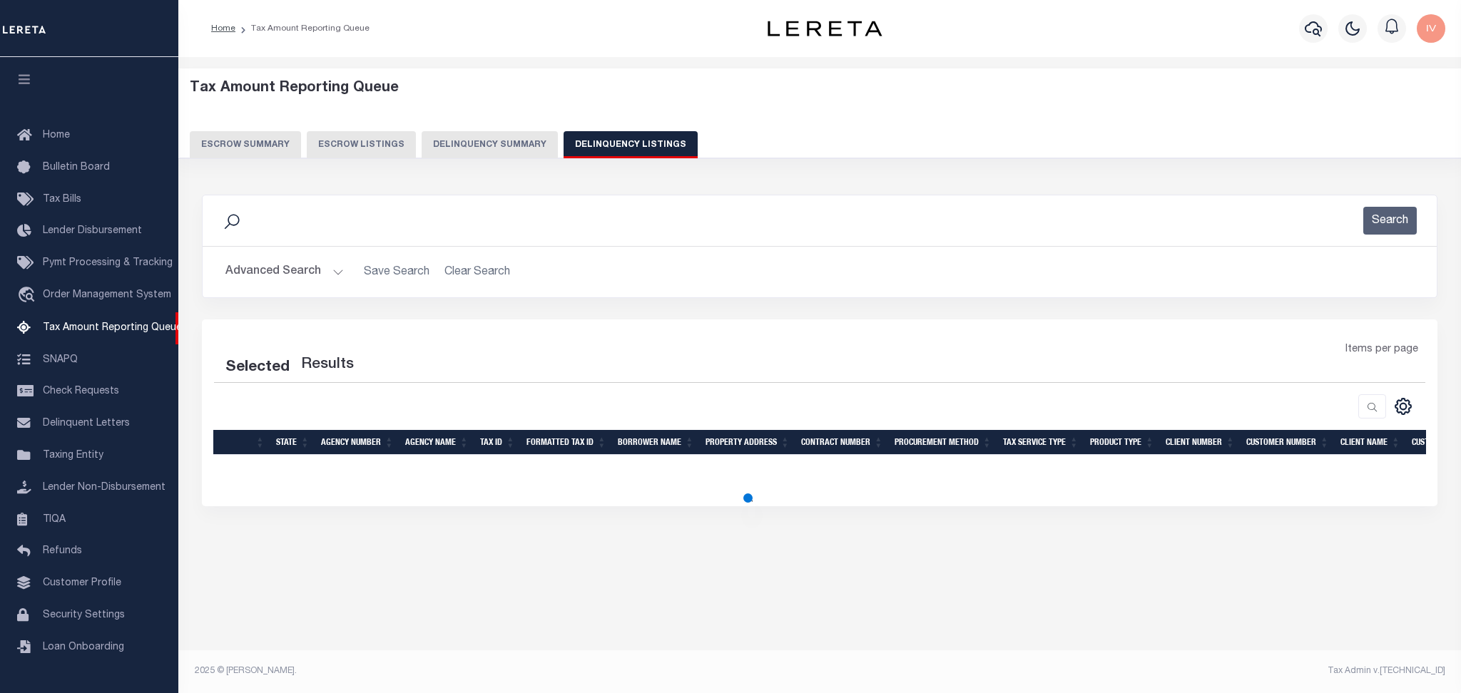
click at [326, 268] on button "Advanced Search" at bounding box center [284, 272] width 118 height 28
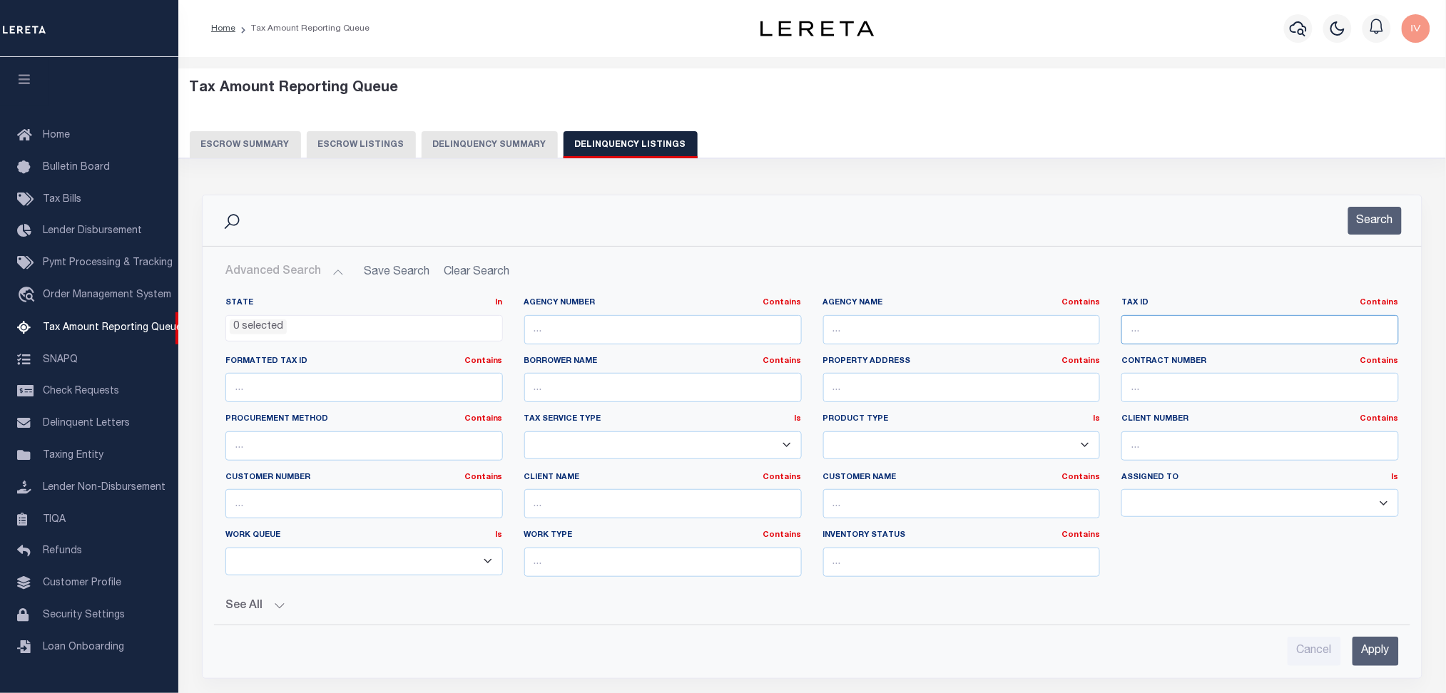
click at [1184, 333] on input "text" at bounding box center [1260, 329] width 278 height 29
paste input "45700020000"
type input "45700020000"
click at [1393, 211] on button "Search" at bounding box center [1375, 221] width 54 height 28
select select "100"
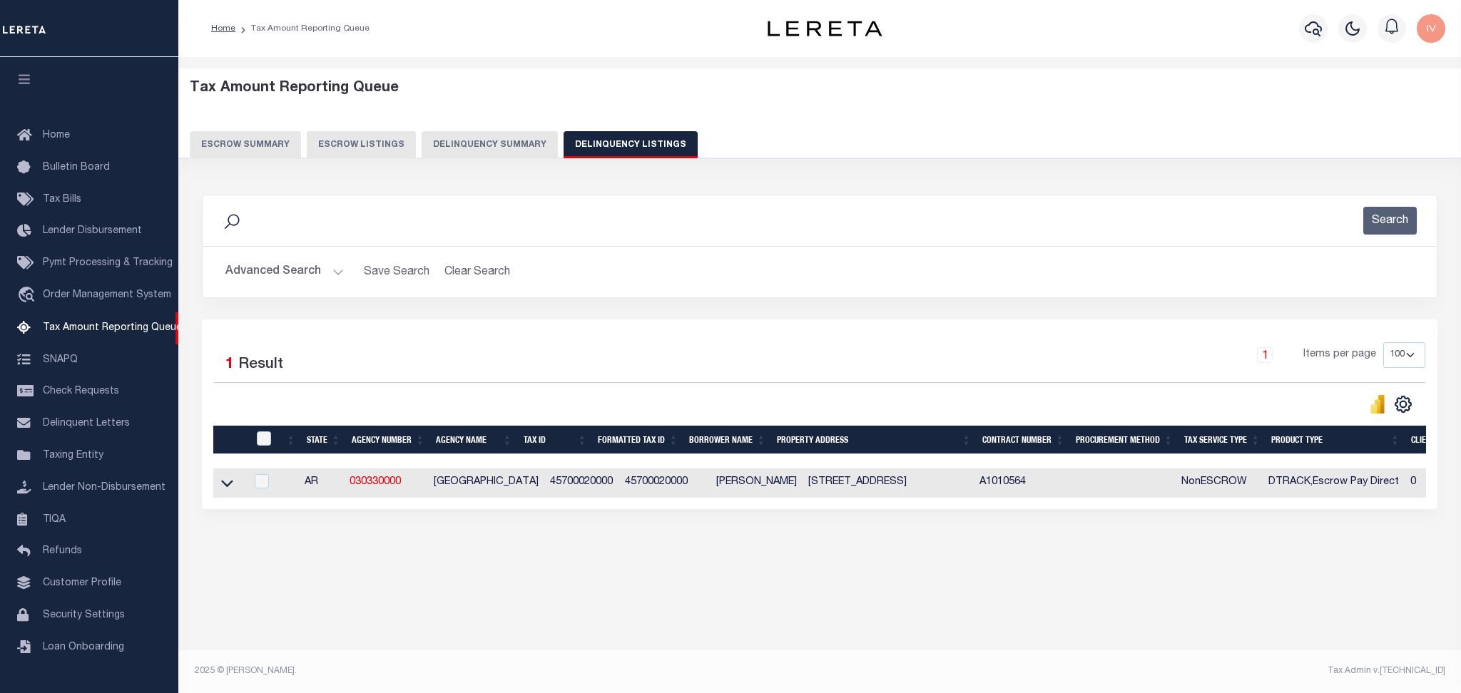
click at [525, 144] on button "Delinquency Summary" at bounding box center [490, 144] width 136 height 27
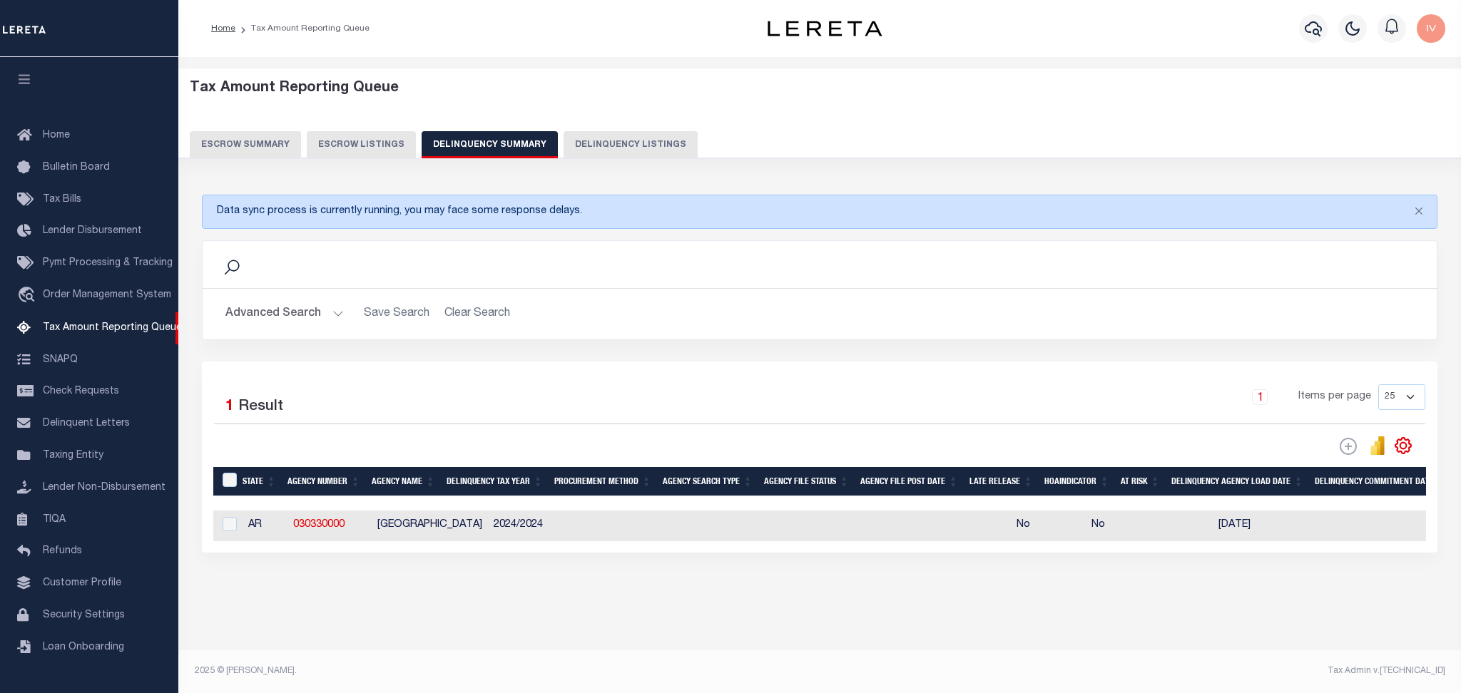
click at [628, 132] on button "Delinquency Listings" at bounding box center [631, 144] width 134 height 27
select select "100"
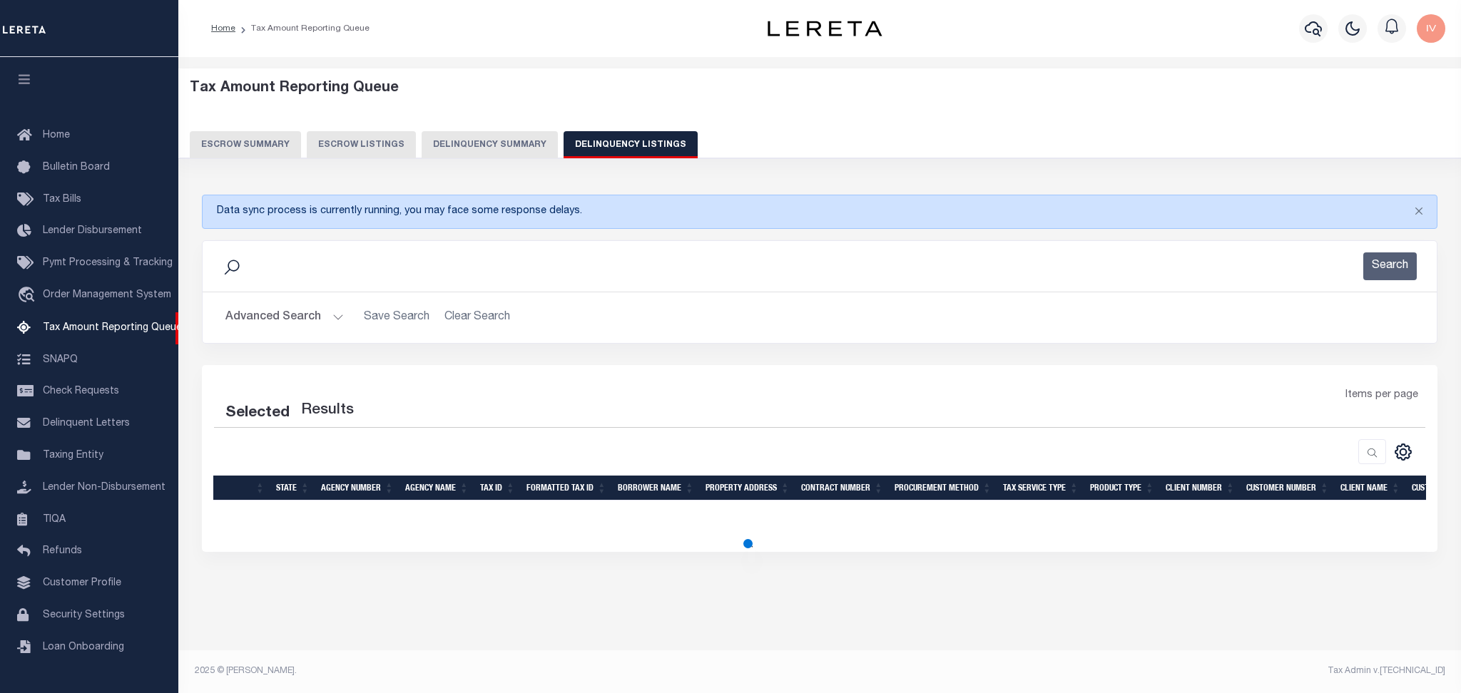
click at [339, 314] on button "Advanced Search" at bounding box center [284, 318] width 118 height 28
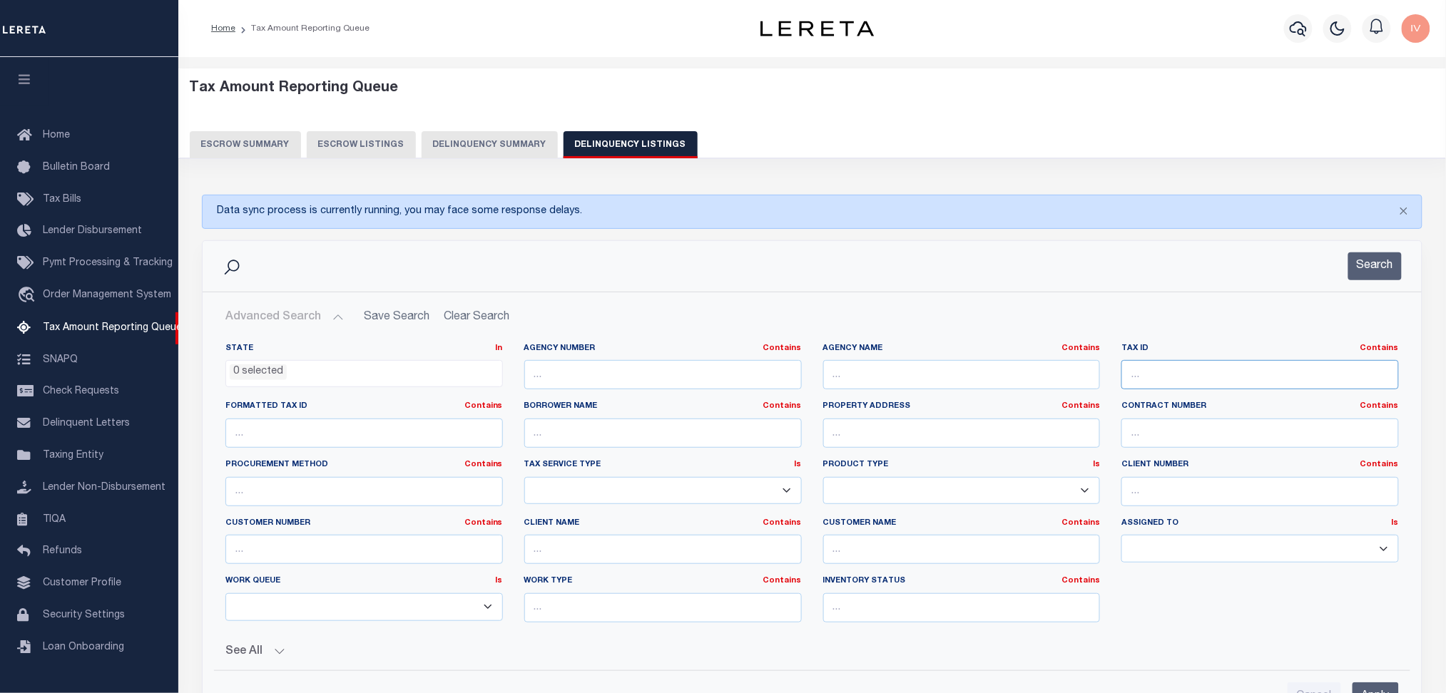
click at [1260, 388] on input "text" at bounding box center [1260, 374] width 278 height 29
paste input "024-19449"
type input "024-19449"
click at [1380, 258] on button "Search" at bounding box center [1375, 267] width 54 height 28
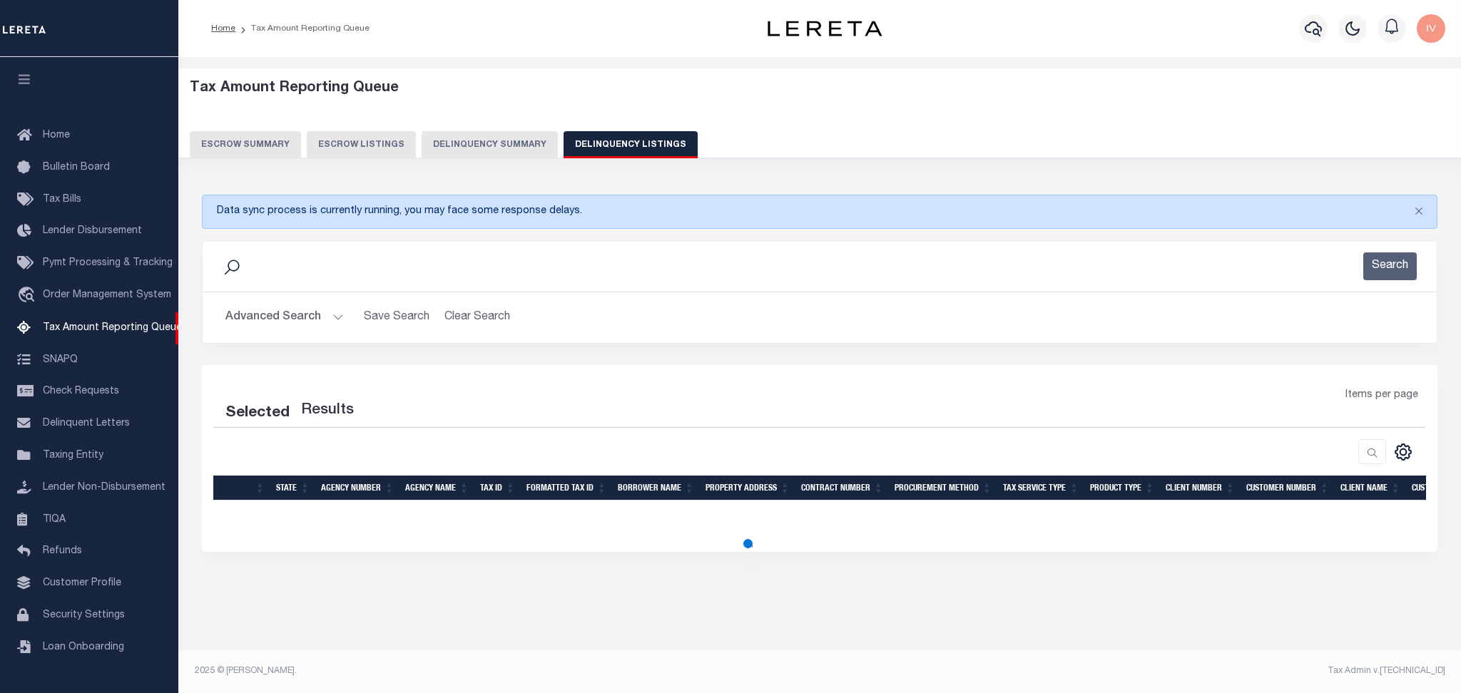
select select "100"
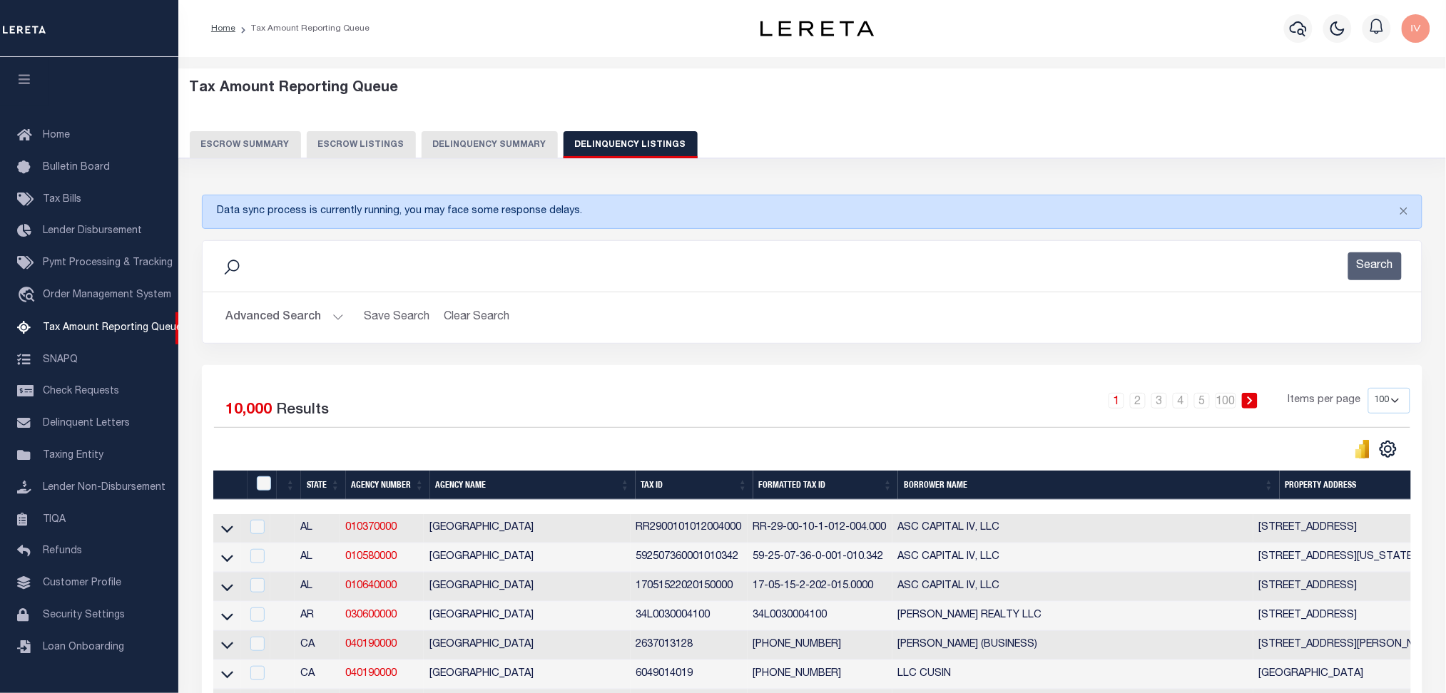
click at [1219, 326] on h2 "Advanced Search Save Search Clear Search tblassign_wrapper_dynamictable_____Def…" at bounding box center [812, 318] width 1196 height 28
click at [344, 312] on h2 "Advanced Search Save Search Clear Search tblassign_wrapper_dynamictable_____Def…" at bounding box center [812, 318] width 1196 height 28
click at [340, 308] on button "Advanced Search" at bounding box center [284, 318] width 118 height 28
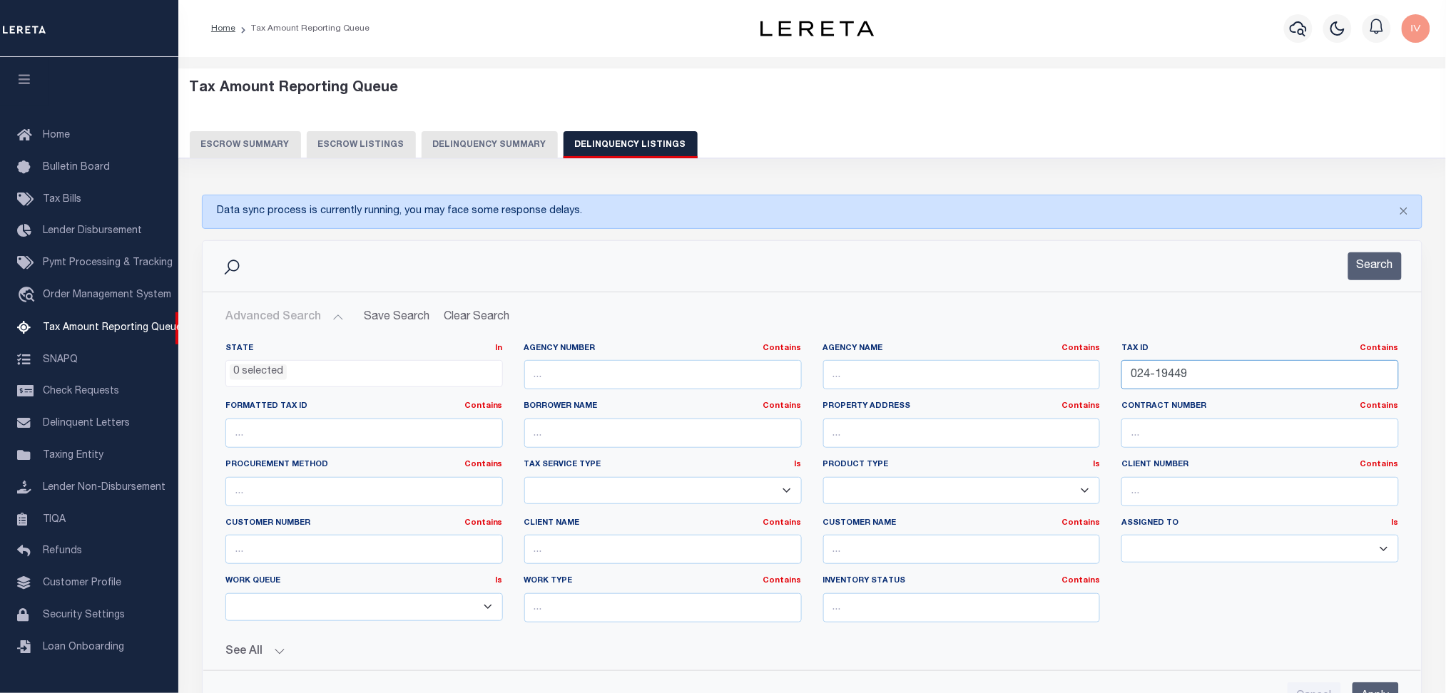
click at [1297, 377] on input "024-19449" at bounding box center [1260, 374] width 278 height 29
click at [1378, 266] on button "Search" at bounding box center [1375, 267] width 54 height 28
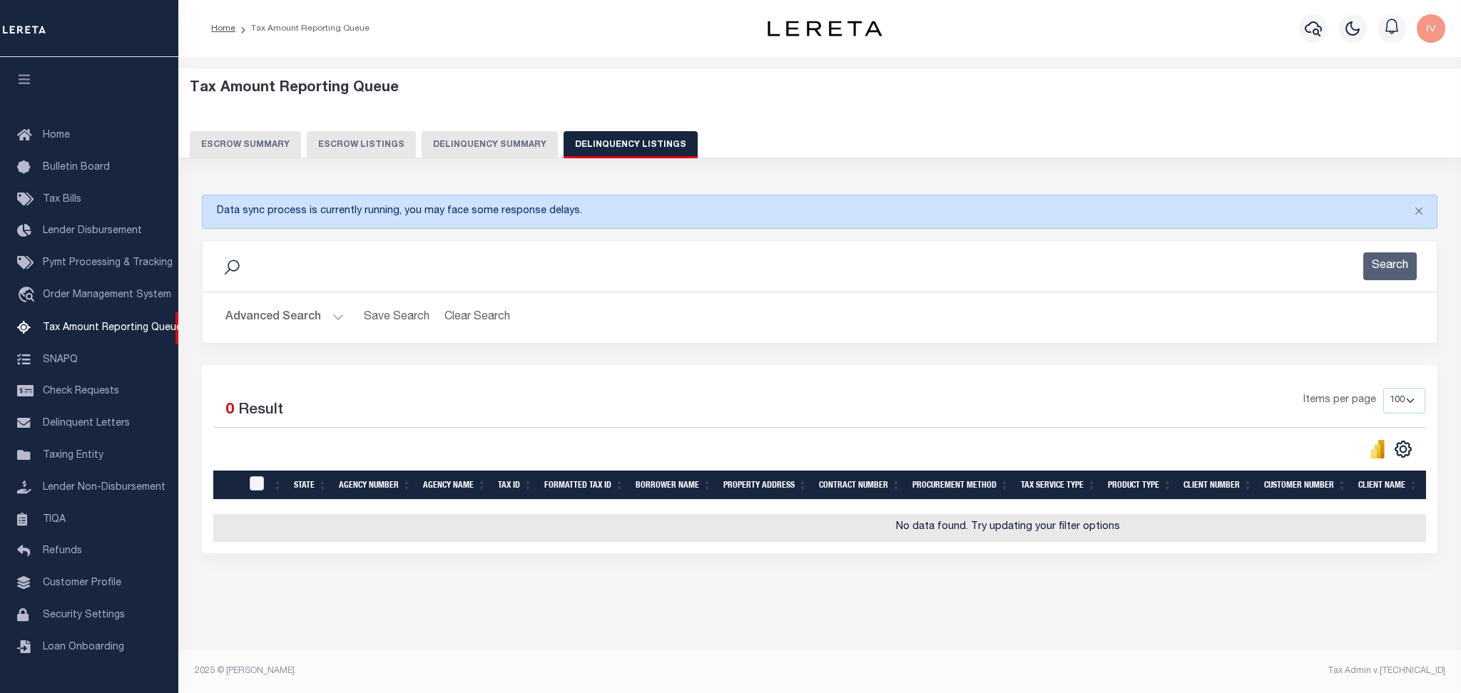
click at [497, 150] on button "Delinquency Summary" at bounding box center [490, 144] width 136 height 27
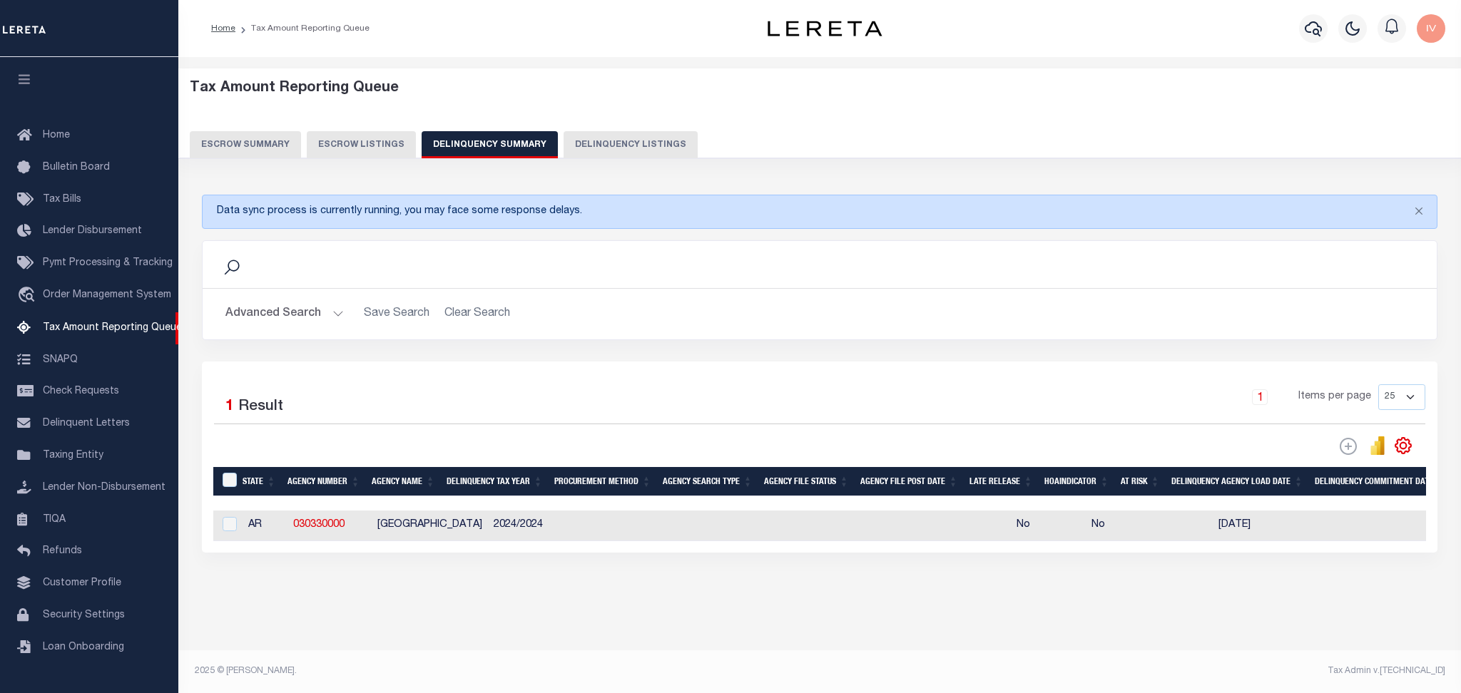
click at [300, 338] on div "Advanced Search Save Search Clear Search SummaryGridWrapper_dynamictable_____De…" at bounding box center [820, 314] width 1234 height 51
click at [305, 315] on button "Advanced Search" at bounding box center [284, 314] width 118 height 28
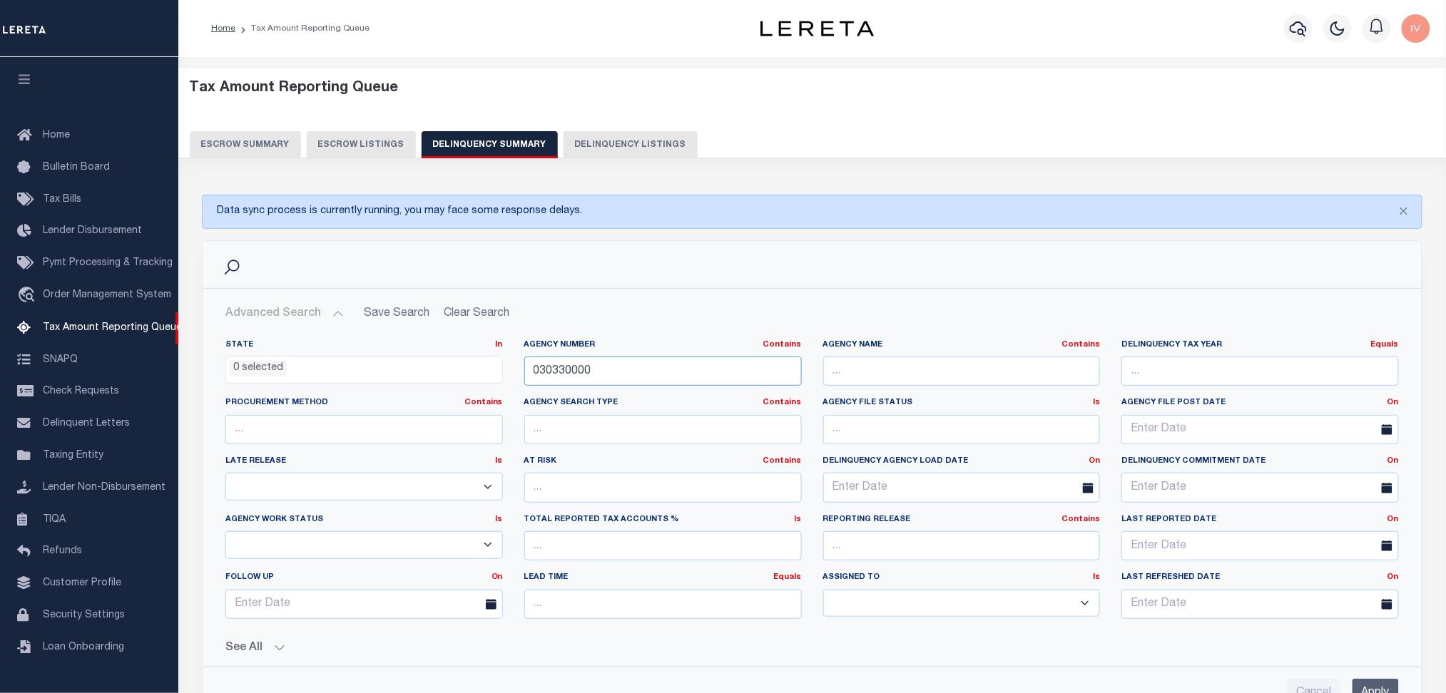
click at [602, 380] on input "030330000" at bounding box center [663, 371] width 278 height 29
click at [604, 380] on input "030330000" at bounding box center [663, 371] width 278 height 29
paste input "480040213"
type input "480040213"
click at [1373, 688] on input "Apply" at bounding box center [1376, 693] width 46 height 29
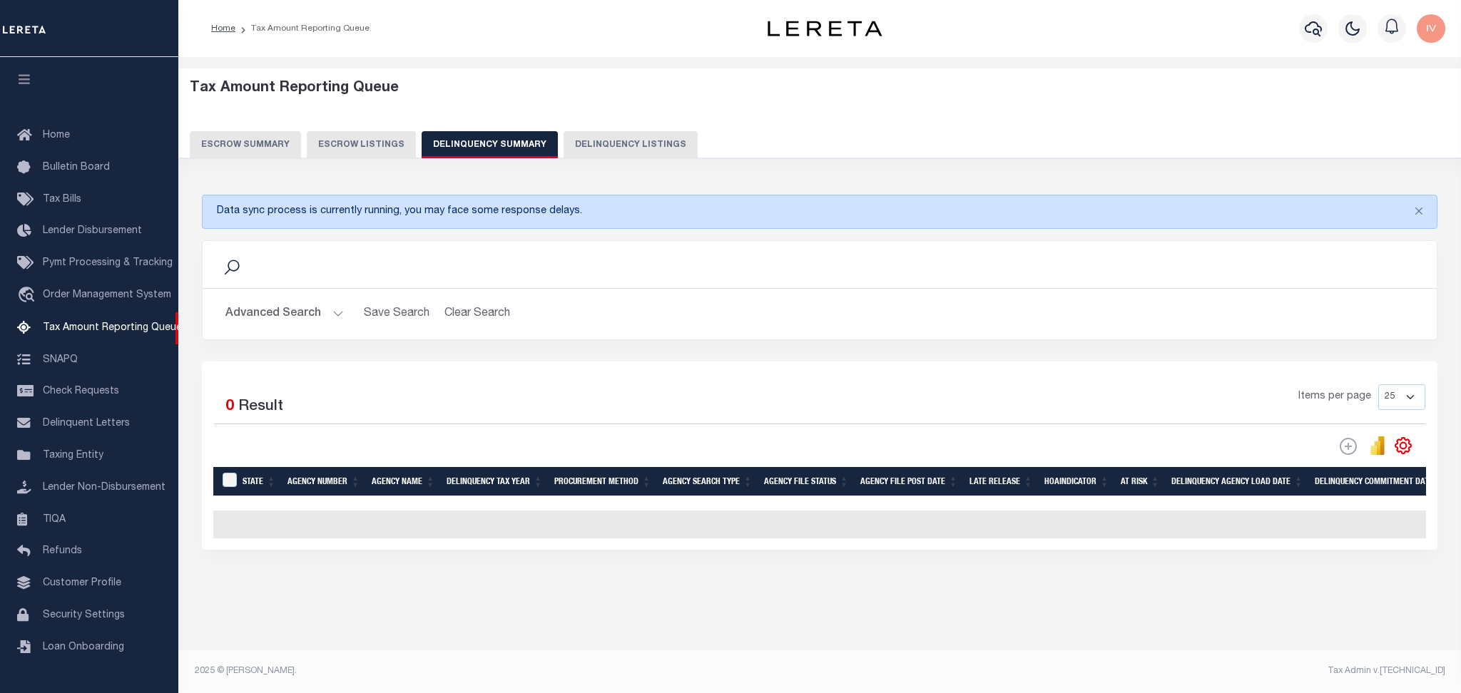
click at [338, 318] on button "Advanced Search" at bounding box center [284, 314] width 118 height 28
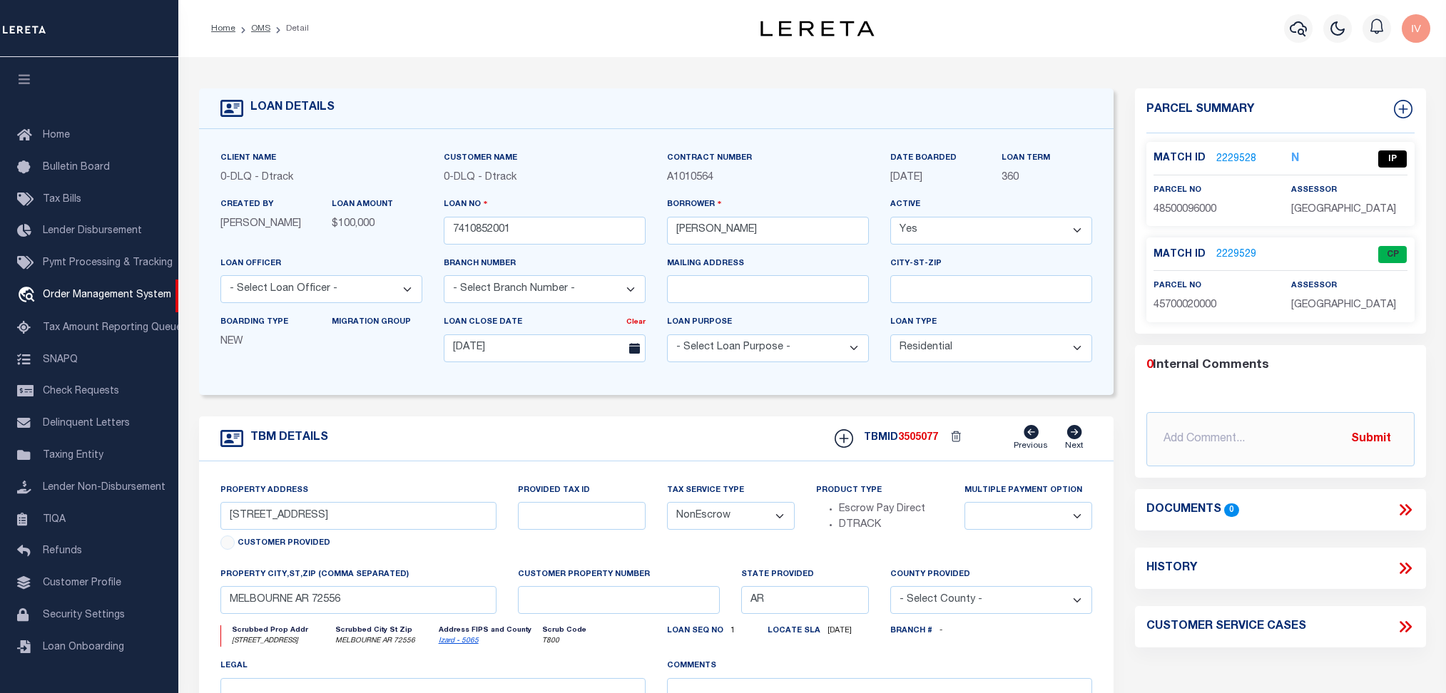
select select "10"
select select "NonEscrow"
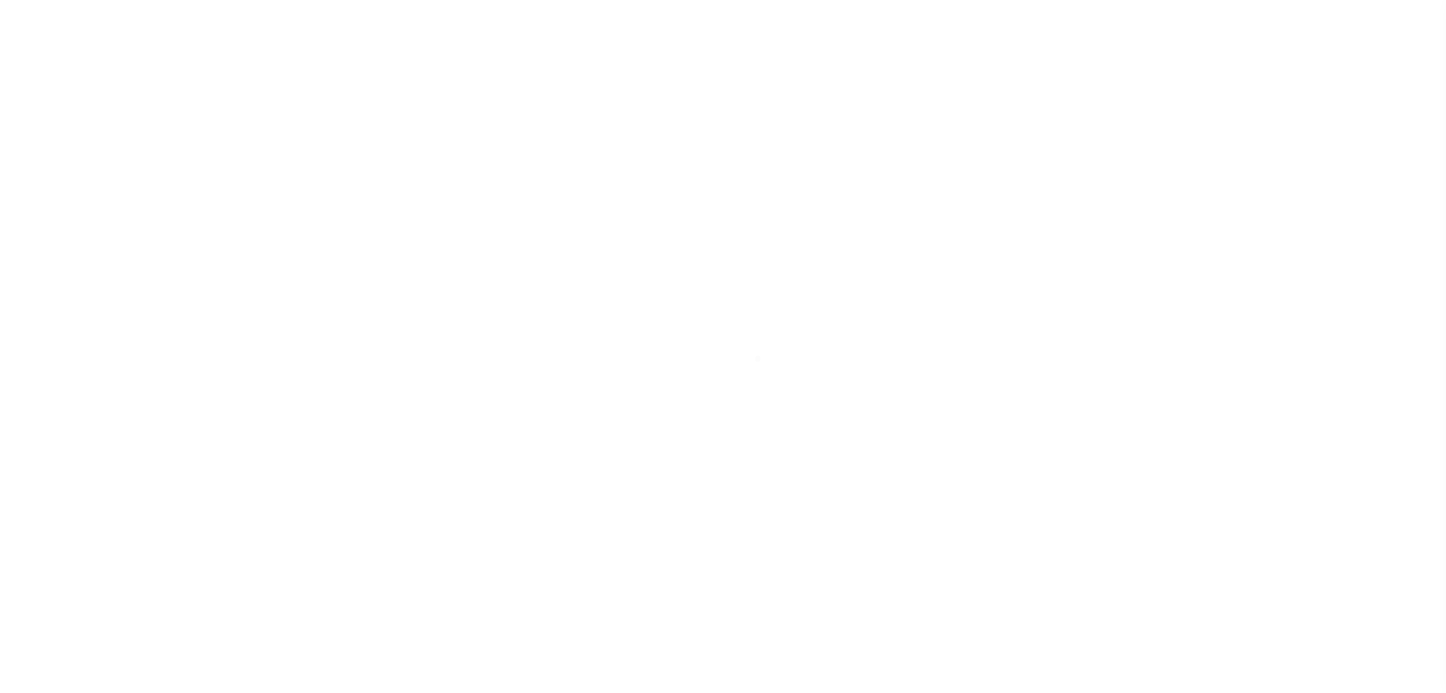
select select "Residential"
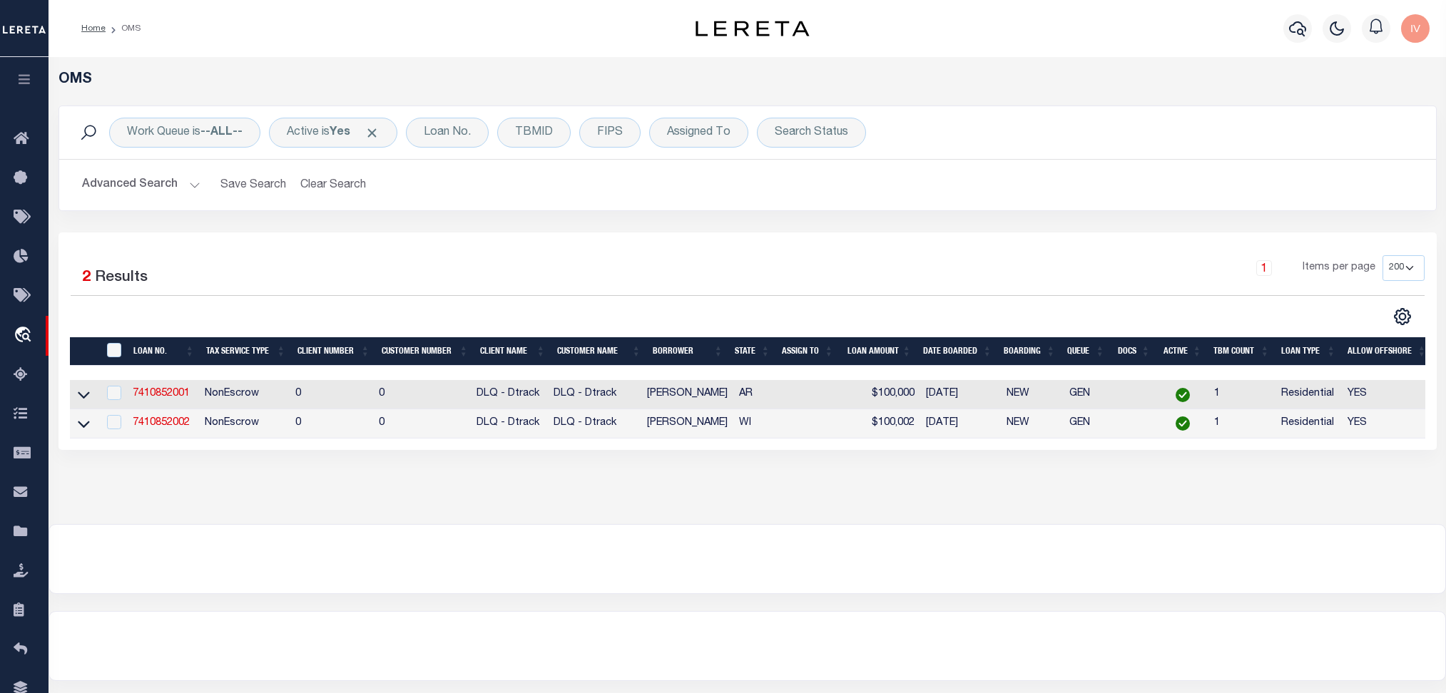
select select "200"
select select "10"
select select "NonEscrow"
click at [803, 281] on div "1 Items per page 10 25 50 100 200" at bounding box center [919, 273] width 1010 height 37
click at [169, 428] on link "7410852002" at bounding box center [161, 423] width 57 height 10
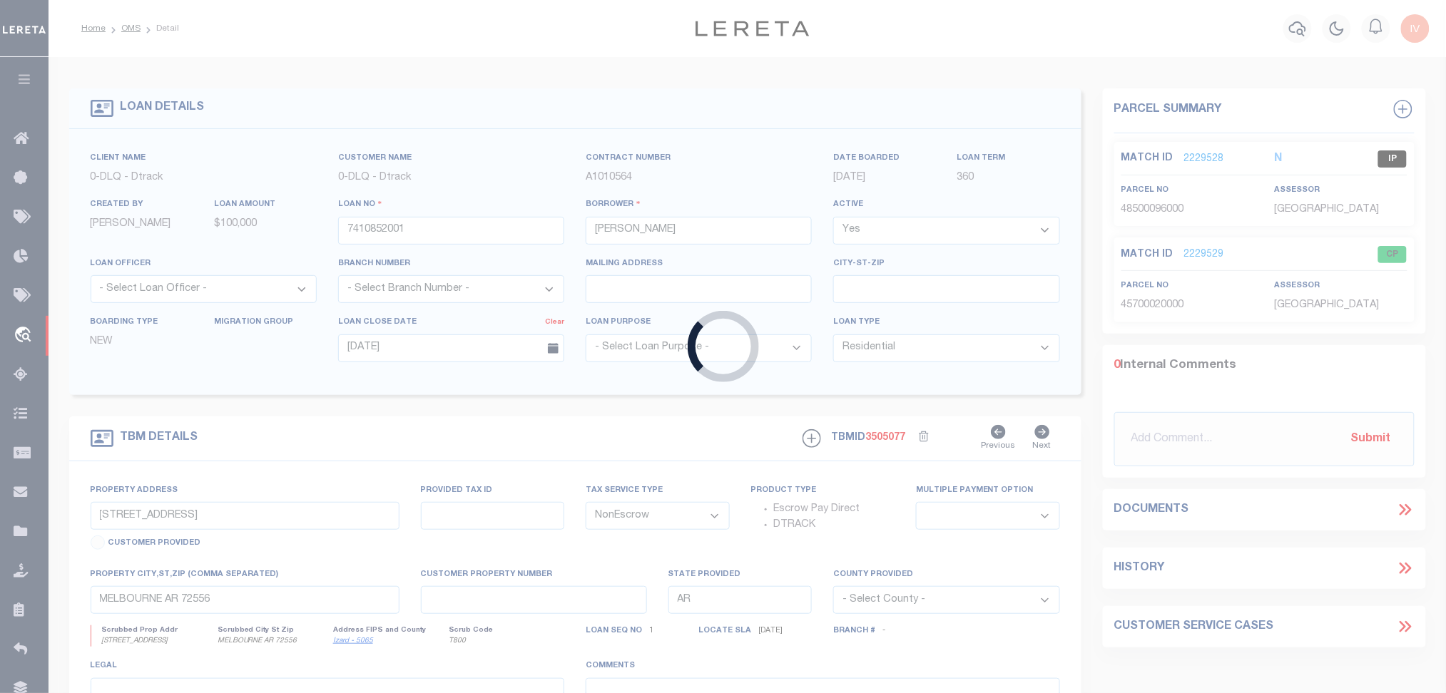
type input "7410852002"
type input "[STREET_ADDRESS]"
select select
type input "[GEOGRAPHIC_DATA] 54847-4649"
type input "WI"
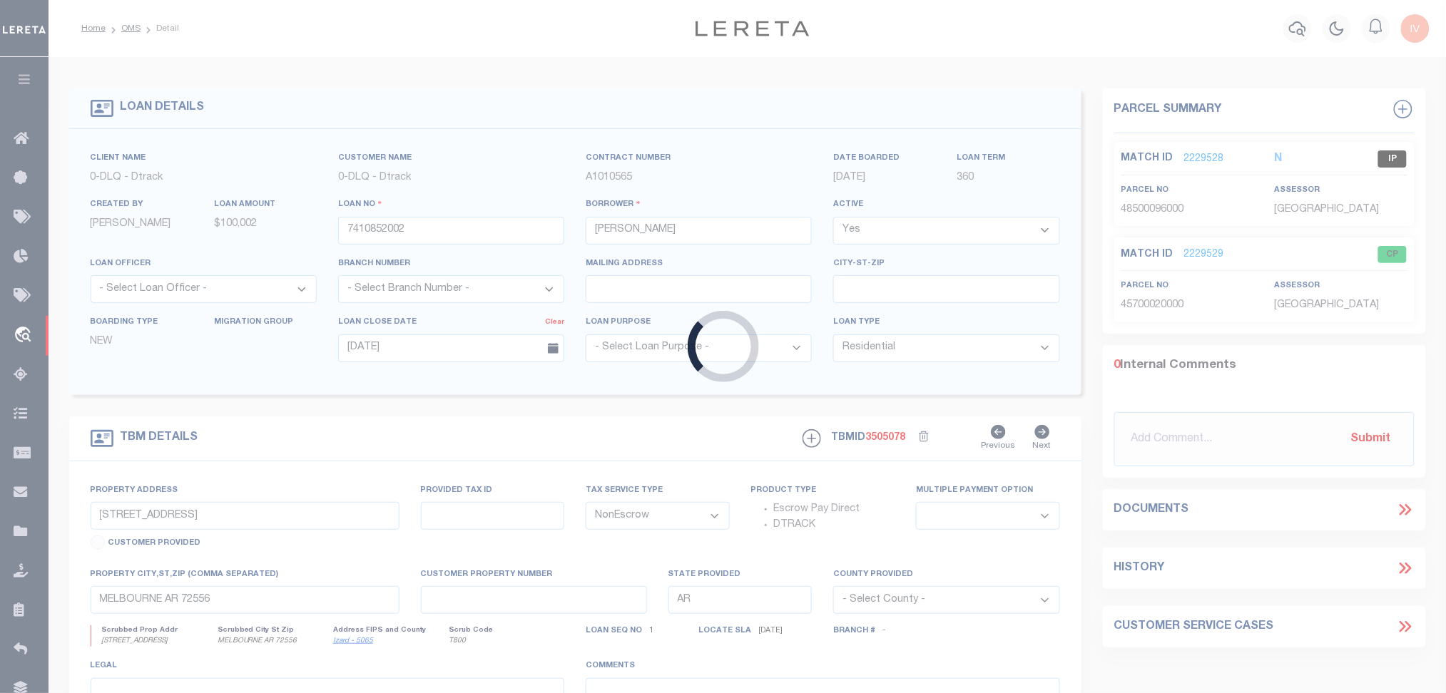
select select
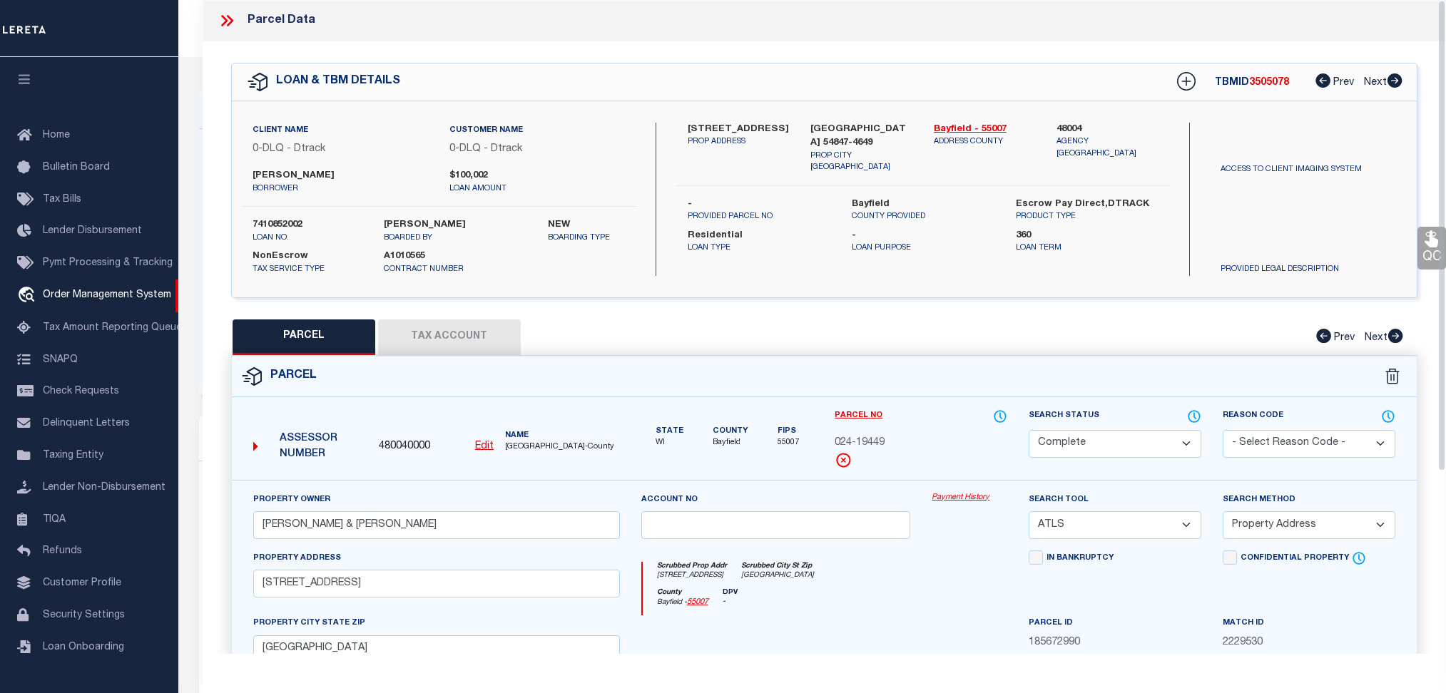
select select "CP"
select select "ATL"
select select "ADD"
select select "10"
select select "NonEscrow"
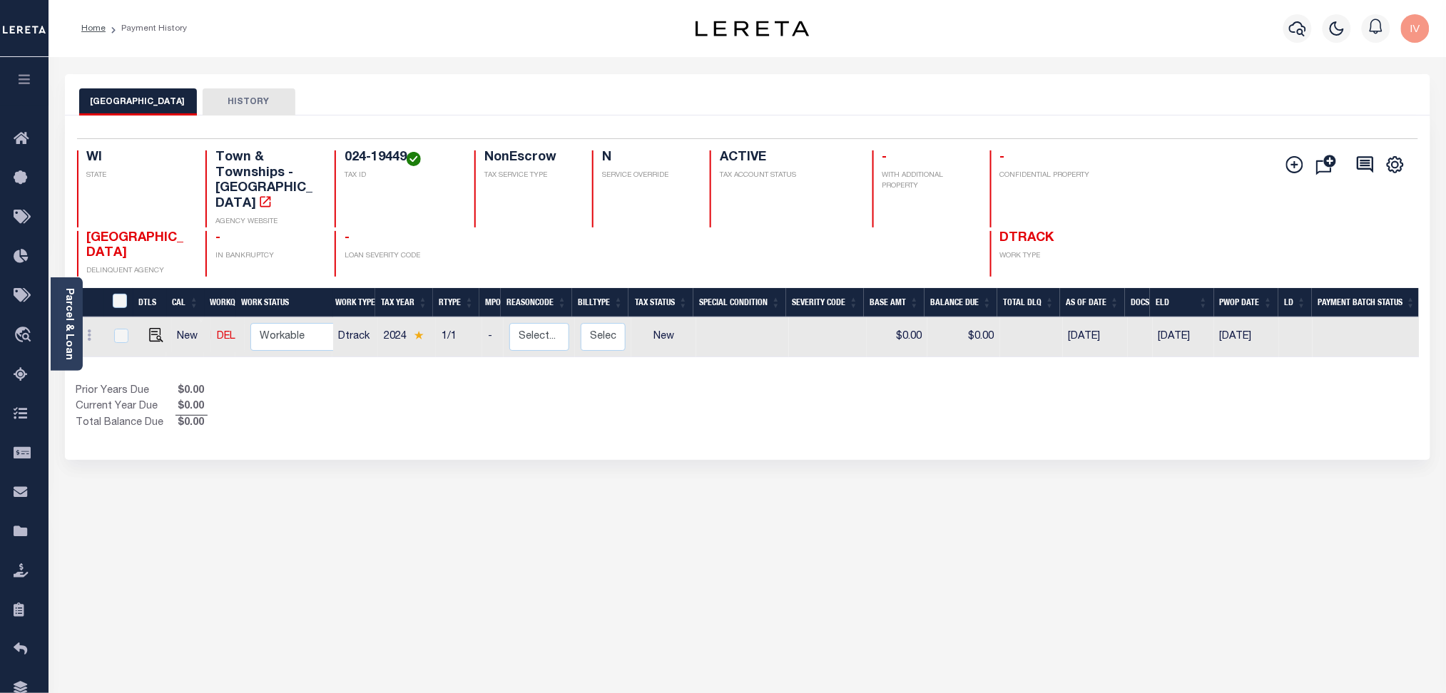
click at [350, 160] on h4 "024-19449" at bounding box center [401, 159] width 113 height 16
drag, startPoint x: 350, startPoint y: 160, endPoint x: 394, endPoint y: 158, distance: 44.3
click at [394, 158] on h4 "024-19449" at bounding box center [401, 159] width 113 height 16
copy h4 "024-19449"
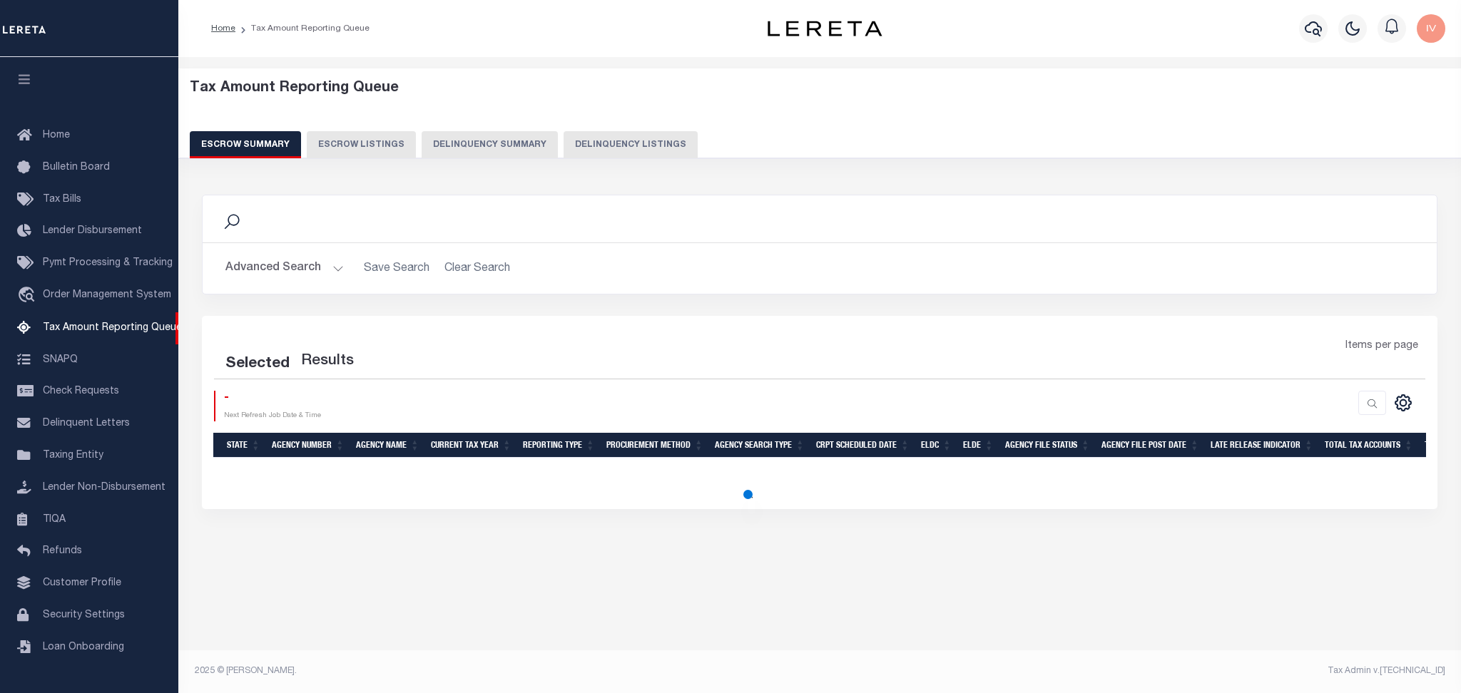
click at [517, 138] on button "Delinquency Summary" at bounding box center [490, 144] width 136 height 27
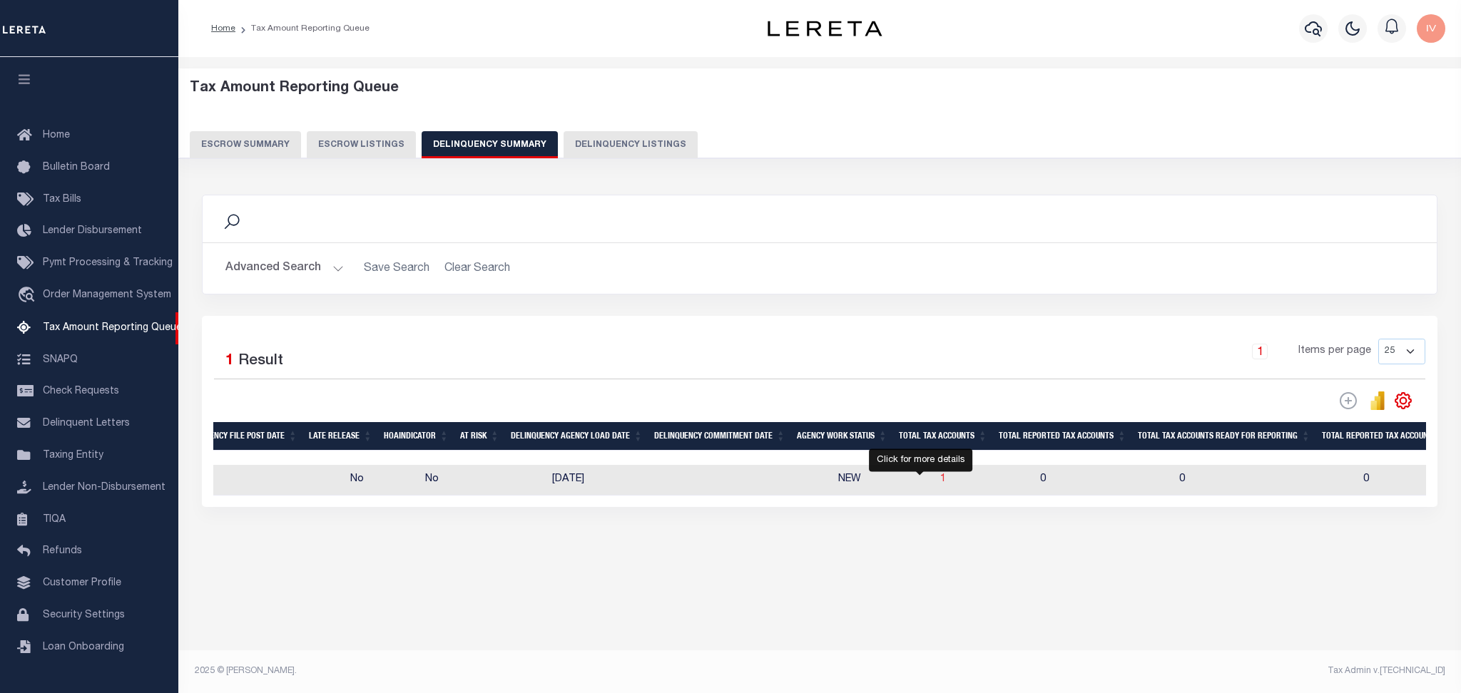
click at [940, 482] on span "1" at bounding box center [943, 479] width 6 height 10
select select "100"
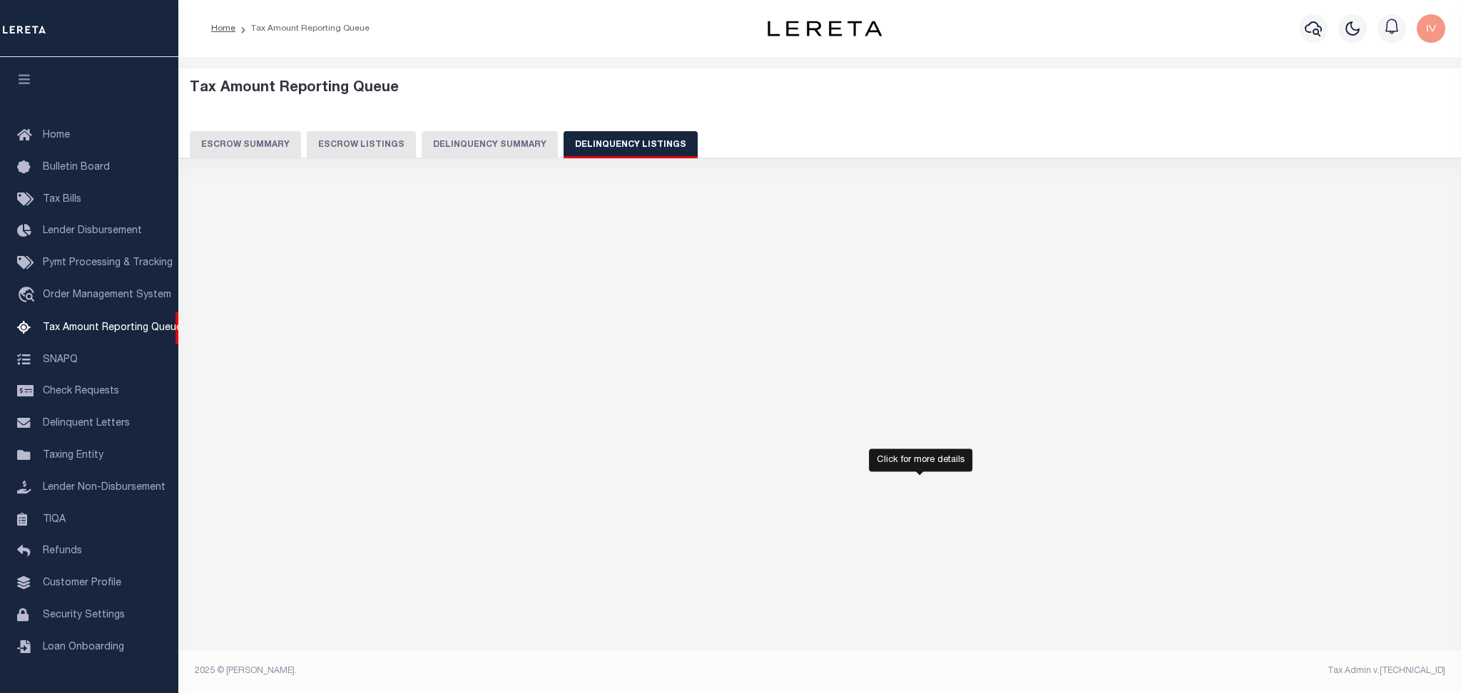
select select "100"
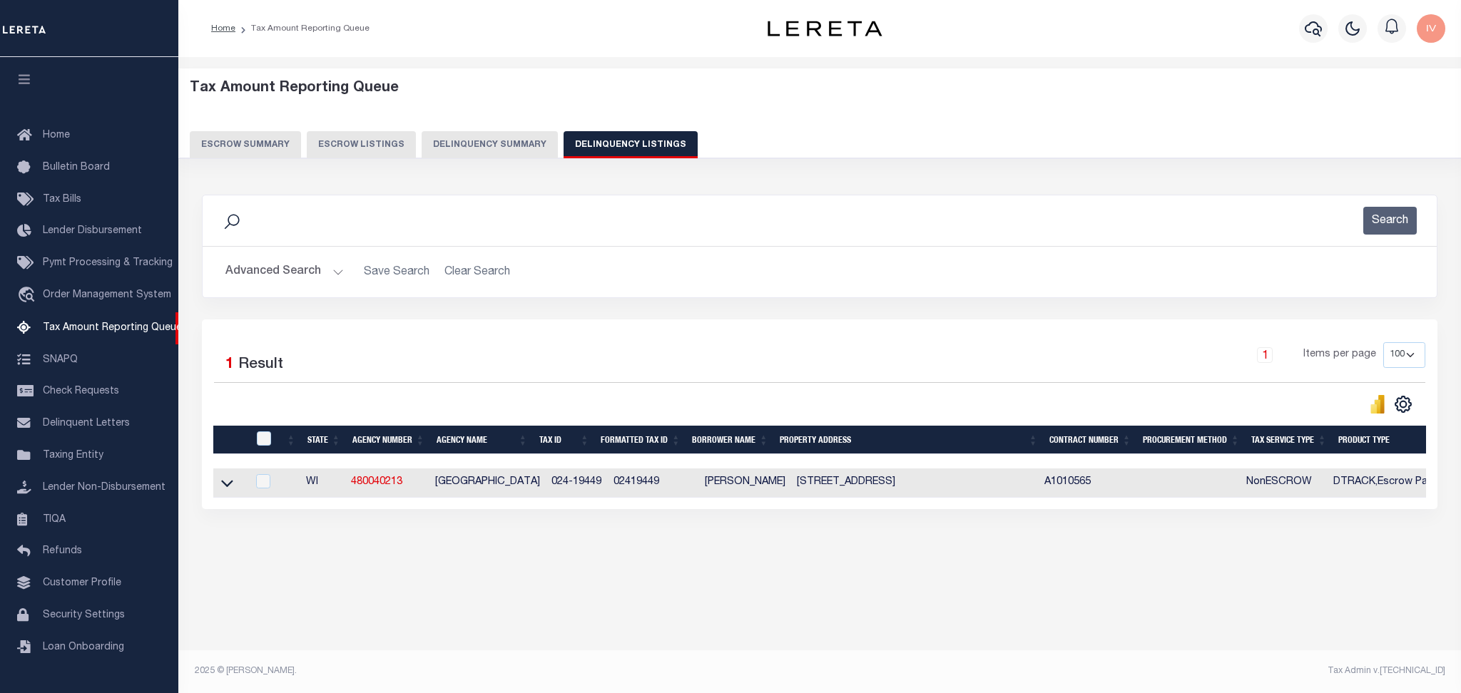
click at [235, 482] on td at bounding box center [230, 483] width 34 height 29
checkbox input "true"
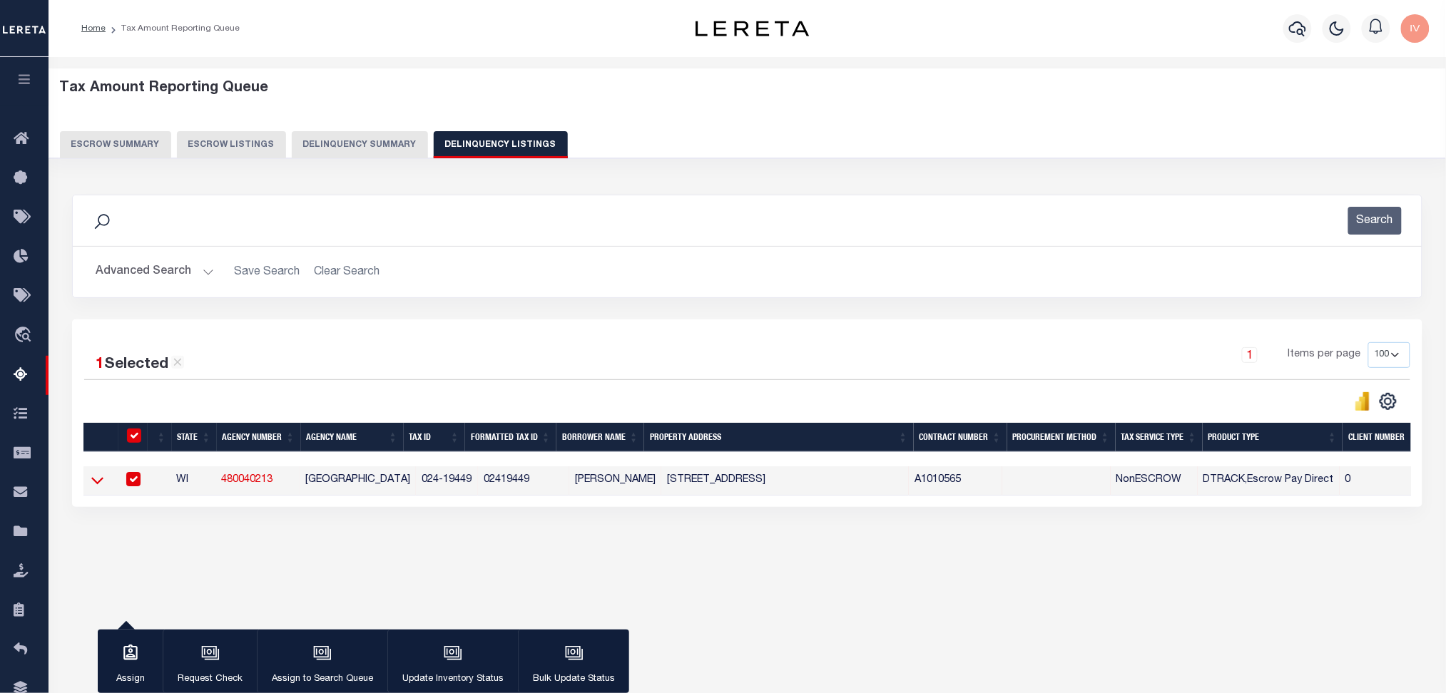
click at [99, 484] on icon at bounding box center [97, 481] width 12 height 7
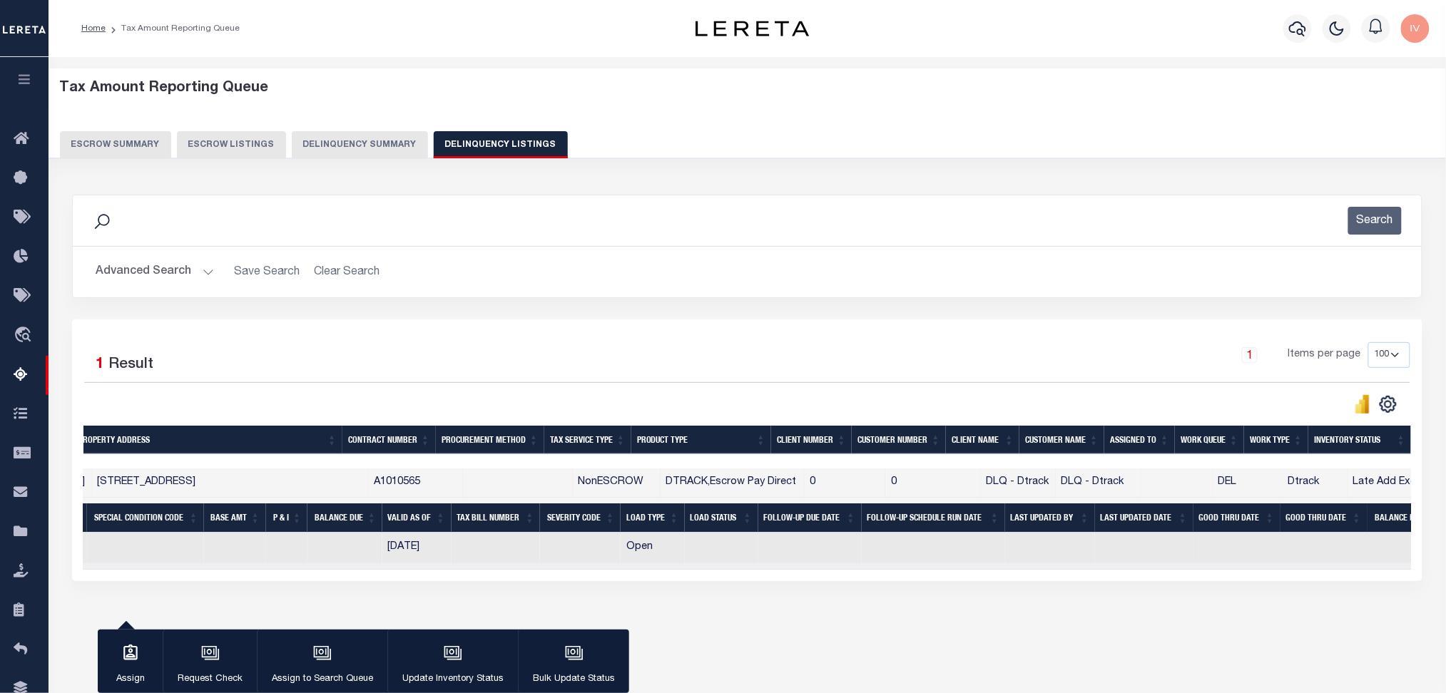
scroll to position [0, 614]
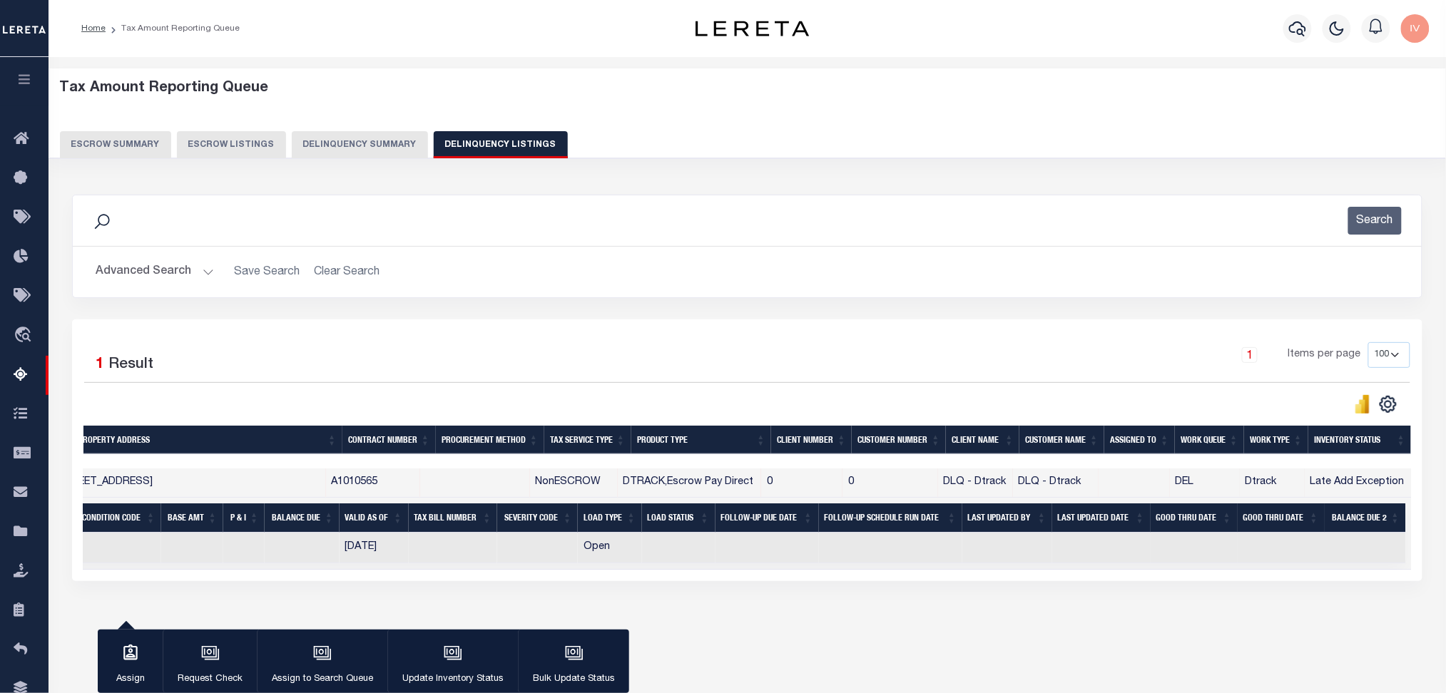
click at [860, 471] on td "0" at bounding box center [889, 483] width 95 height 29
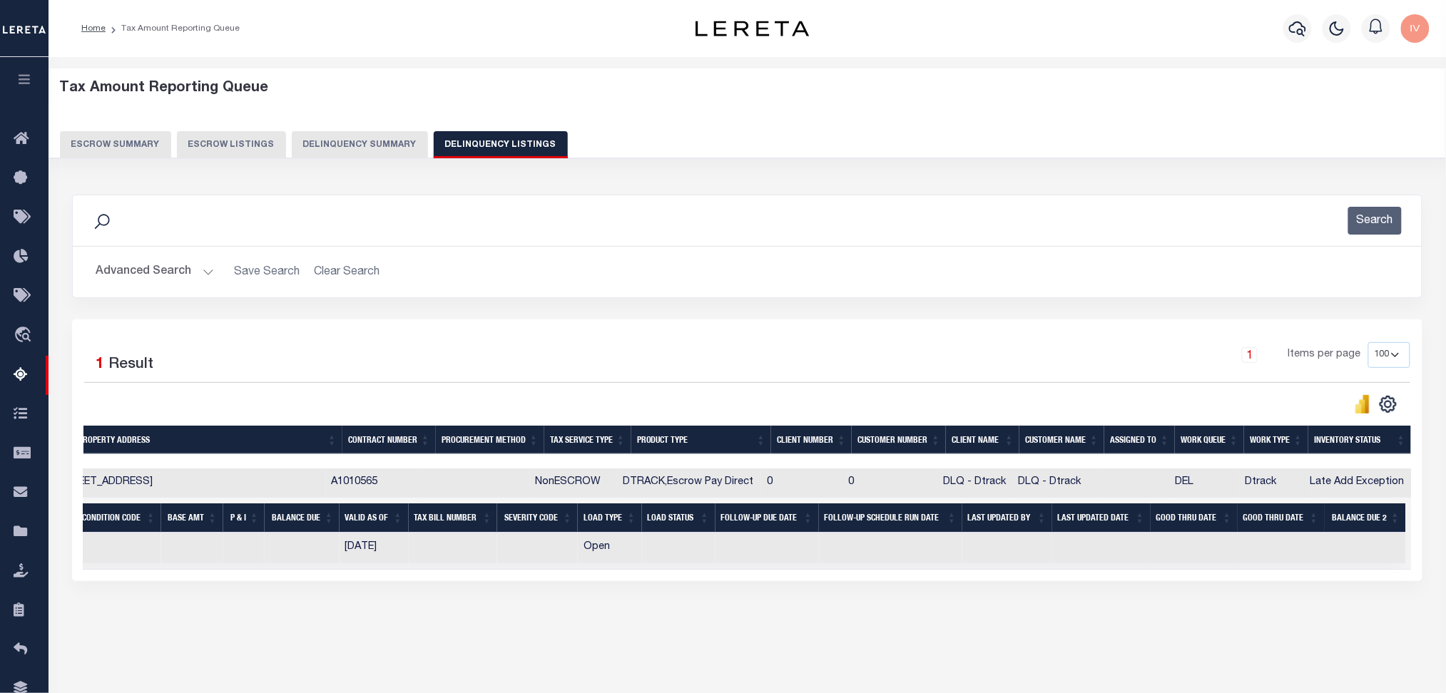
click at [599, 487] on td "NonESCROW" at bounding box center [574, 483] width 88 height 29
checkbox input "true"
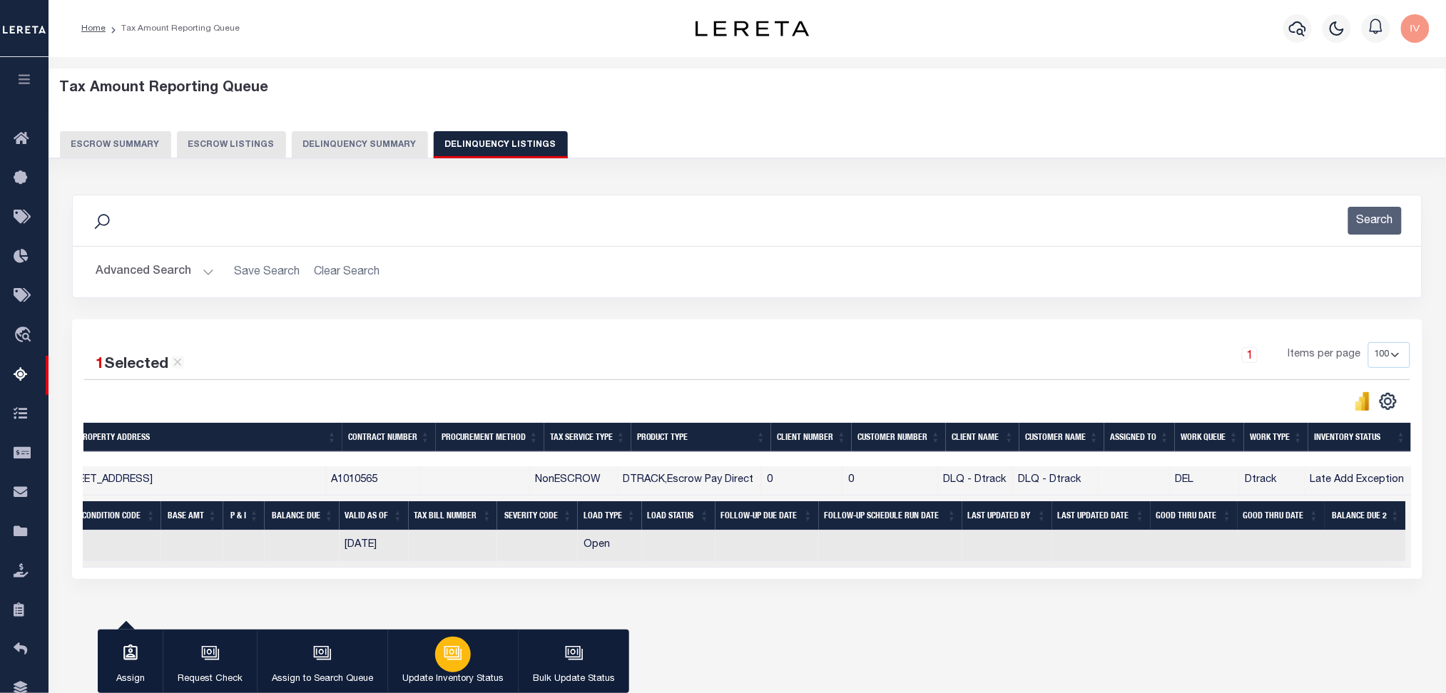
click at [459, 651] on icon "button" at bounding box center [453, 653] width 19 height 19
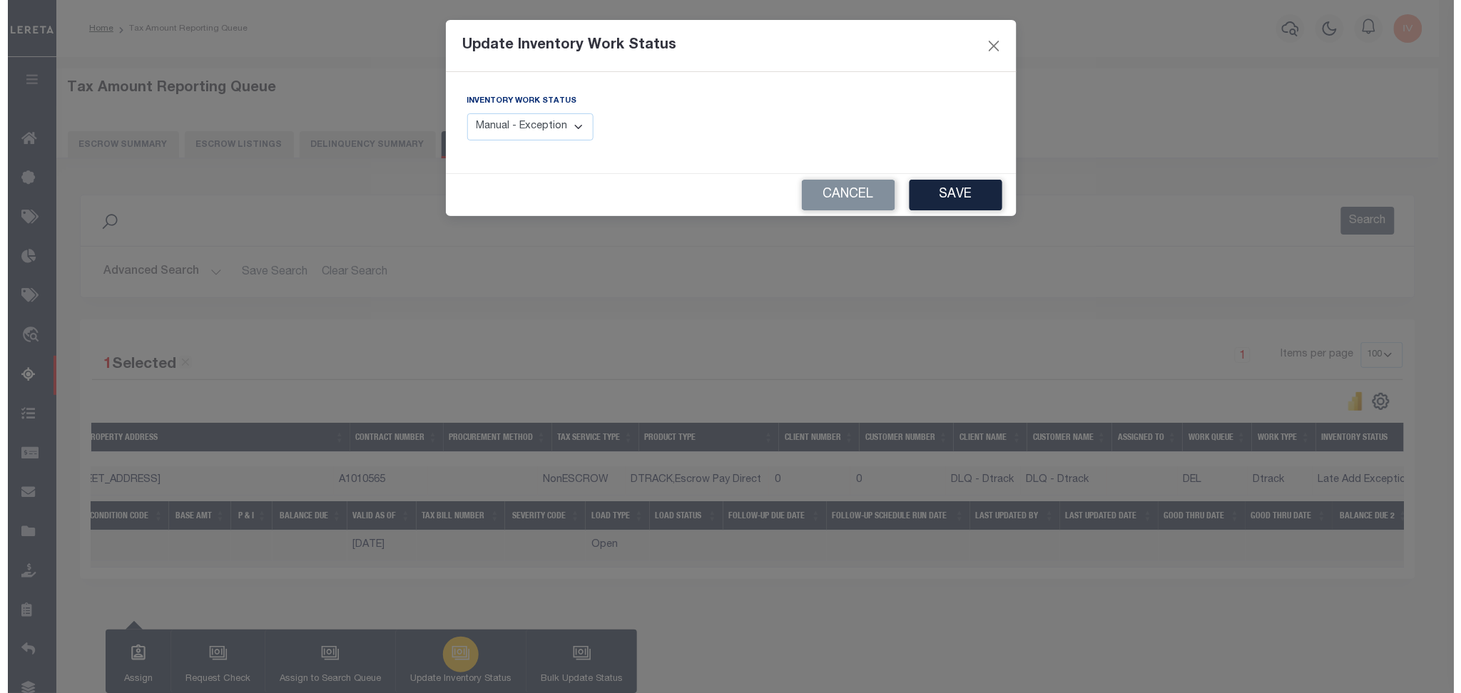
scroll to position [0, 551]
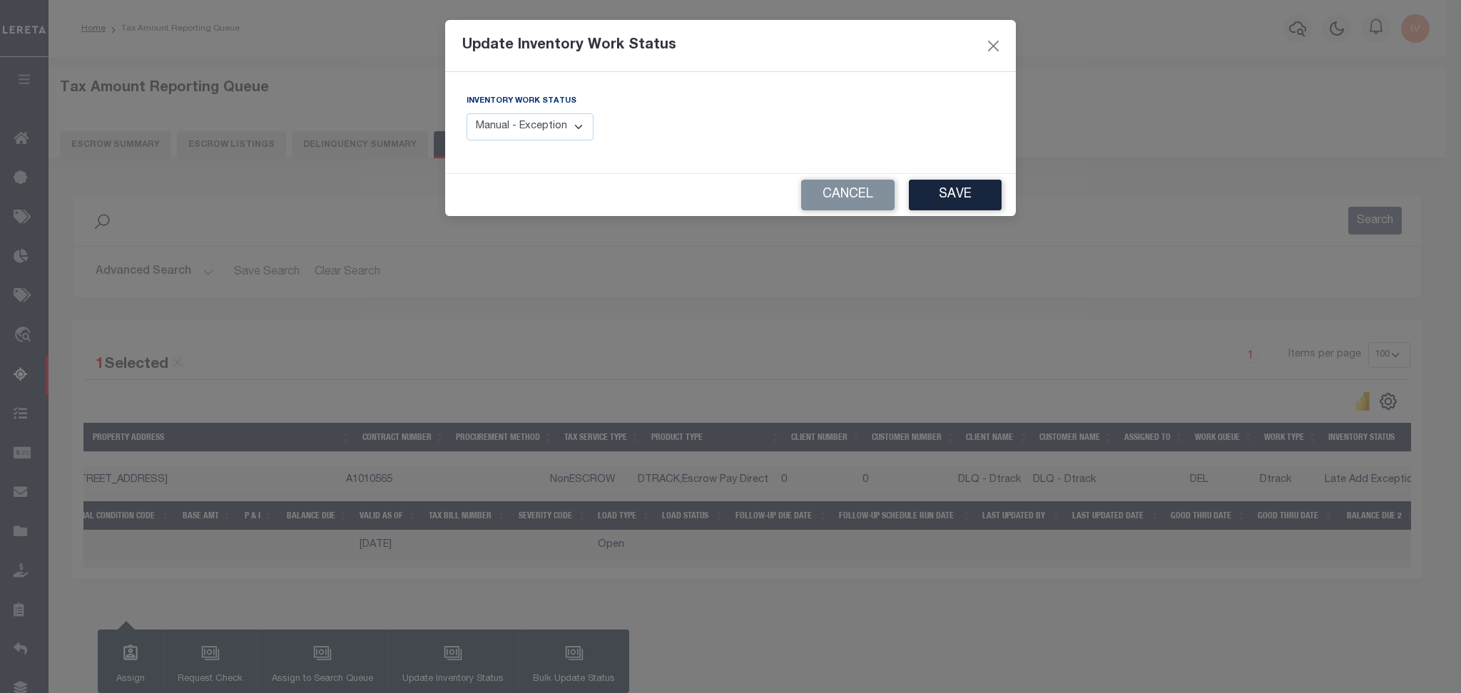
click at [556, 126] on select "Manual - Exception Pended - Awaiting Search Late Add Exception Completed" at bounding box center [530, 127] width 127 height 28
select select "4"
click at [467, 113] on select "Manual - Exception Pended - Awaiting Search Late Add Exception Completed" at bounding box center [530, 127] width 127 height 28
click at [949, 186] on button "Save" at bounding box center [955, 195] width 93 height 31
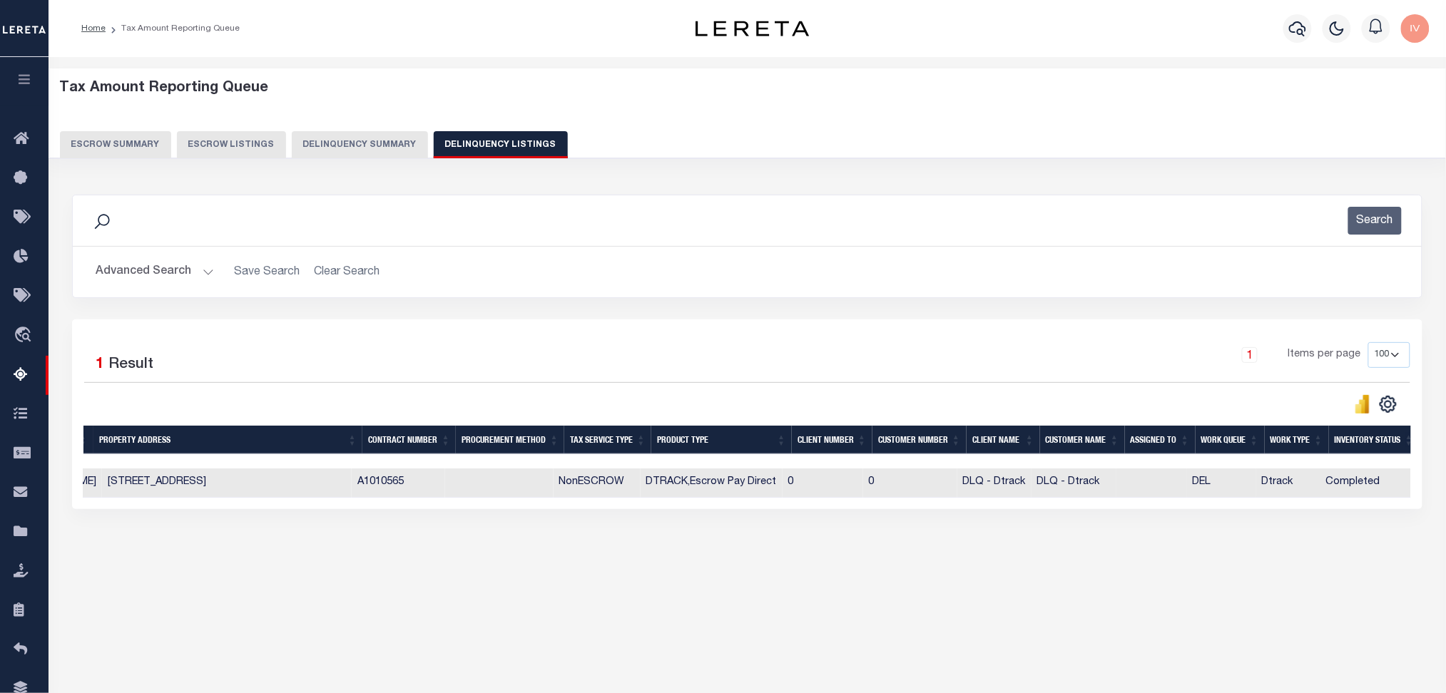
scroll to position [0, 559]
click at [1208, 548] on div "Data sync process is currently running, you may face some response delays. Sear…" at bounding box center [748, 366] width 1370 height 372
click at [199, 275] on button "Advanced Search" at bounding box center [155, 272] width 118 height 28
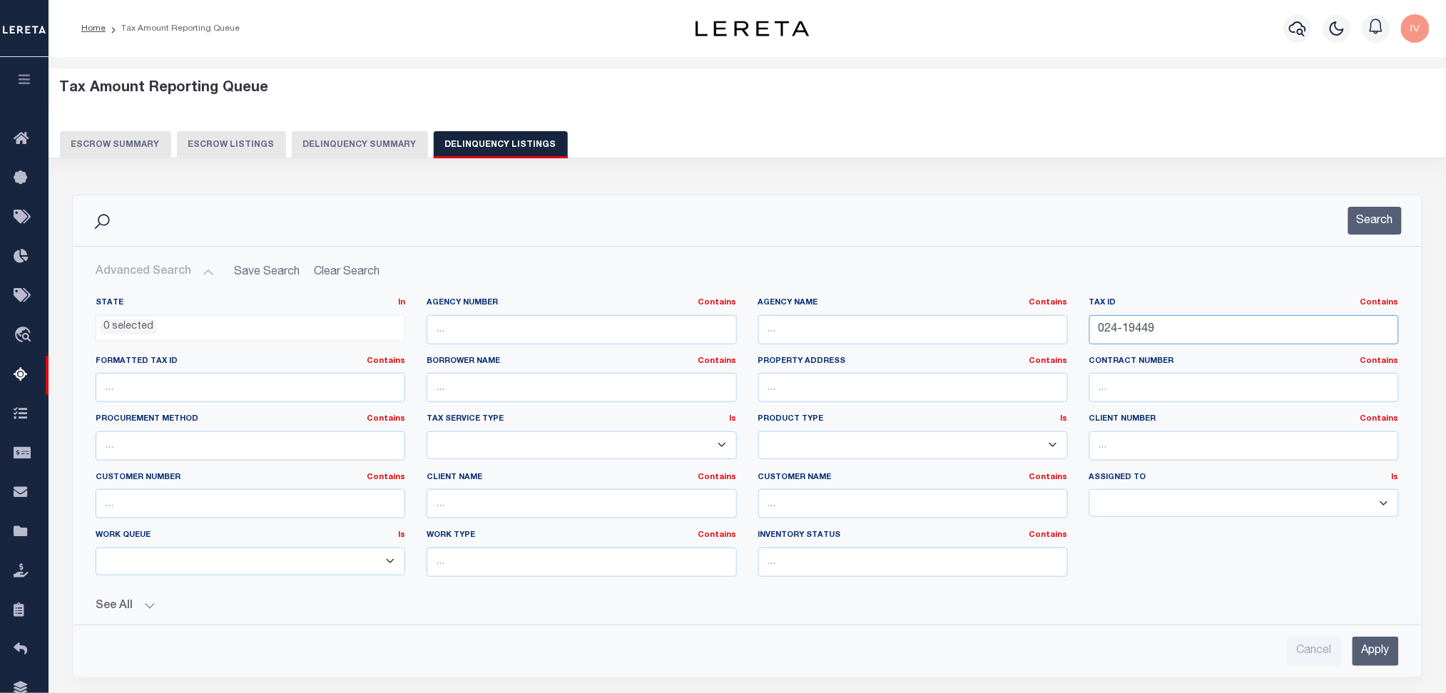
click at [1124, 318] on input "024-19449" at bounding box center [1244, 329] width 310 height 29
paste input "45700020000"
type input "45700020000"
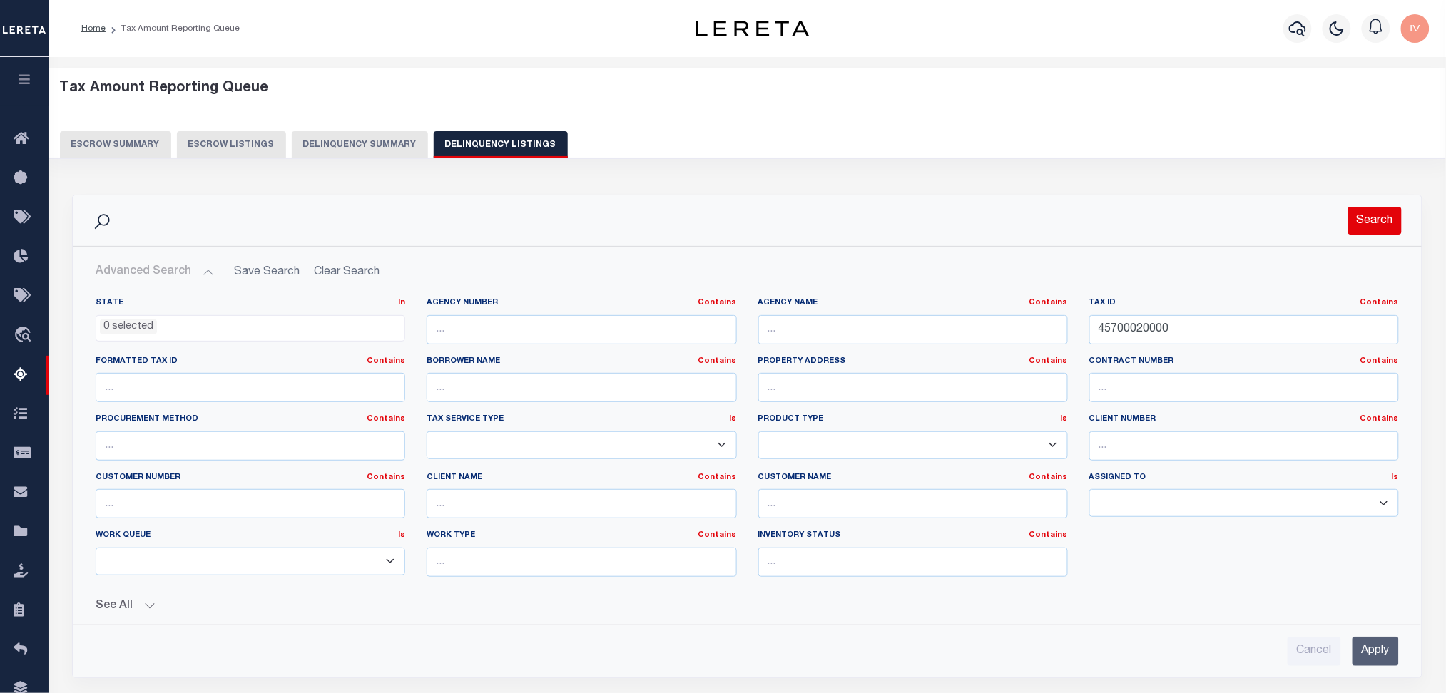
click at [1365, 216] on button "Search" at bounding box center [1375, 221] width 54 height 28
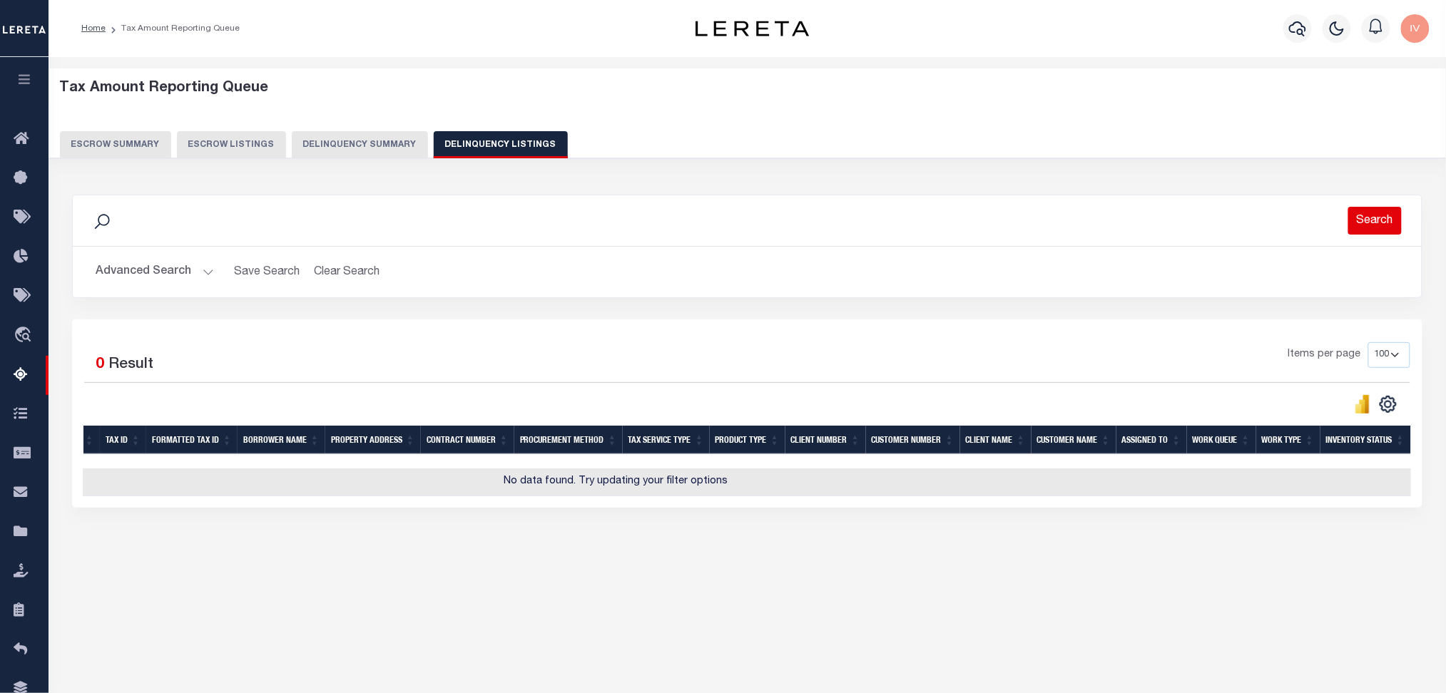
scroll to position [0, 252]
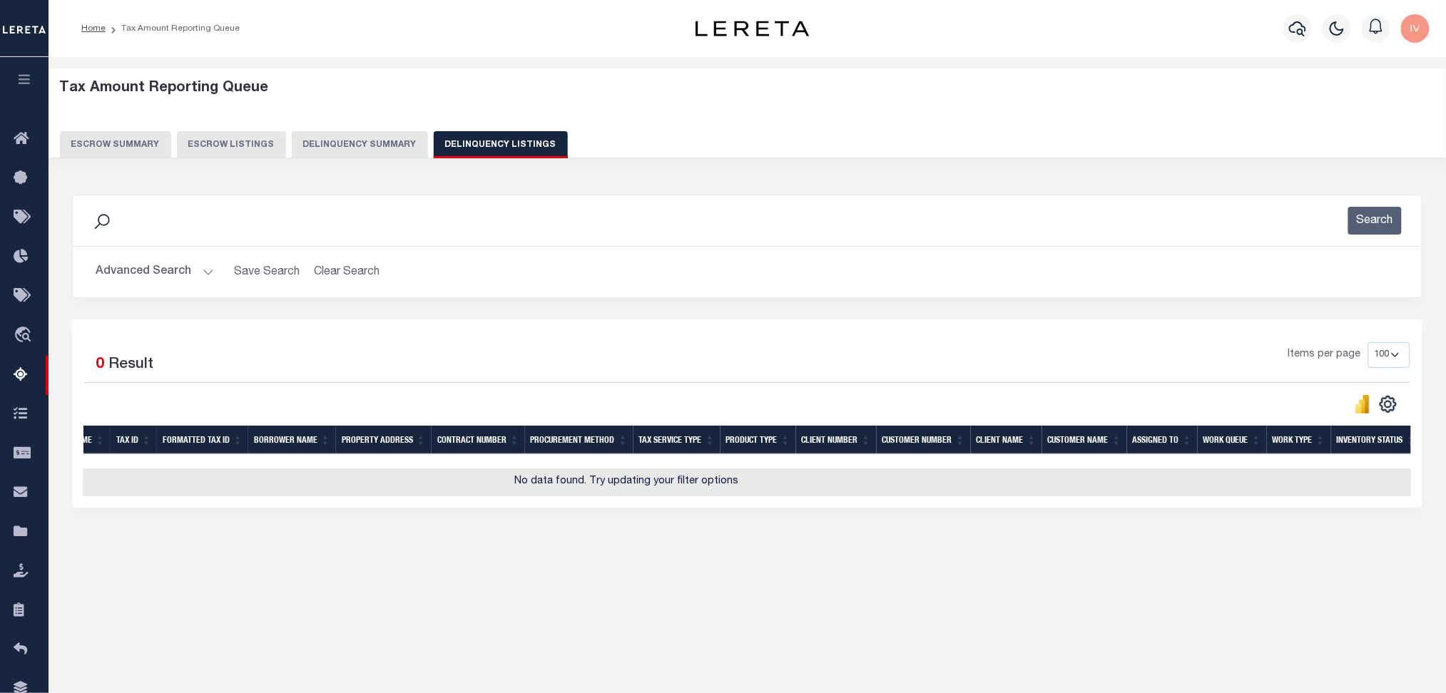
click at [364, 148] on button "Delinquency Summary" at bounding box center [360, 144] width 136 height 27
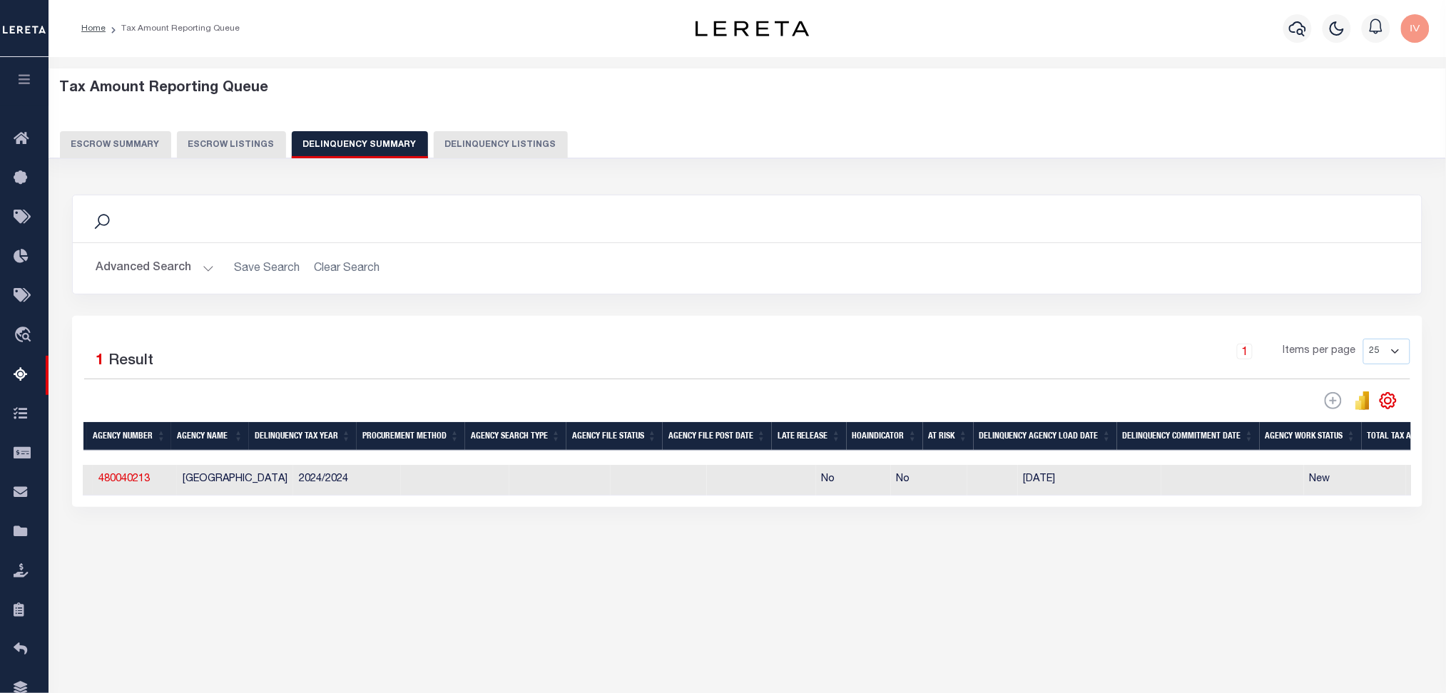
scroll to position [0, 0]
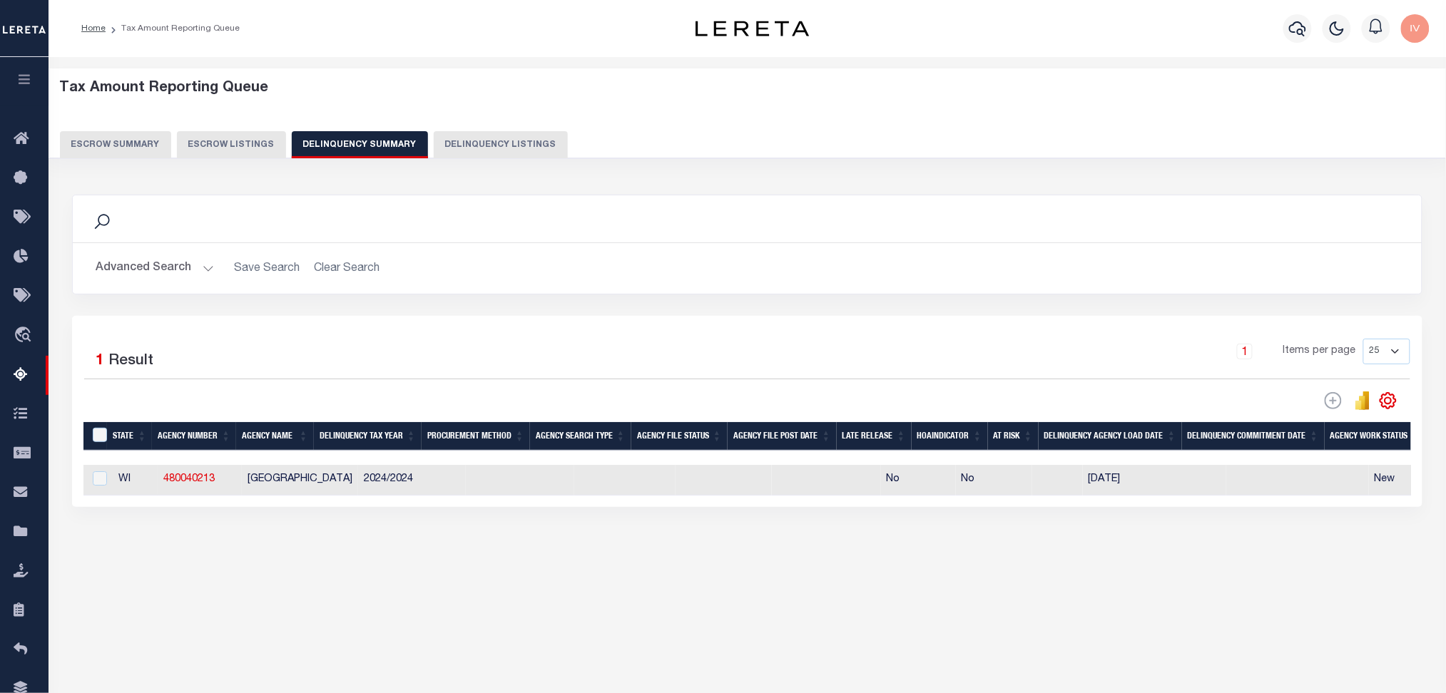
click at [210, 269] on button "Advanced Search" at bounding box center [155, 269] width 118 height 28
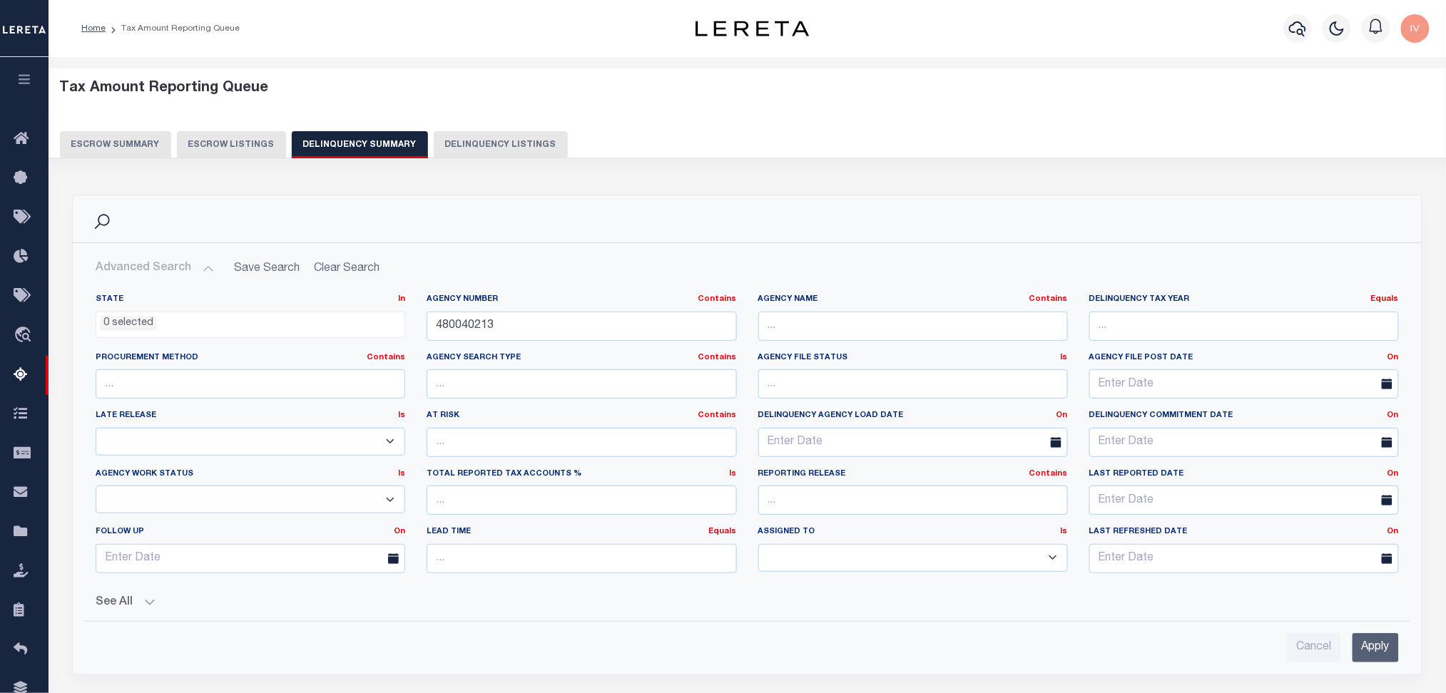
click at [524, 347] on div "Agency Number Contains Contains Is 480040213" at bounding box center [581, 323] width 331 height 58
click at [520, 336] on input "480040213" at bounding box center [582, 326] width 310 height 29
drag, startPoint x: 1315, startPoint y: 81, endPoint x: 1048, endPoint y: 162, distance: 278.7
click at [1315, 81] on h5 "Tax Amount Reporting Queue" at bounding box center [747, 88] width 1375 height 17
click at [504, 319] on input "480040213" at bounding box center [582, 326] width 310 height 29
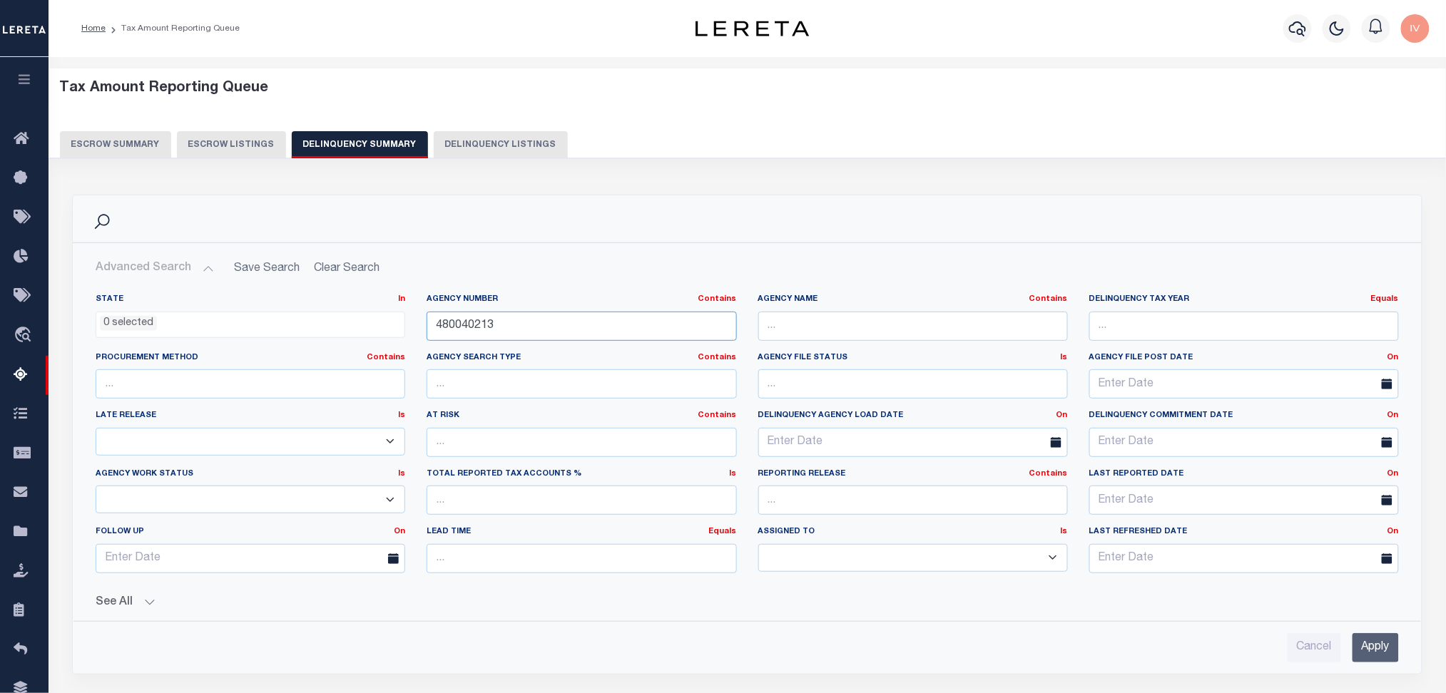
click at [504, 319] on input "480040213" at bounding box center [582, 326] width 310 height 29
type input "030330000"
click at [1375, 648] on input "Apply" at bounding box center [1376, 647] width 46 height 29
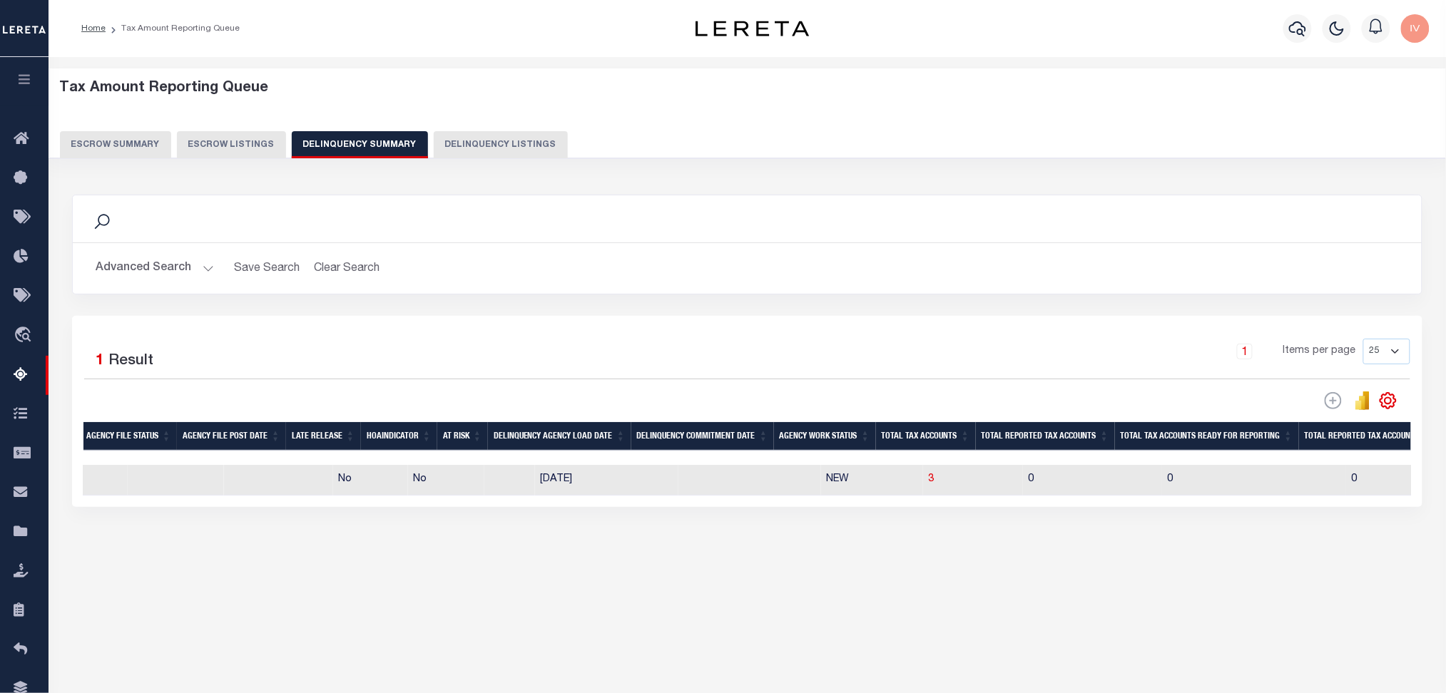
scroll to position [0, 559]
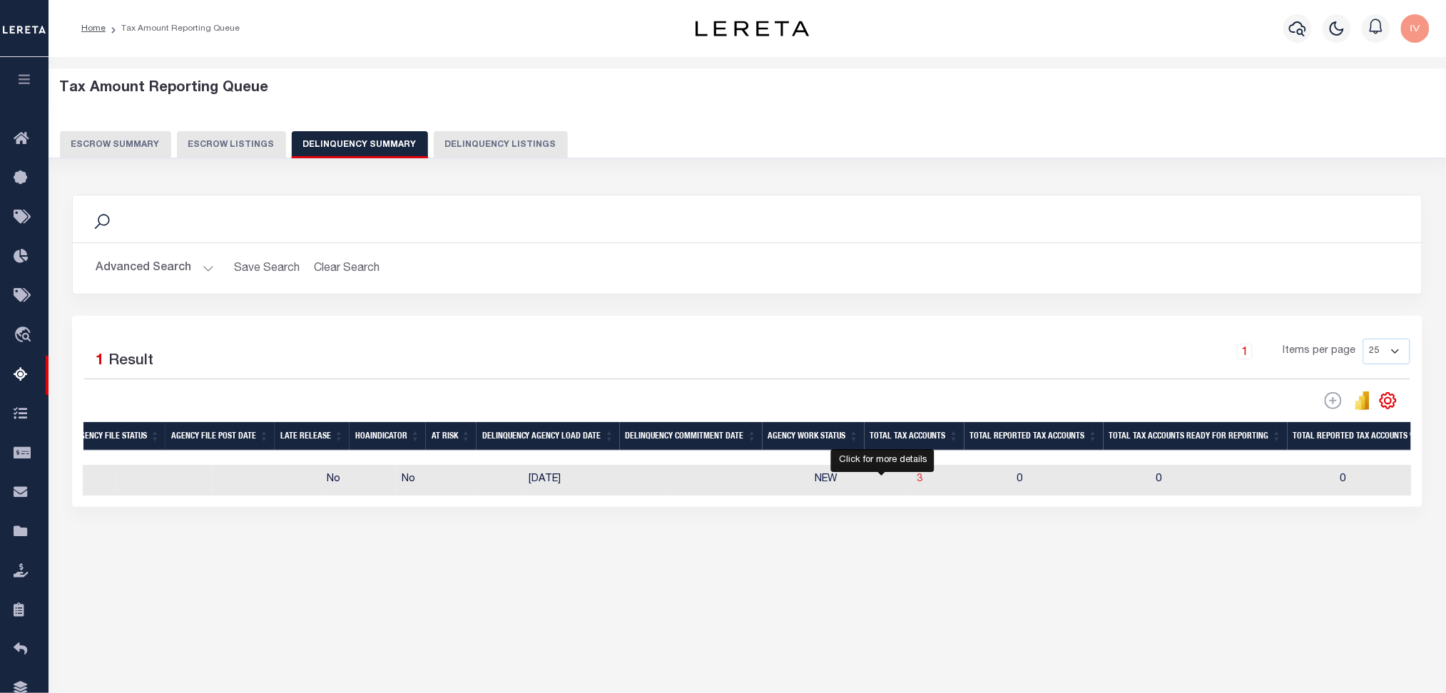
click at [917, 479] on span "3" at bounding box center [920, 479] width 6 height 10
select select "100"
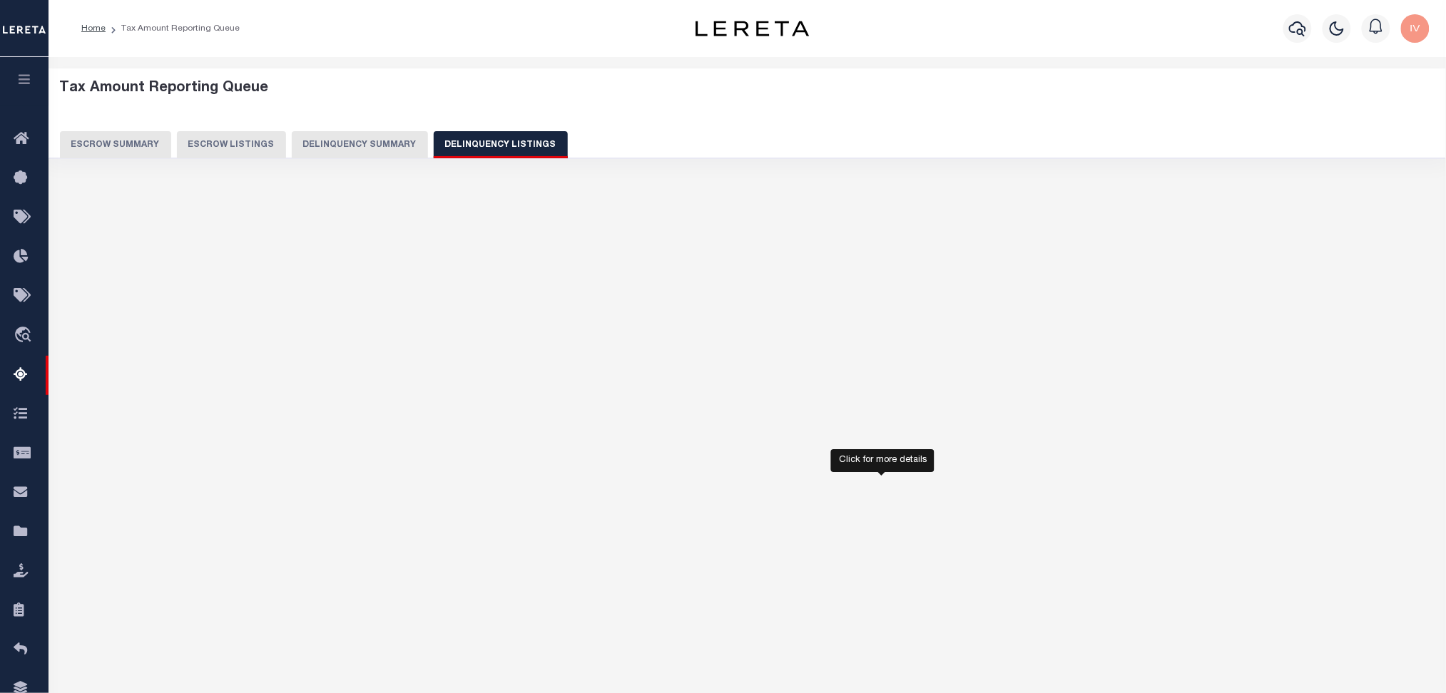
select select "100"
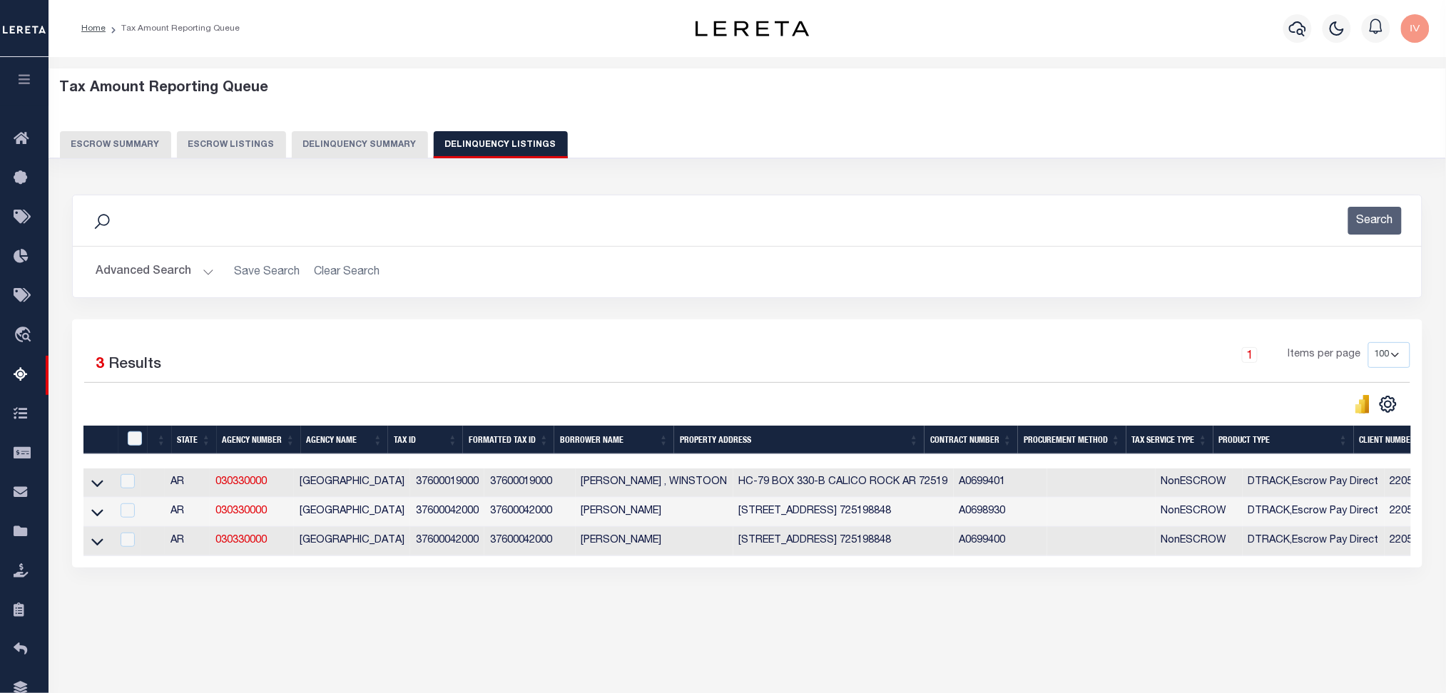
click at [700, 347] on div "1 Items per page 10 25 50 100 500" at bounding box center [915, 360] width 989 height 37
drag, startPoint x: 1268, startPoint y: 359, endPoint x: 1240, endPoint y: 356, distance: 28.7
click at [1267, 358] on div "1" at bounding box center [1250, 355] width 56 height 16
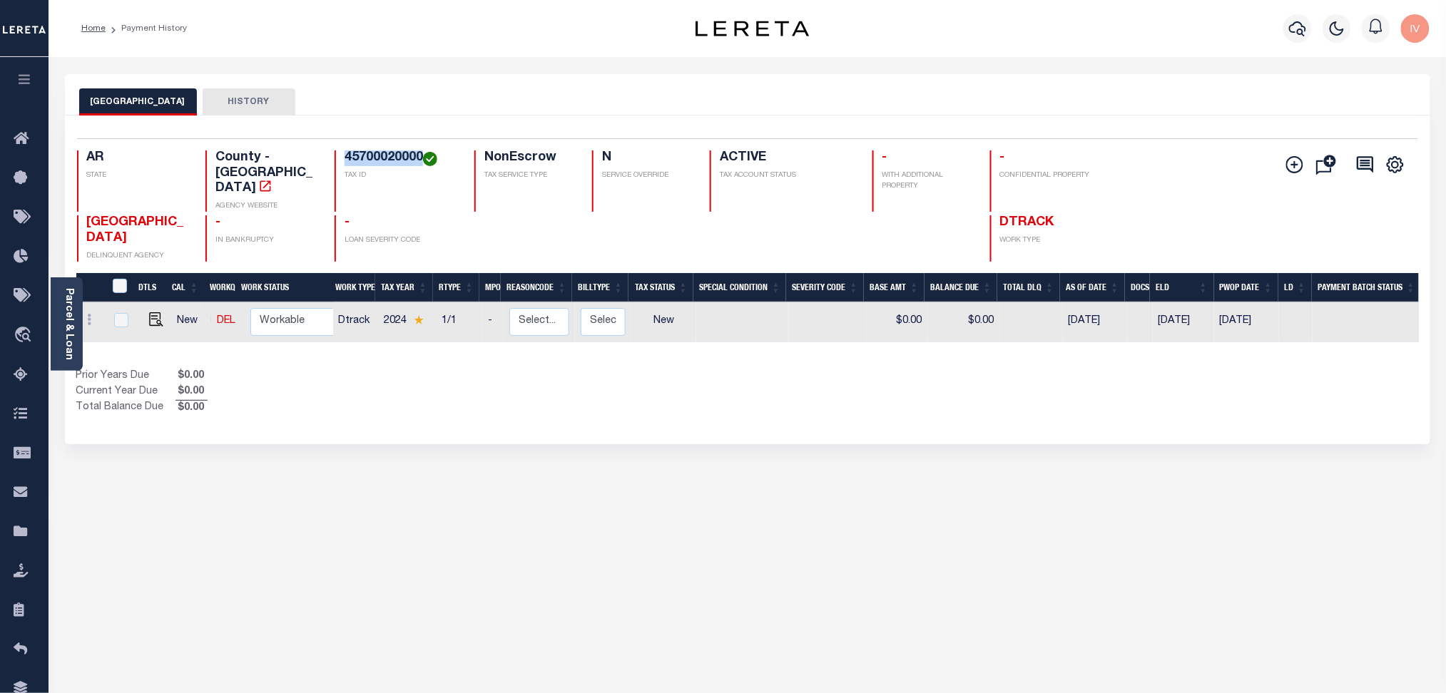
click at [369, 158] on h4 "45700020000" at bounding box center [401, 159] width 113 height 16
